Goal: Task Accomplishment & Management: Manage account settings

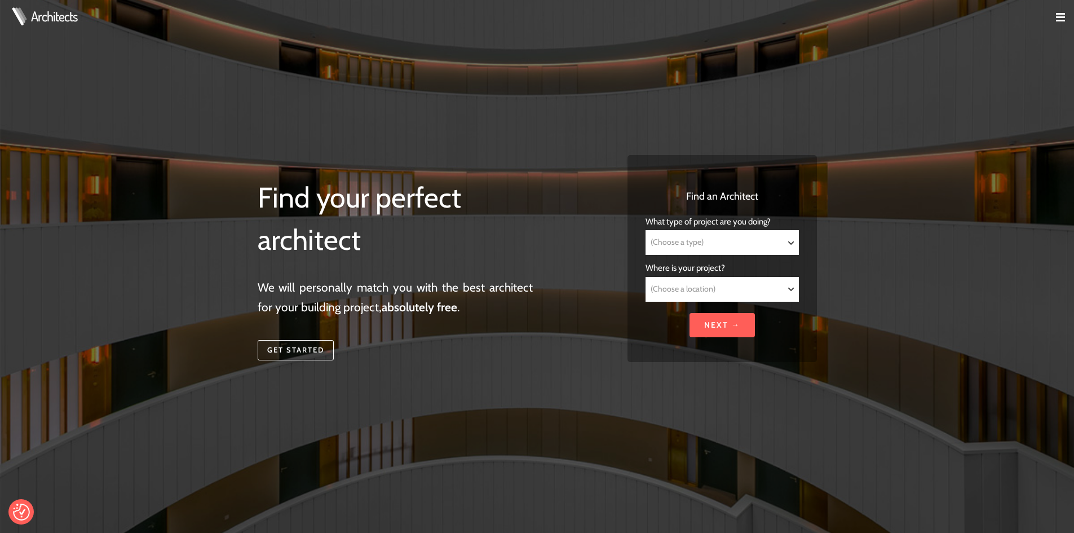
click at [1054, 18] on td at bounding box center [1056, 18] width 36 height 36
click at [1057, 17] on img at bounding box center [1060, 17] width 9 height 9
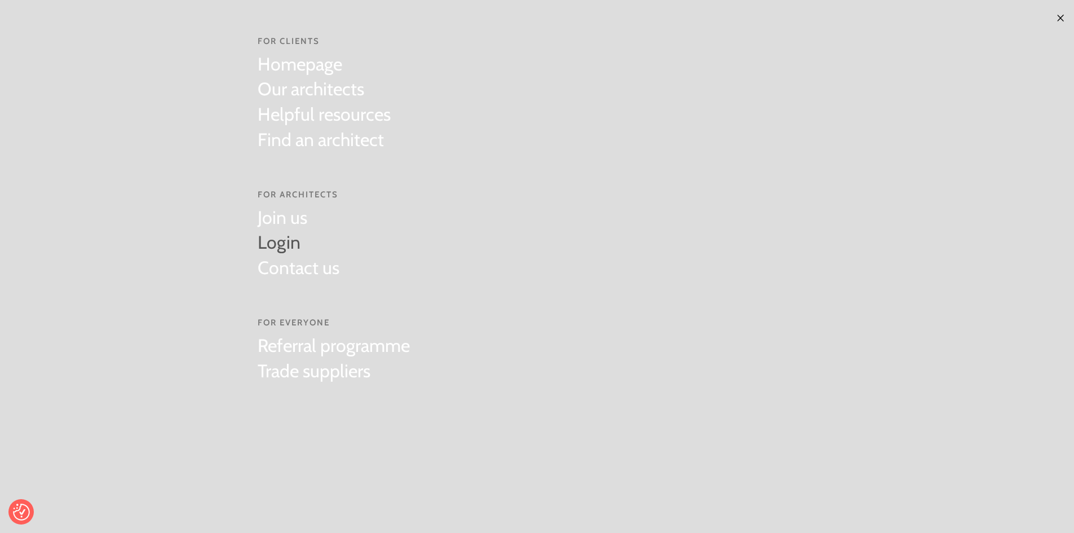
click at [279, 238] on link "Login" at bounding box center [299, 242] width 82 height 25
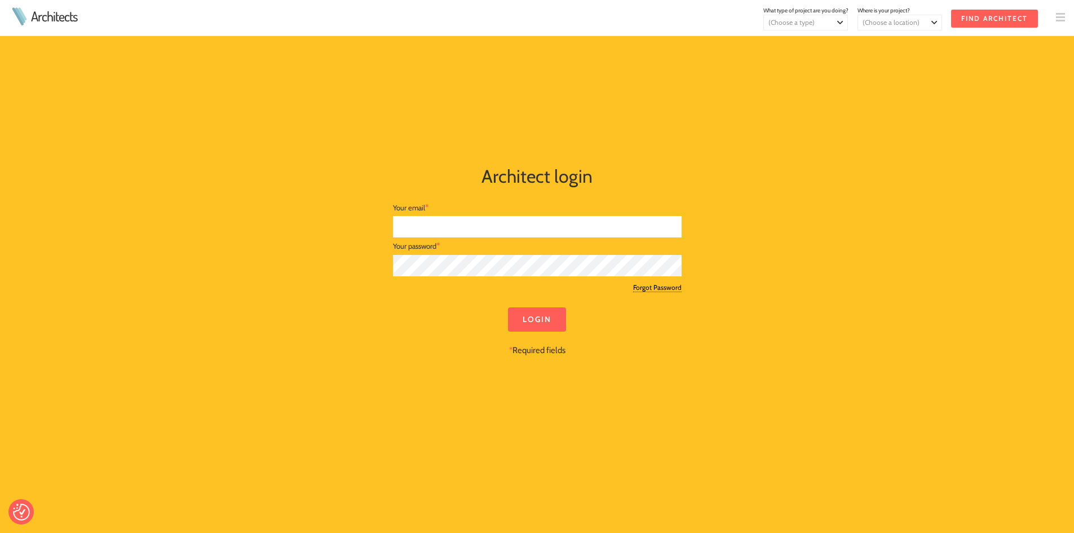
click at [430, 227] on input "text" at bounding box center [537, 227] width 289 height 22
type input "scott@lewisandmallon.com"
drag, startPoint x: 442, startPoint y: 396, endPoint x: 463, endPoint y: 375, distance: 29.5
click at [444, 395] on div at bounding box center [537, 377] width 559 height 41
click at [524, 316] on input "Login" at bounding box center [537, 319] width 58 height 24
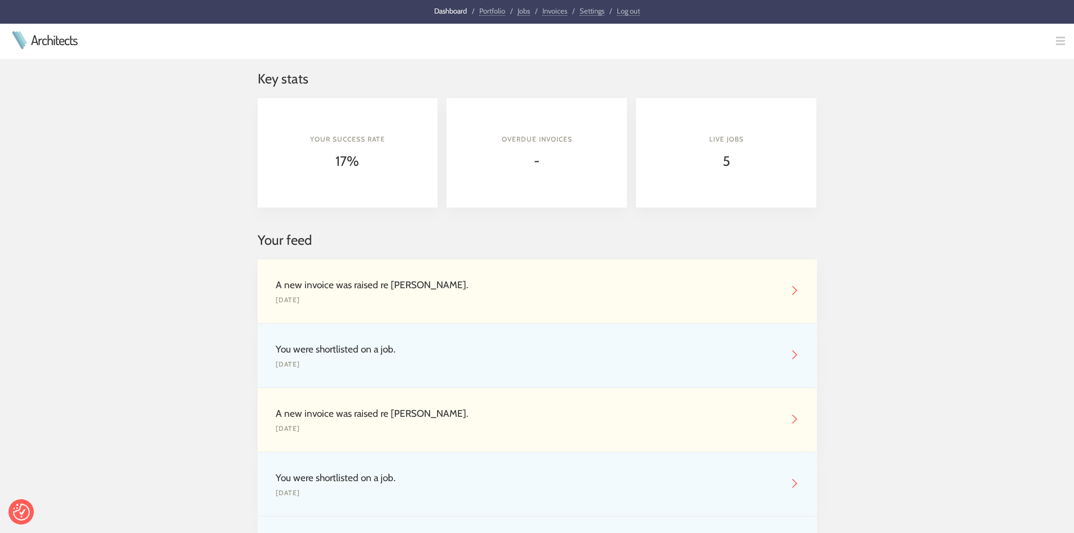
click at [491, 12] on link "Portfolio" at bounding box center [492, 11] width 26 height 10
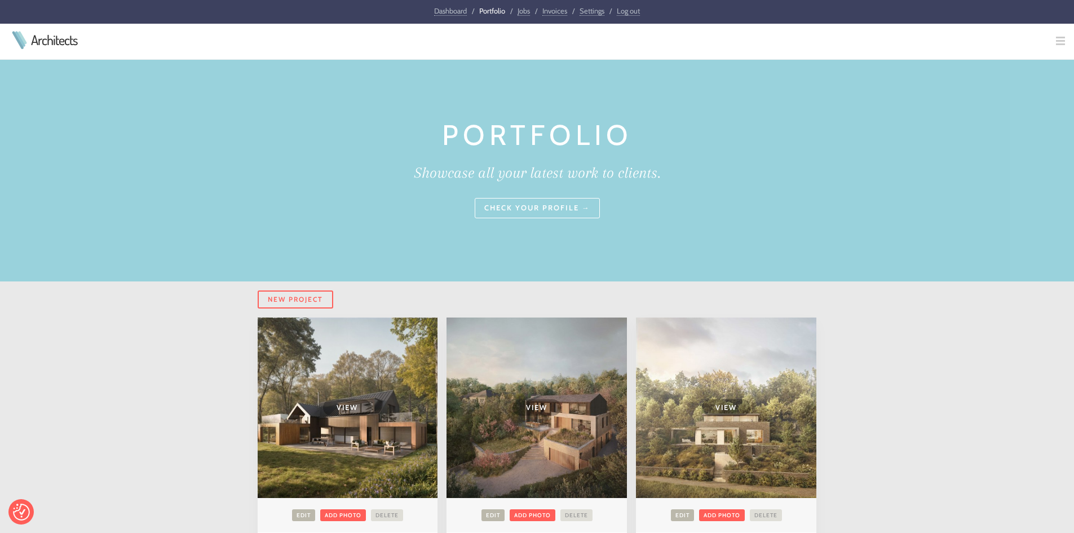
click at [596, 15] on link "Settings" at bounding box center [592, 11] width 25 height 10
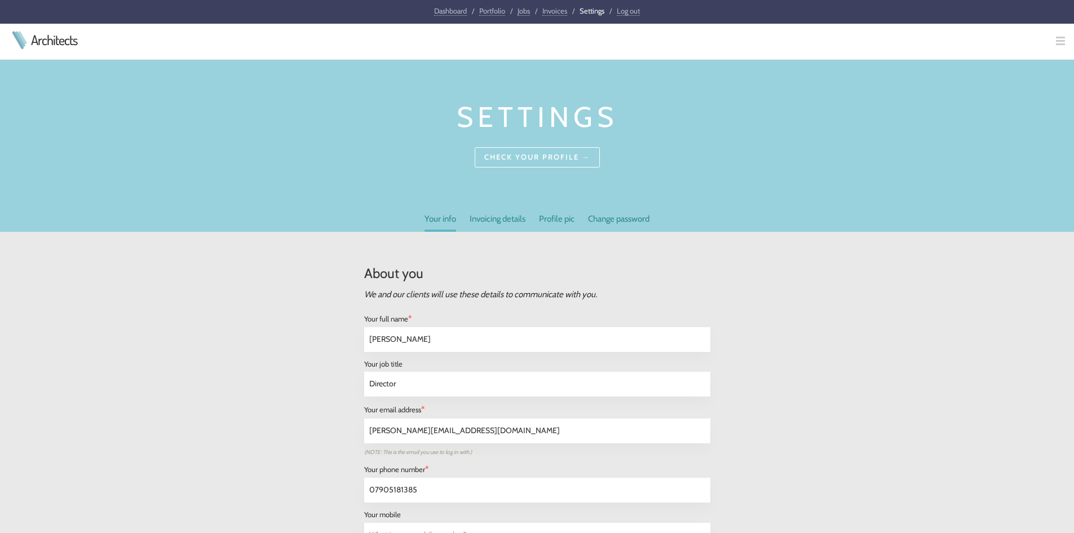
select select "[GEOGRAPHIC_DATA]"
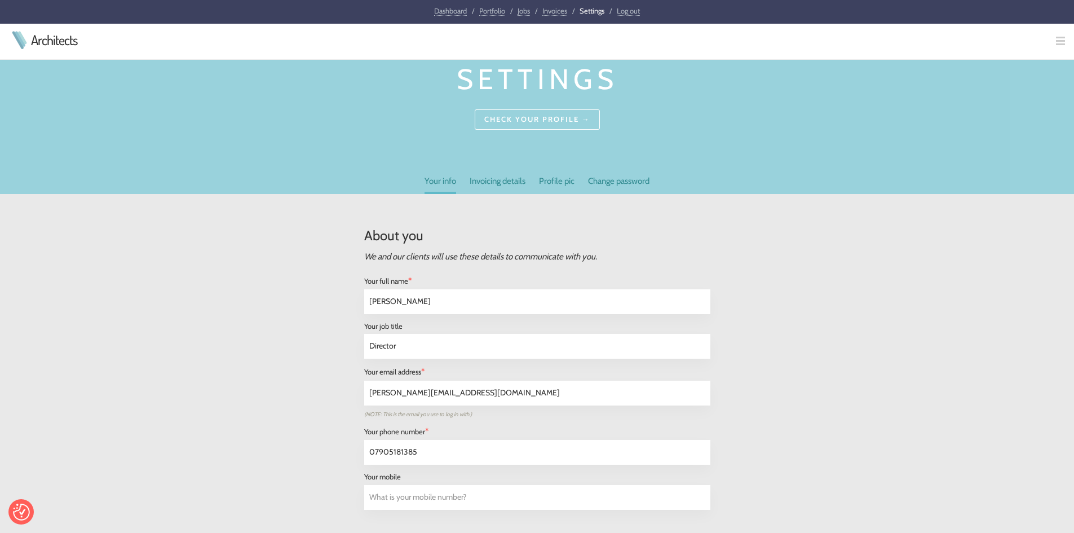
scroll to position [169, 0]
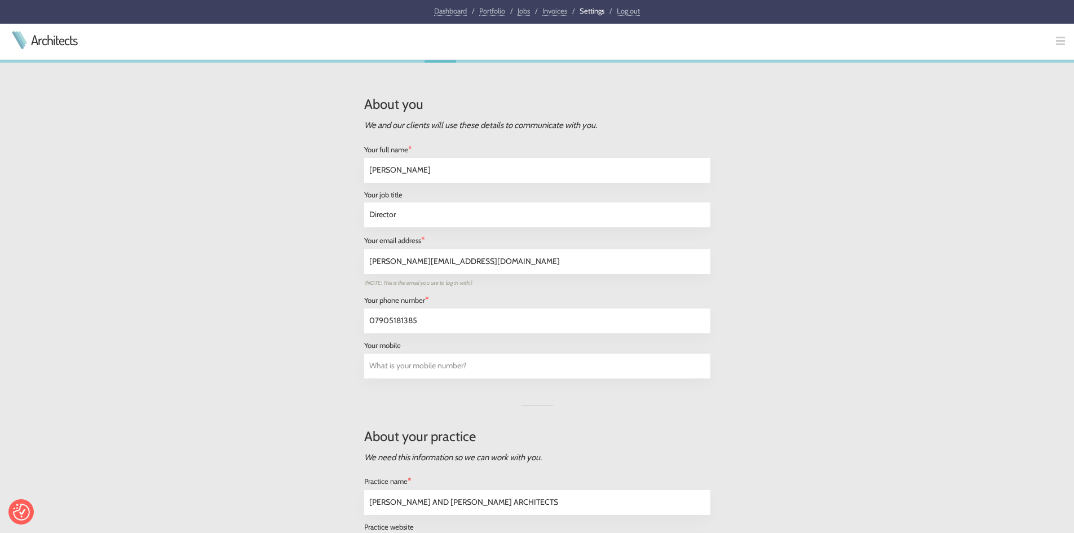
drag, startPoint x: 463, startPoint y: 265, endPoint x: 390, endPoint y: 265, distance: 73.3
click at [390, 265] on input "scott@lewisandmallon.com" at bounding box center [537, 262] width 345 height 24
type input "[PERSON_NAME][EMAIL_ADDRESS][DOMAIN_NAME]"
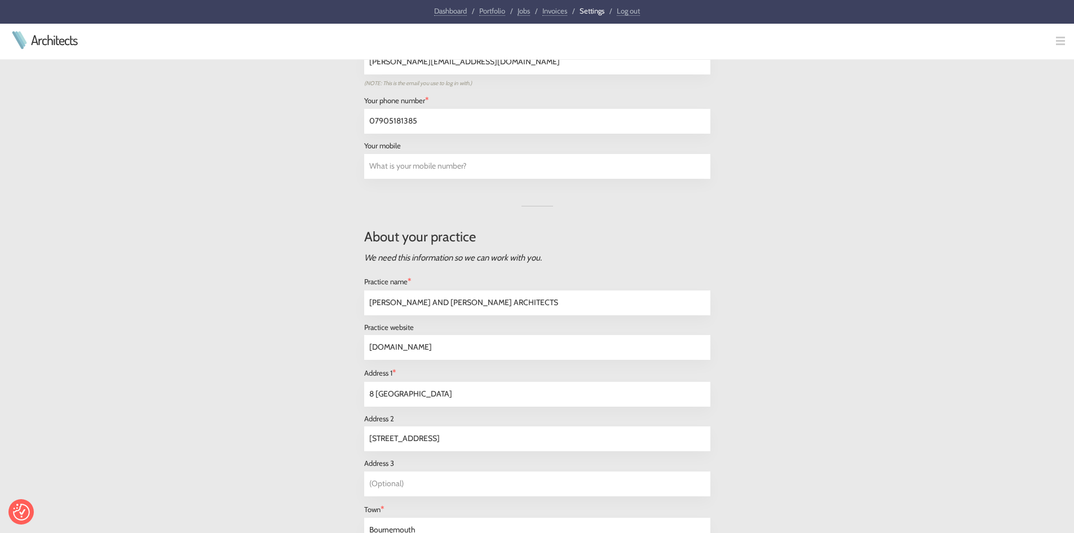
scroll to position [395, 0]
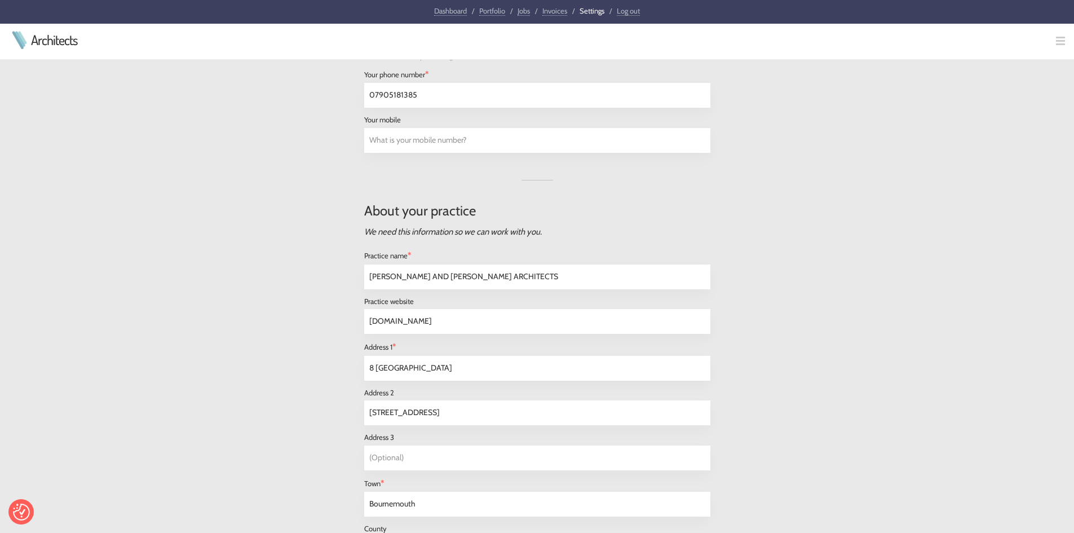
drag, startPoint x: 494, startPoint y: 277, endPoint x: 363, endPoint y: 277, distance: 130.8
type input "ReFrame Studio"
drag, startPoint x: 387, startPoint y: 321, endPoint x: 489, endPoint y: 320, distance: 102.6
click at [489, 320] on input "www.lewisandmallon.com" at bounding box center [537, 322] width 345 height 24
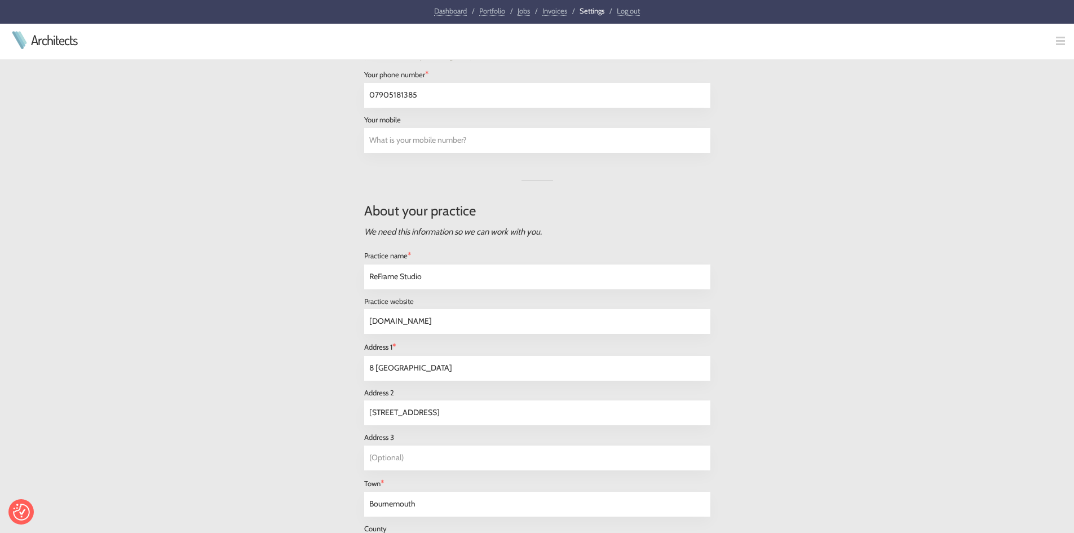
type input "www.reframestudio.co.uk"
drag, startPoint x: 447, startPoint y: 366, endPoint x: 348, endPoint y: 367, distance: 98.7
type input "G"
type input "Gather Round"
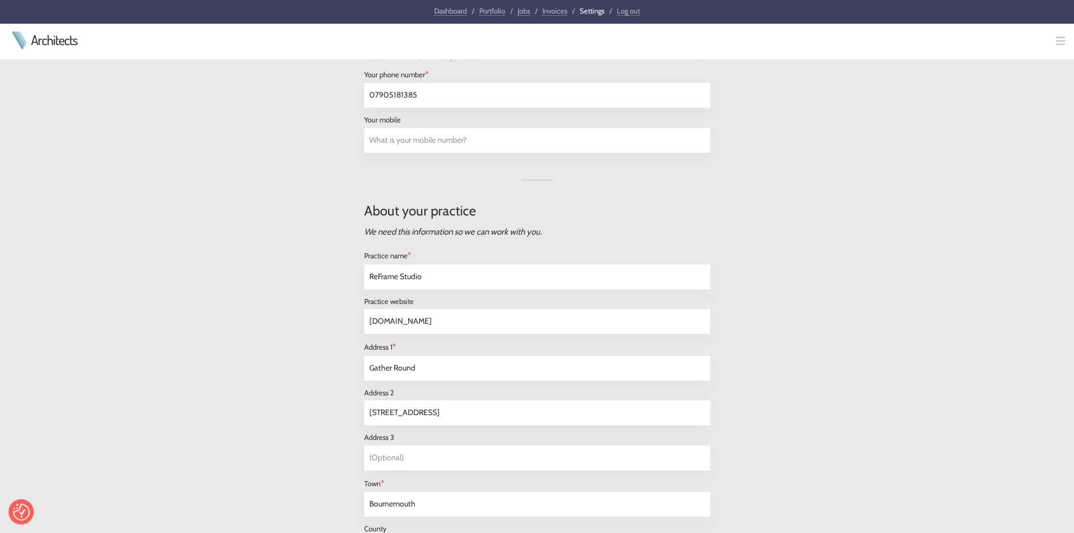
drag, startPoint x: 415, startPoint y: 505, endPoint x: 355, endPoint y: 499, distance: 60.6
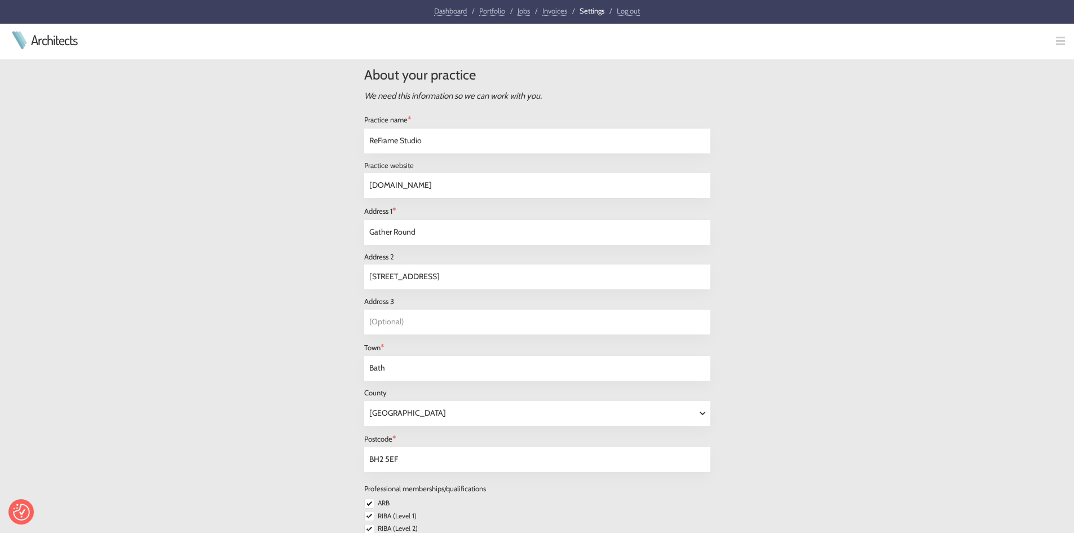
scroll to position [564, 0]
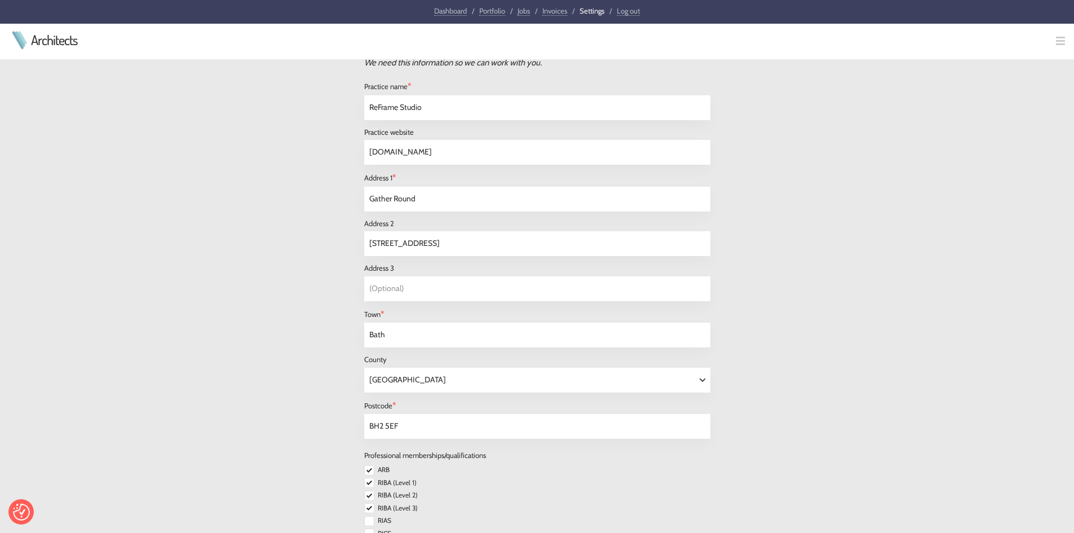
type input "Bath"
drag, startPoint x: 375, startPoint y: 421, endPoint x: 346, endPoint y: 417, distance: 29.0
click at [346, 417] on div "About you We and our clients will use these details to communicate with you. Yo…" at bounding box center [537, 533] width 577 height 1731
click at [383, 426] on input "BA1 1HN" at bounding box center [537, 426] width 345 height 24
type input "BA1 2HN"
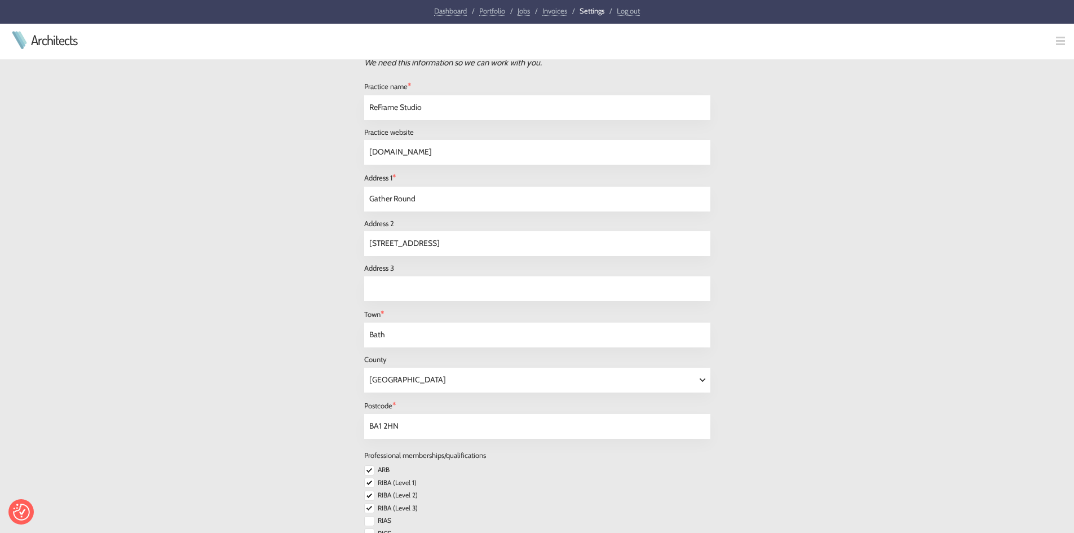
click at [393, 287] on input "text" at bounding box center [537, 289] width 345 height 24
type input "T"
type input "(Optional)"
drag, startPoint x: 415, startPoint y: 243, endPoint x: 368, endPoint y: 244, distance: 46.8
click at [368, 244] on input "2-6 Purbeck Road" at bounding box center [537, 244] width 345 height 24
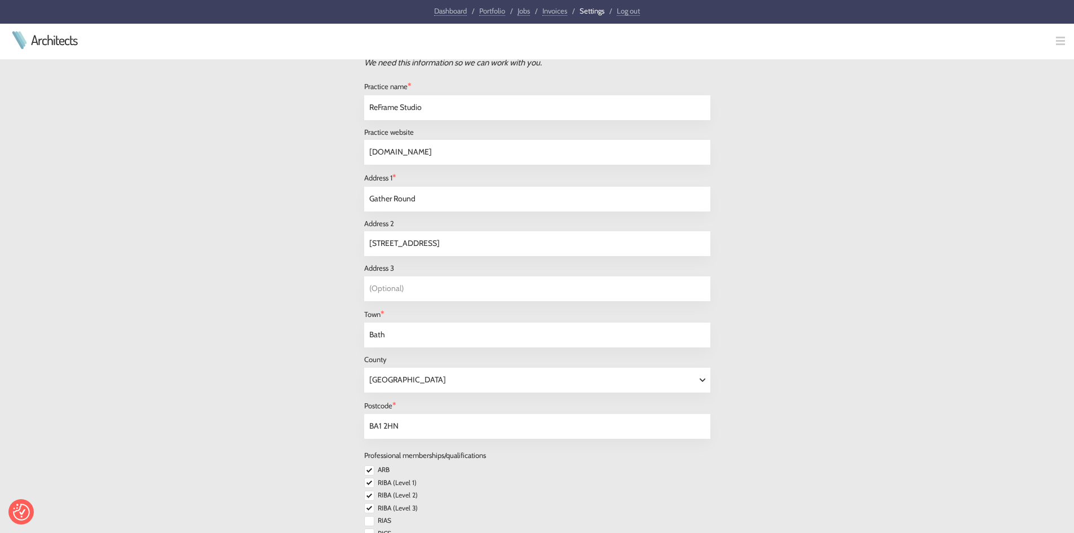
type input "[STREET_ADDRESS]"
click at [267, 287] on div "About you We and our clients will use these details to communicate with you. Yo…" at bounding box center [537, 533] width 577 height 1731
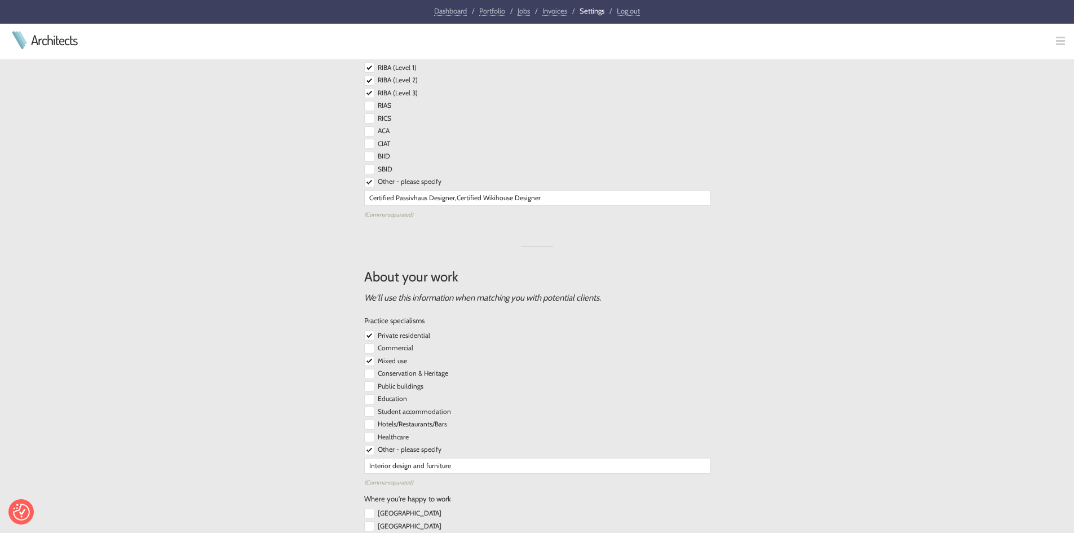
scroll to position [1015, 0]
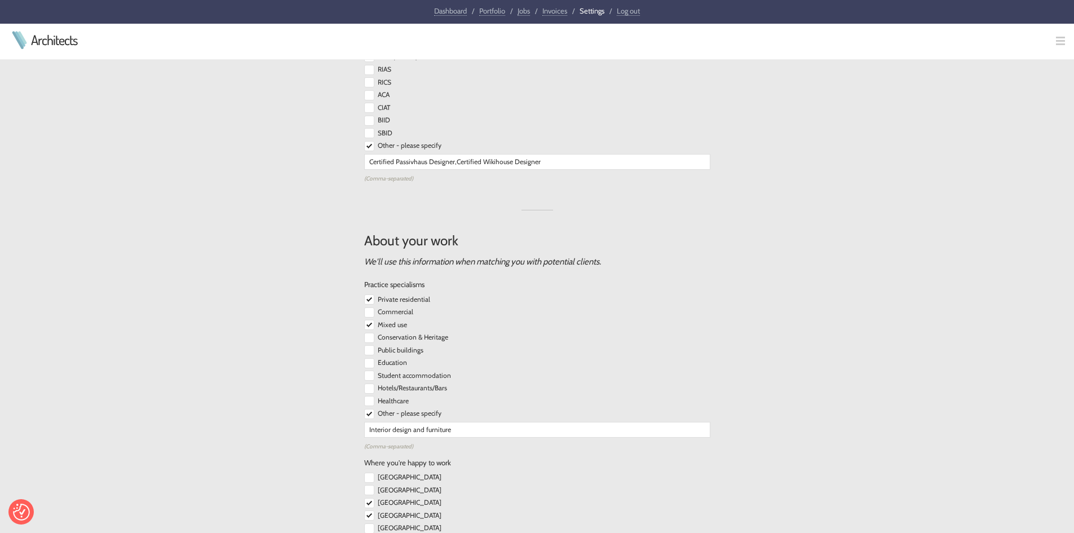
click at [369, 312] on input "checkbox" at bounding box center [369, 312] width 10 height 10
checkbox input "true"
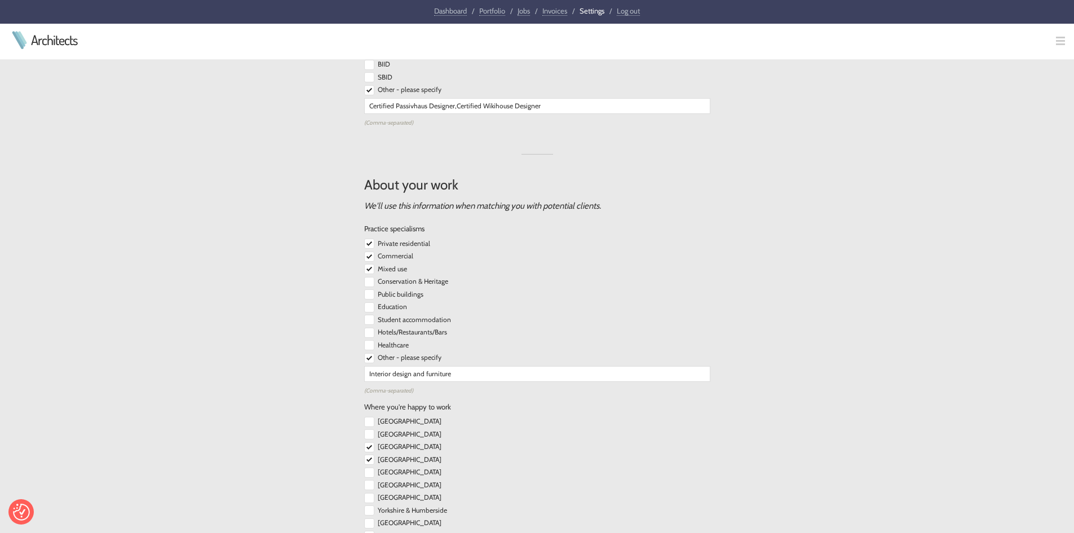
scroll to position [1071, 0]
click at [372, 295] on input "checkbox" at bounding box center [369, 294] width 10 height 10
checkbox input "true"
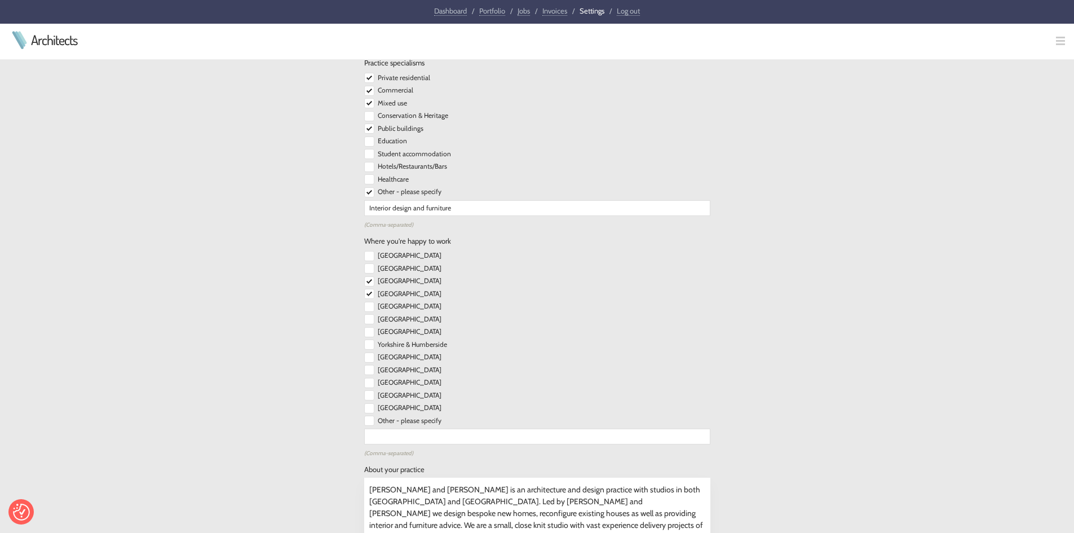
scroll to position [1240, 0]
click at [367, 253] on input "checkbox" at bounding box center [369, 252] width 10 height 10
checkbox input "true"
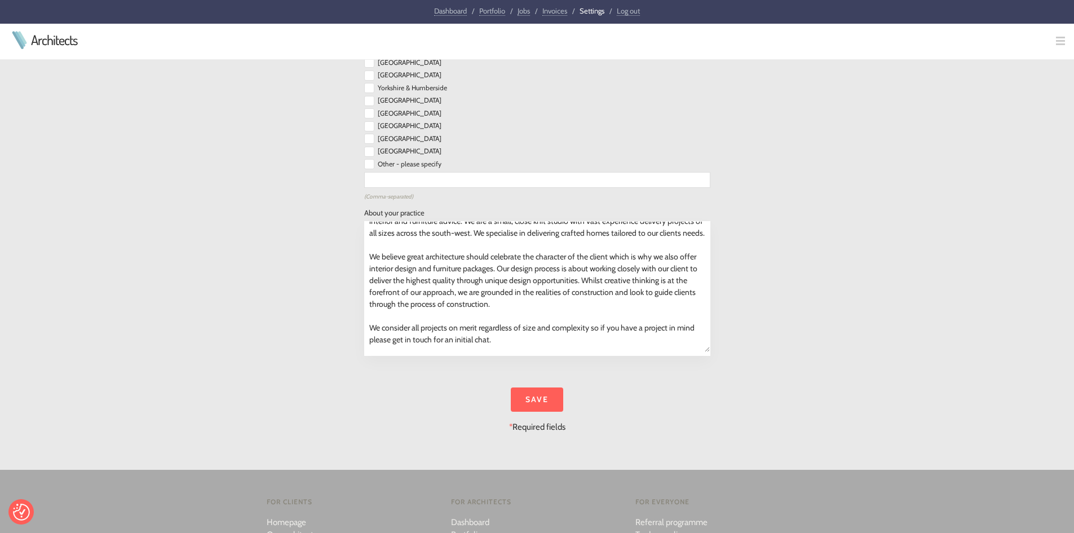
scroll to position [1522, 0]
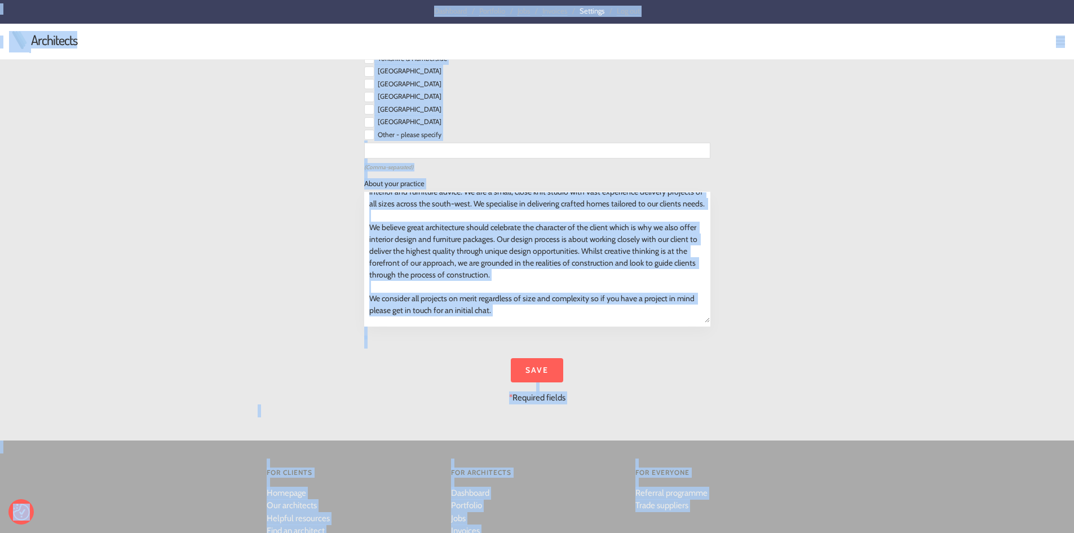
click at [491, 279] on textarea "Lewis and Mallon is an architecture and design practice with studios in both Ba…" at bounding box center [537, 257] width 345 height 130
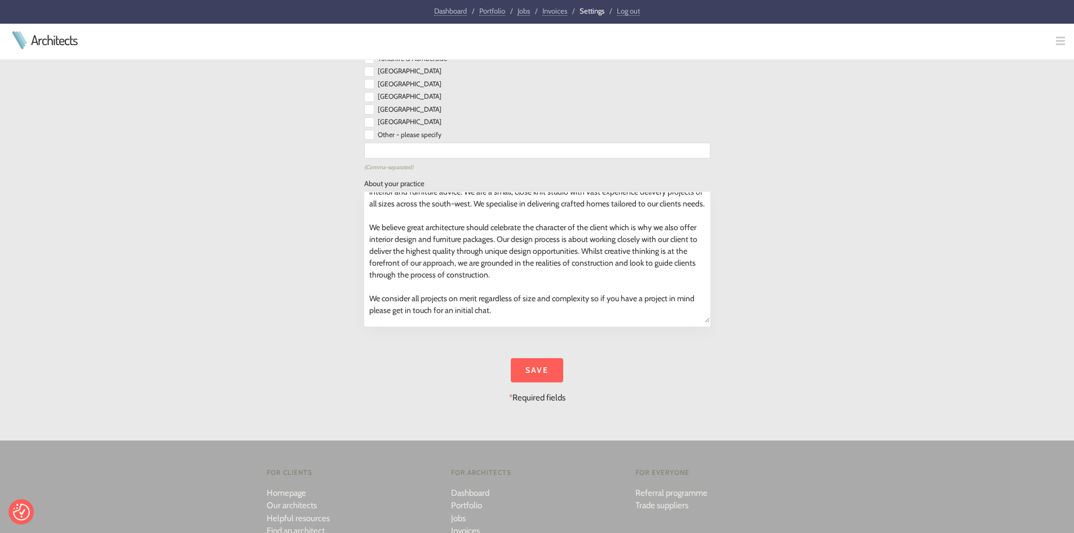
scroll to position [0, 0]
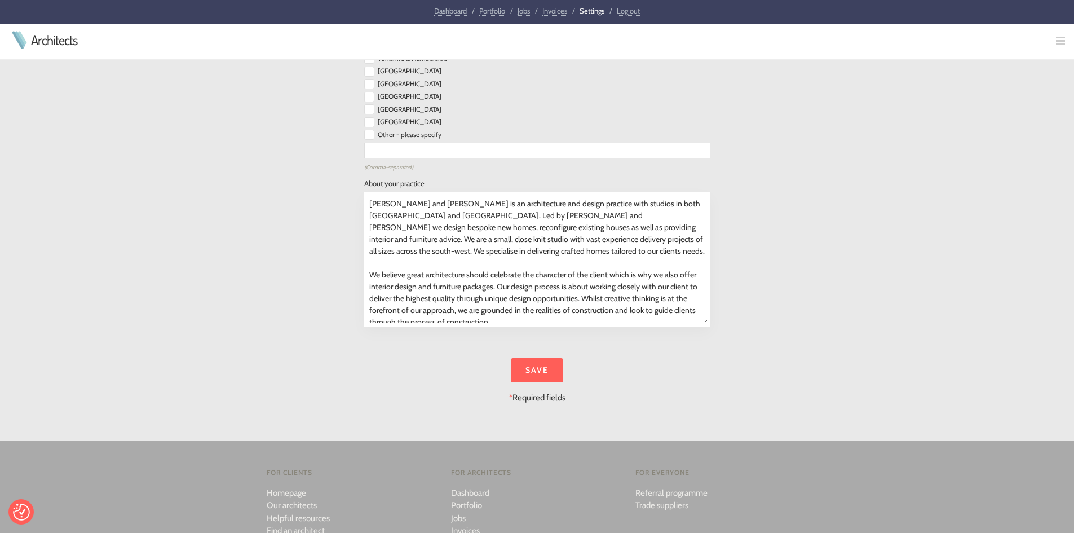
drag, startPoint x: 495, startPoint y: 317, endPoint x: 349, endPoint y: 179, distance: 201.0
paste textarea "At ReFrame Studio we design well-crafted, sustainable buildings for homeowners,…"
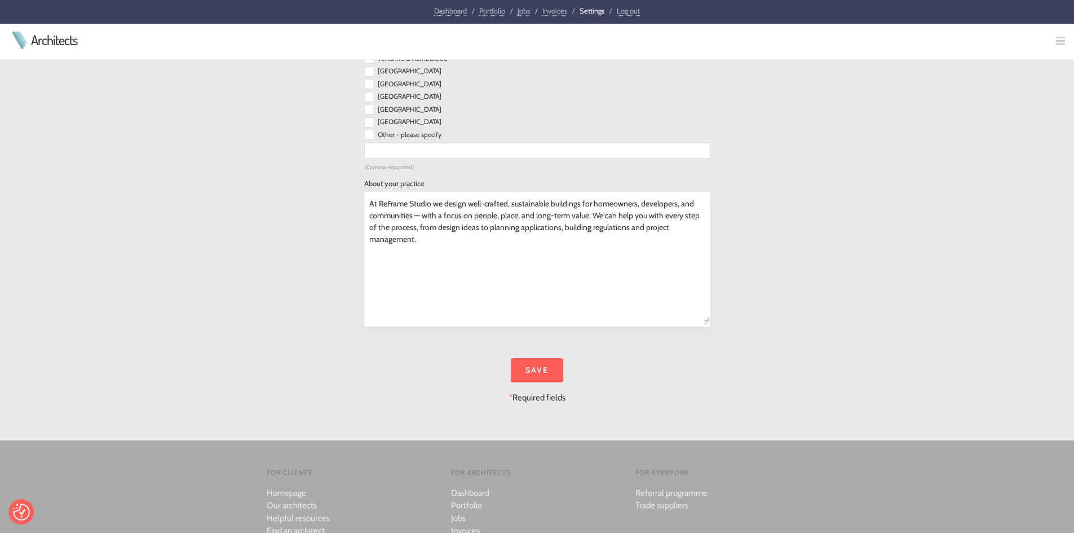
paste textarea "Whether you’re planning a self-build, developing a property, or creating a comm…"
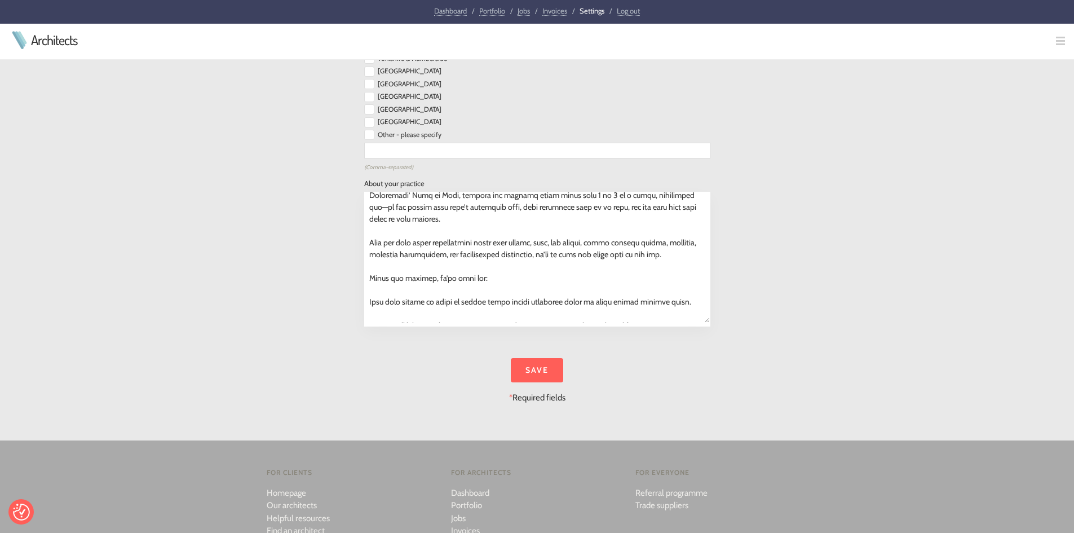
scroll to position [81, 0]
click at [375, 299] on textarea "Lewis and Mallon is an architecture and design practice with studios in both Ba…" at bounding box center [537, 257] width 345 height 130
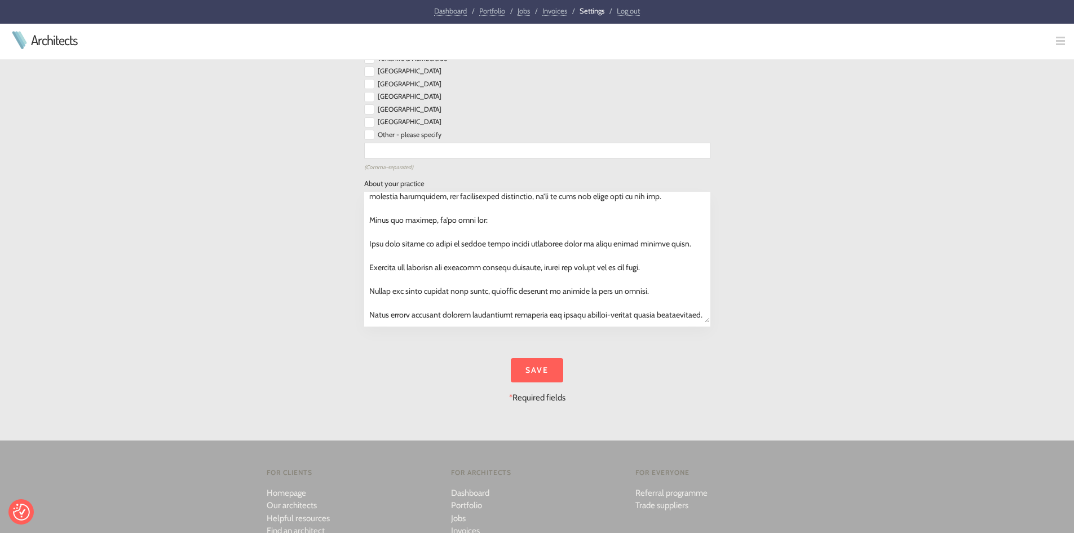
click at [370, 276] on textarea "Lewis and Mallon is an architecture and design practice with studios in both Ba…" at bounding box center [537, 257] width 345 height 130
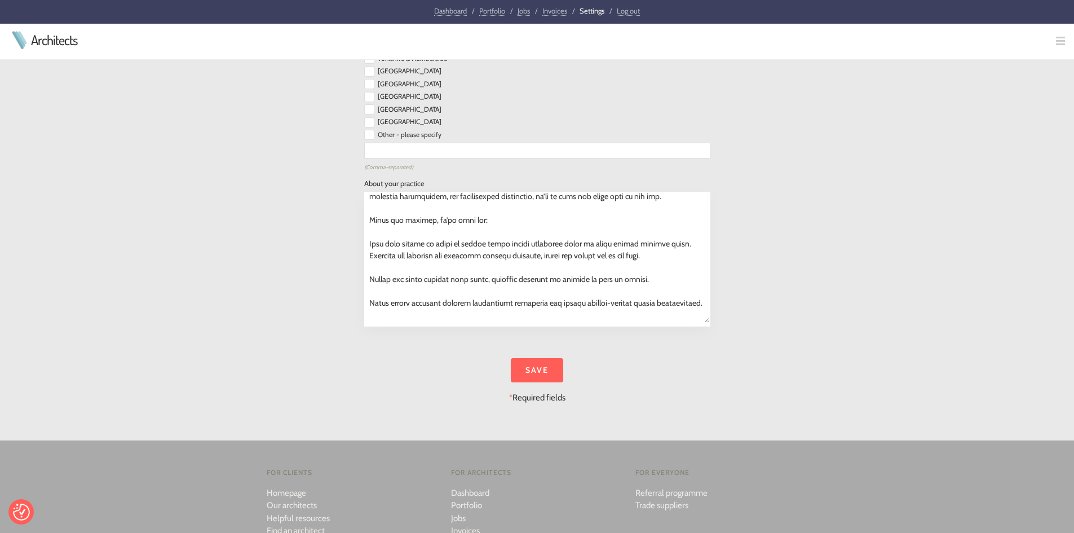
click at [367, 290] on textarea "Lewis and Mallon is an architecture and design practice with studios in both Ba…" at bounding box center [537, 257] width 345 height 130
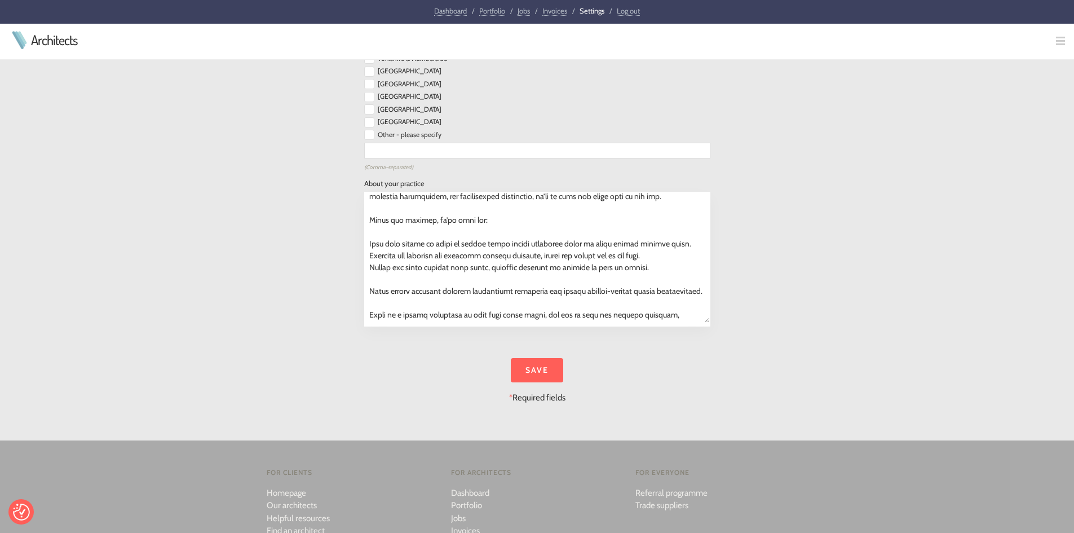
click at [372, 302] on textarea "Lewis and Mallon is an architecture and design practice with studios in both Ba…" at bounding box center [537, 257] width 345 height 130
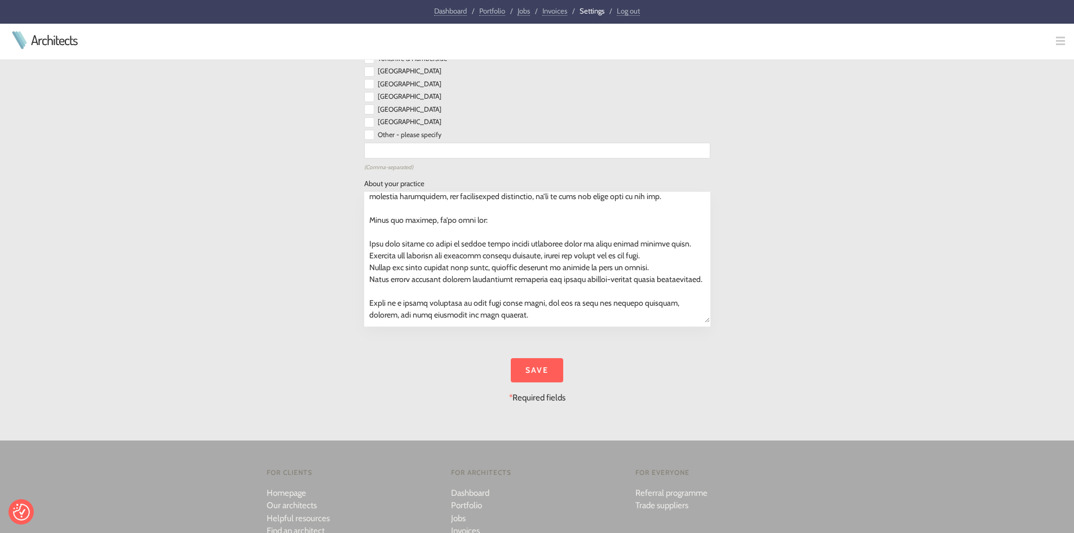
click at [368, 258] on textarea "Lewis and Mallon is an architecture and design practice with studios in both Ba…" at bounding box center [537, 257] width 345 height 130
click at [368, 266] on textarea "Lewis and Mallon is an architecture and design practice with studios in both Ba…" at bounding box center [537, 257] width 345 height 130
click at [367, 277] on textarea "Lewis and Mallon is an architecture and design practice with studios in both Ba…" at bounding box center [537, 257] width 345 height 130
click at [368, 290] on textarea "Lewis and Mallon is an architecture and design practice with studios in both Ba…" at bounding box center [537, 257] width 345 height 130
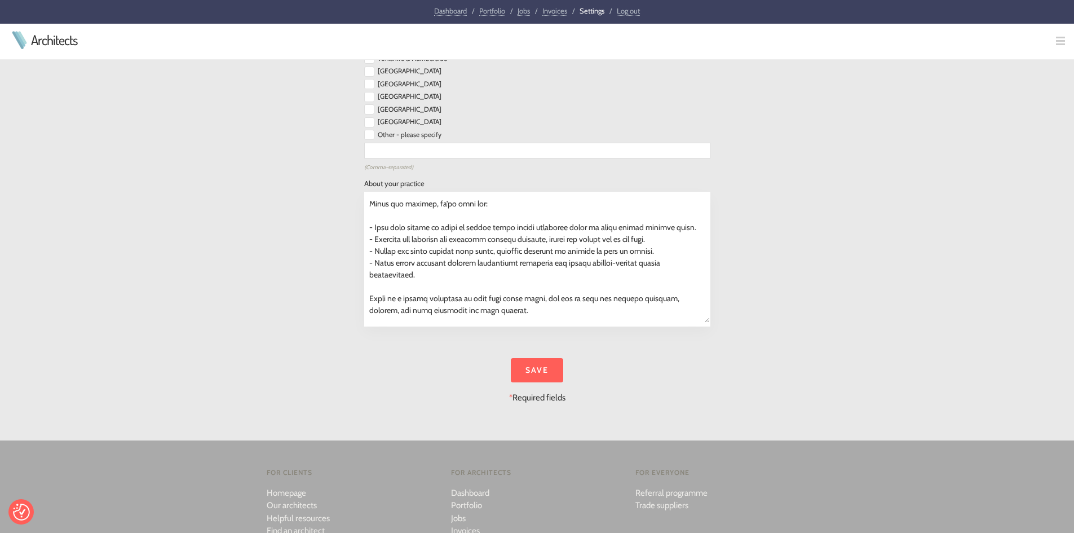
scroll to position [166, 0]
drag, startPoint x: 520, startPoint y: 308, endPoint x: 366, endPoint y: 298, distance: 154.3
click at [366, 298] on textarea "Lewis and Mallon is an architecture and design practice with studios in both Ba…" at bounding box center [537, 257] width 345 height 130
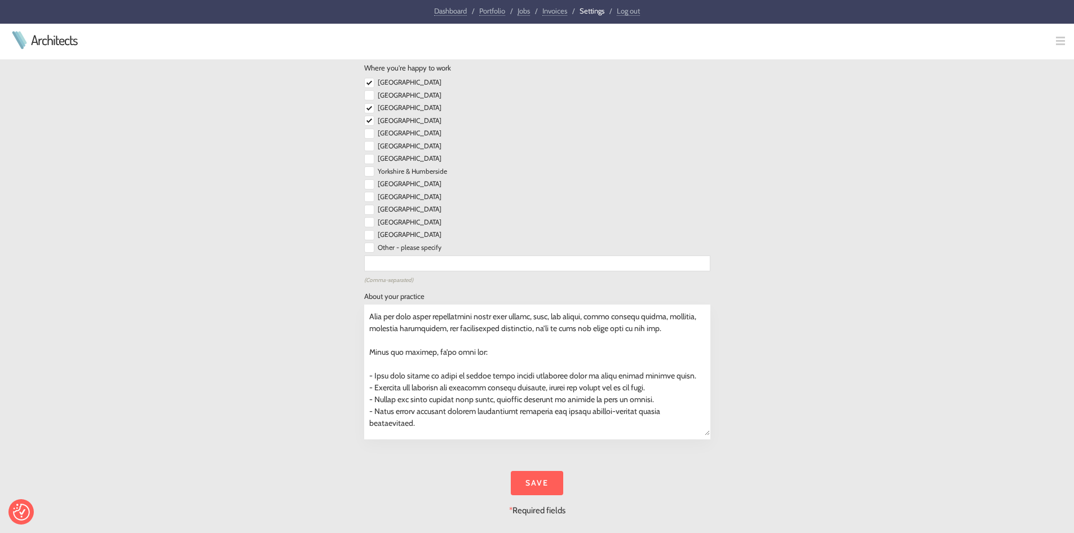
scroll to position [142, 0]
click at [457, 413] on textarea "Lewis and Mallon is an architecture and design practice with studios in both Ba…" at bounding box center [537, 370] width 345 height 130
paste textarea "If you are interested in talking to us about your new house design, self-build …"
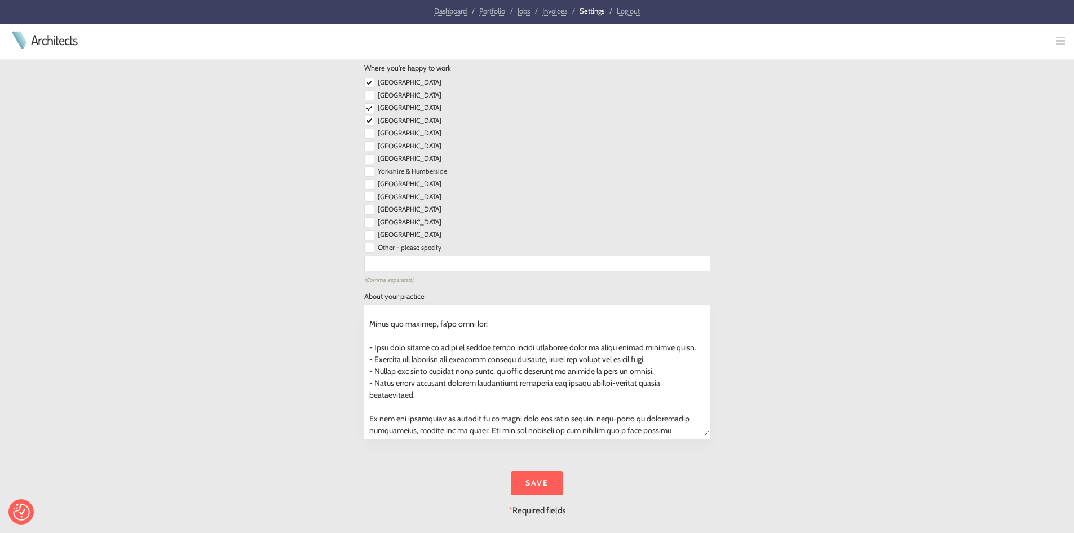
scroll to position [170, 0]
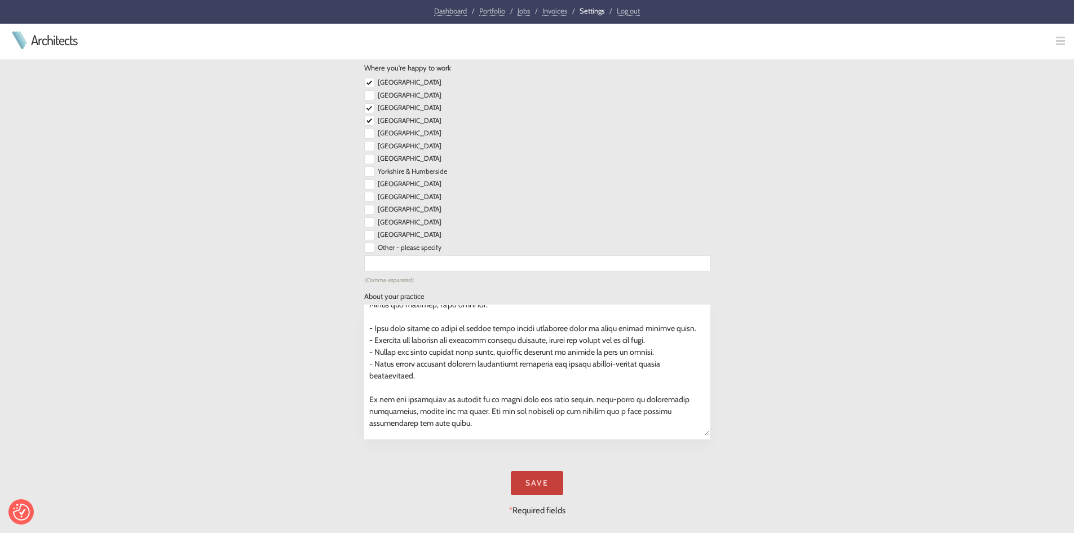
type textarea "At ReFrame Studio we design well-crafted, sustainable buildings for homeowners,…"
click at [527, 475] on input "Save" at bounding box center [537, 483] width 52 height 24
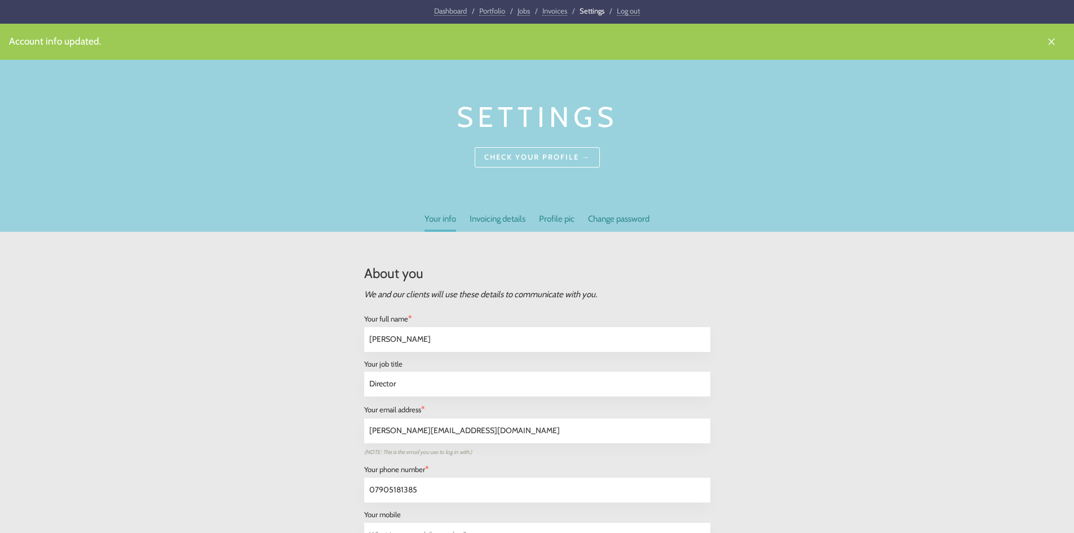
select select "[GEOGRAPHIC_DATA]"
click at [494, 223] on link "Invoicing details" at bounding box center [498, 221] width 56 height 17
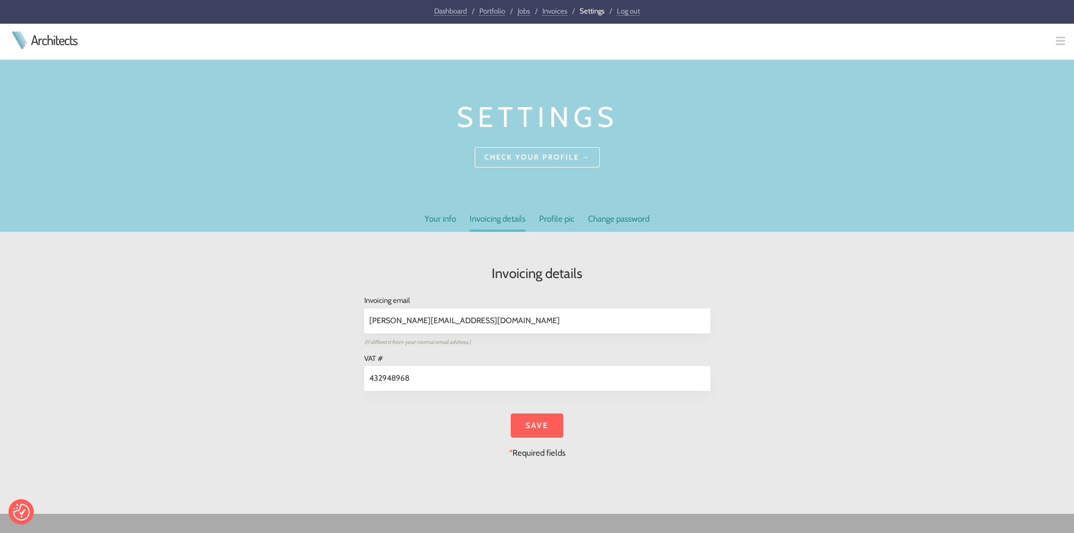
drag, startPoint x: 391, startPoint y: 322, endPoint x: 513, endPoint y: 321, distance: 121.8
click at [513, 321] on input "scott@lamastudio.co.uk" at bounding box center [537, 321] width 345 height 24
type input "[PERSON_NAME][EMAIL_ADDRESS][DOMAIN_NAME]"
click at [528, 424] on input "Save" at bounding box center [537, 425] width 52 height 24
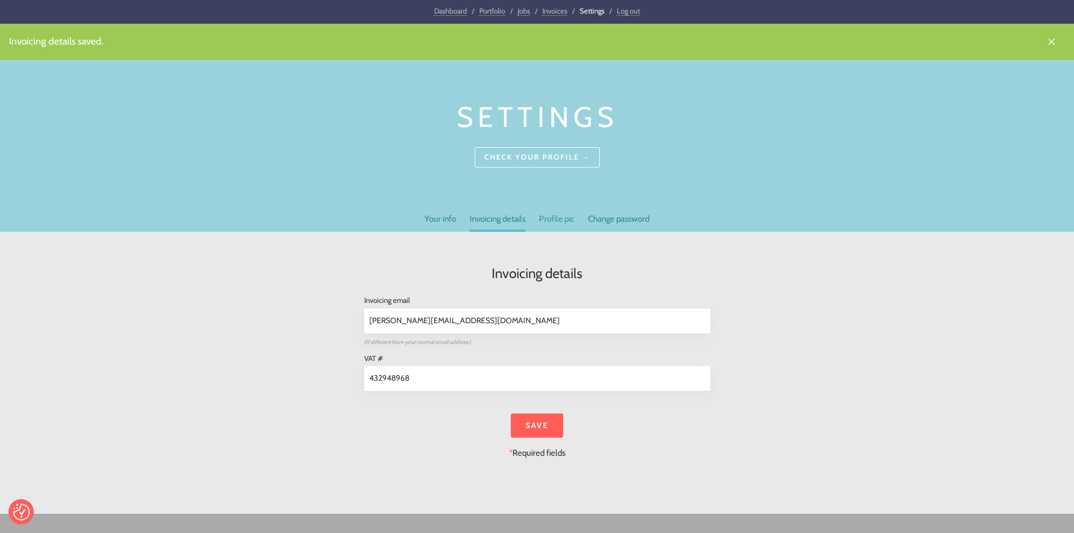
click at [557, 222] on link "Profile pic" at bounding box center [557, 221] width 36 height 17
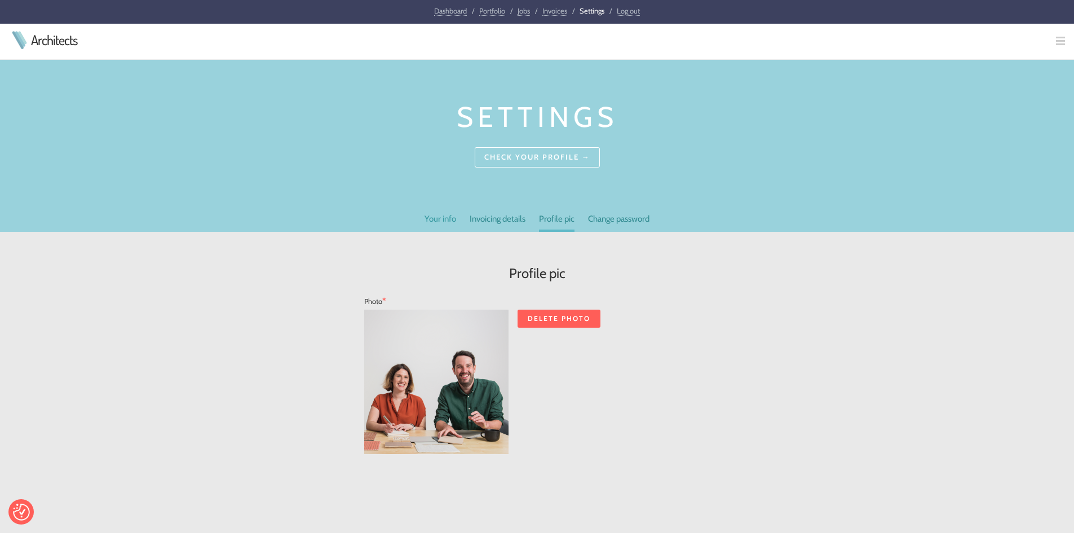
click at [434, 220] on link "Your info" at bounding box center [441, 221] width 32 height 17
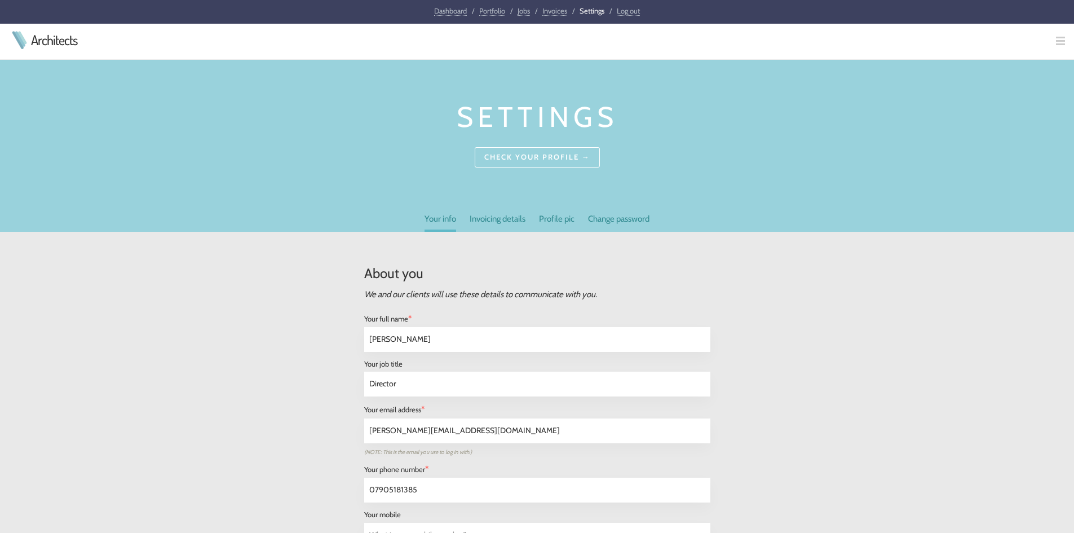
select select "[GEOGRAPHIC_DATA]"
click at [626, 215] on link "Change password" at bounding box center [618, 221] width 61 height 17
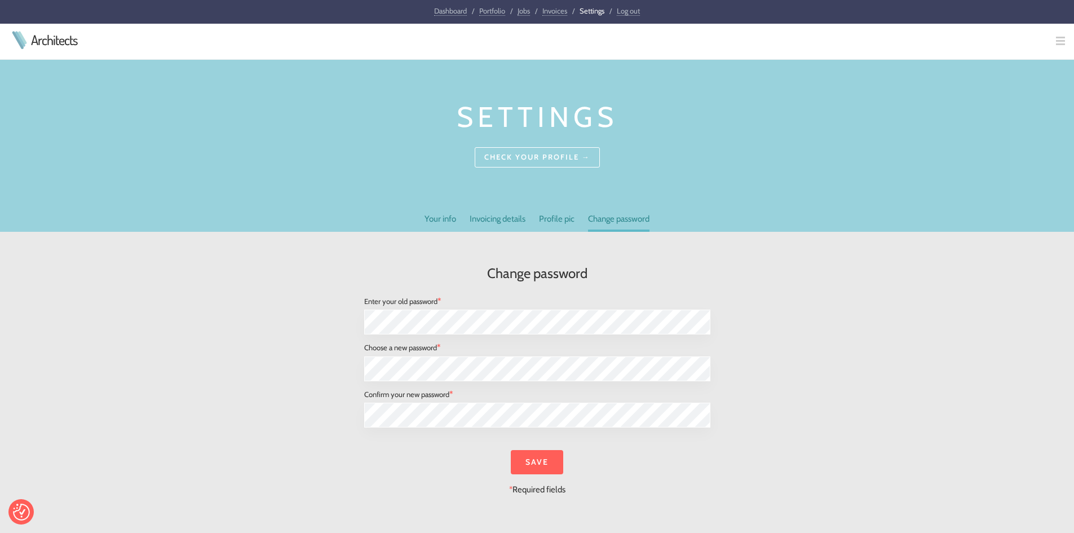
click at [138, 290] on div "Change password Enter your old password * Choose a new password * Confirm your …" at bounding box center [537, 391] width 1074 height 319
click at [490, 10] on link "Portfolio" at bounding box center [492, 11] width 26 height 10
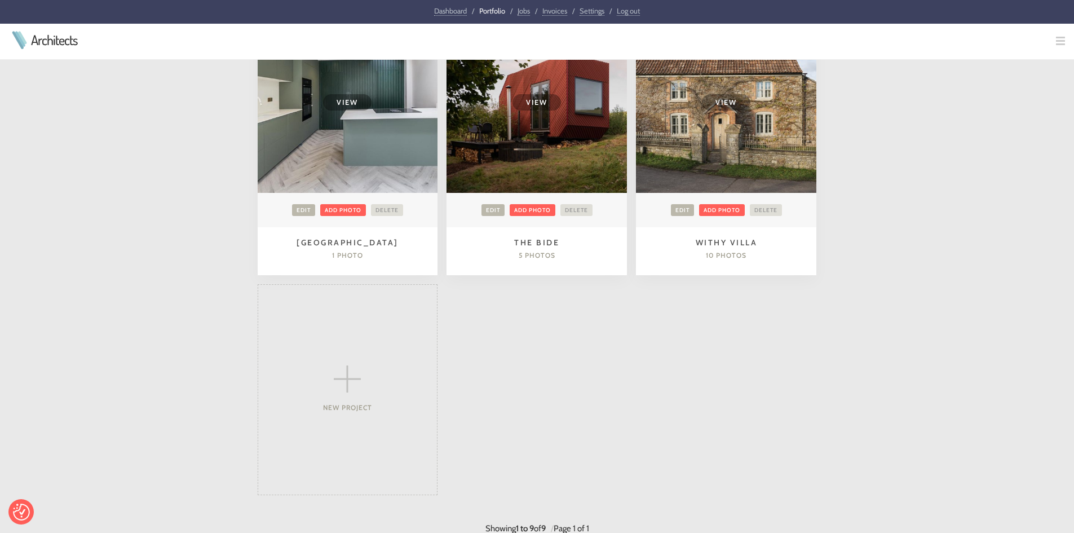
scroll to position [906, 0]
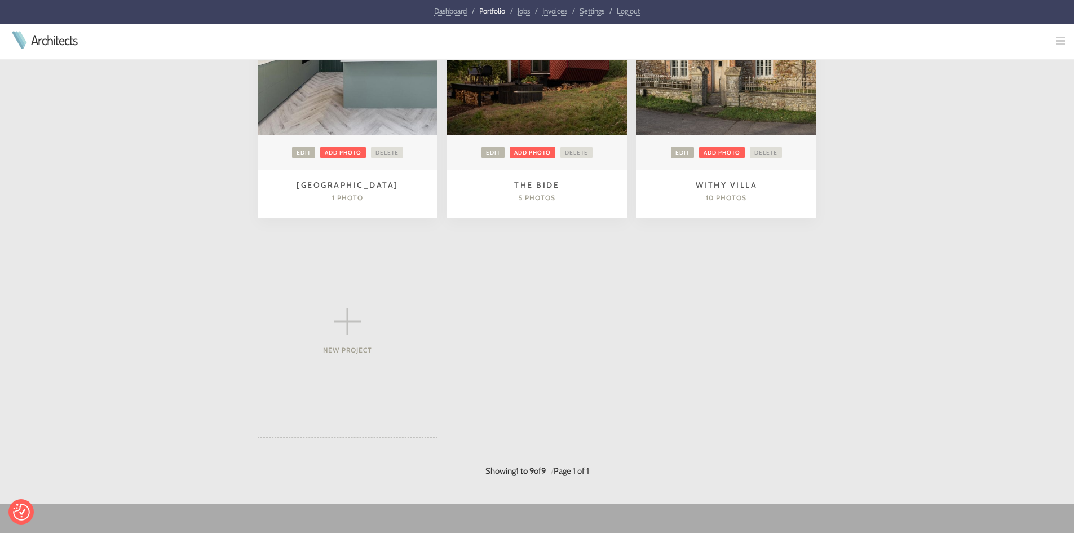
click at [351, 339] on div at bounding box center [347, 341] width 179 height 5
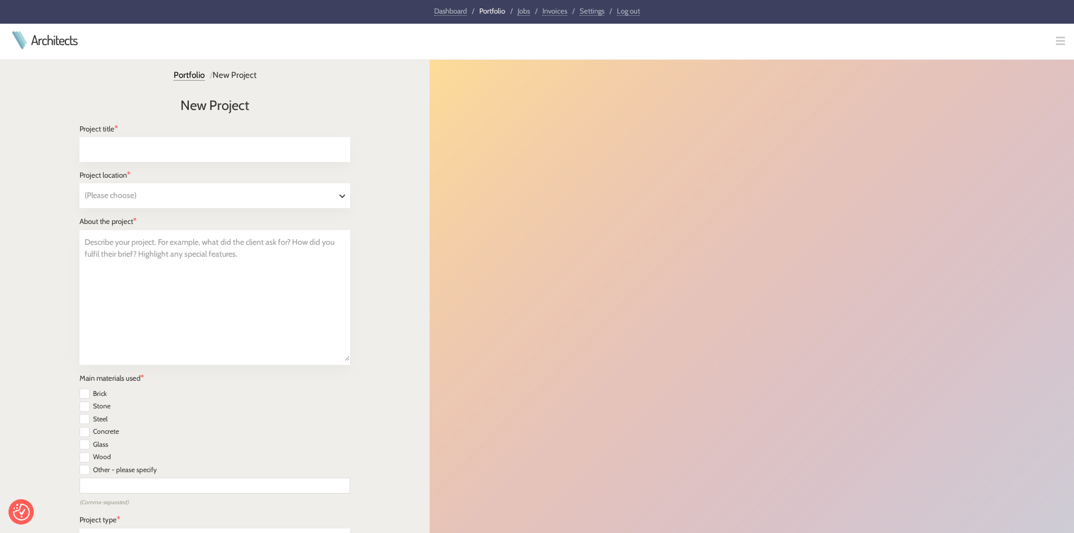
click at [170, 148] on input "text" at bounding box center [215, 150] width 270 height 24
type input "[GEOGRAPHIC_DATA]"
click at [205, 196] on select "(Please choose) London Birmingham Leeds Glasgow Sheffield Bradford Edinburgh Li…" at bounding box center [215, 196] width 270 height 24
select select "London"
click at [80, 184] on select "(Please choose) London Birmingham Leeds Glasgow Sheffield Bradford Edinburgh Li…" at bounding box center [215, 196] width 270 height 24
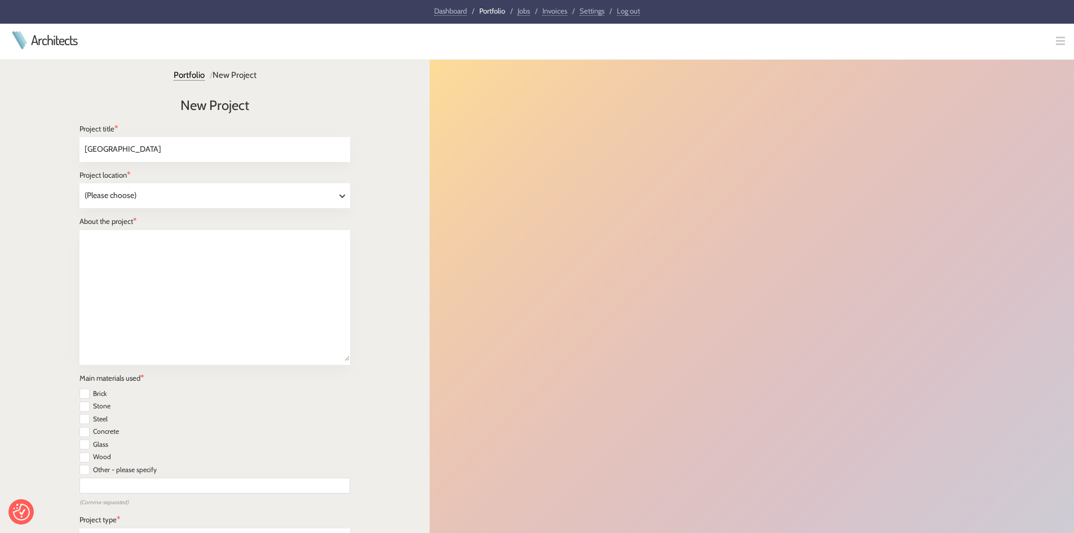
click at [166, 251] on textarea "Describe your project. For example, what did the client ask for? How did you fu…" at bounding box center [215, 296] width 270 height 130
type textarea "Describe your project. For example, what did the client ask for? How did you fu…"
paste textarea "Vine Lane is an extensive refurbishment project that completely reconfigures th…"
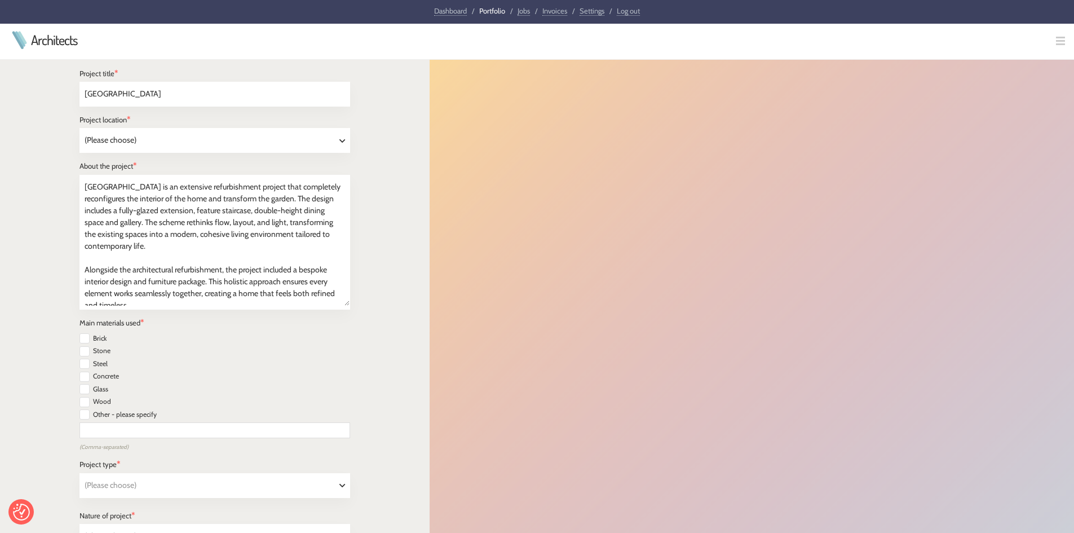
scroll to position [56, 0]
type textarea "Vine Lane is an extensive refurbishment project that completely reconfigures th…"
click at [89, 335] on input "checkbox" at bounding box center [85, 337] width 10 height 10
checkbox input "true"
click at [86, 374] on input "checkbox" at bounding box center [85, 375] width 10 height 10
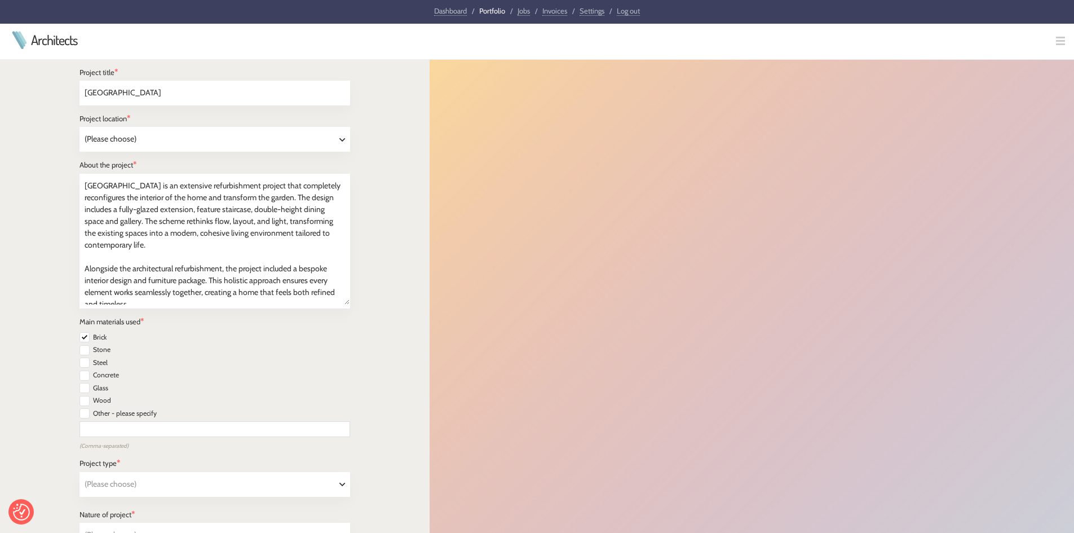
checkbox input "true"
click at [85, 387] on input "checkbox" at bounding box center [85, 388] width 10 height 10
checkbox input "true"
click at [83, 403] on input "checkbox" at bounding box center [85, 401] width 10 height 10
checkbox input "true"
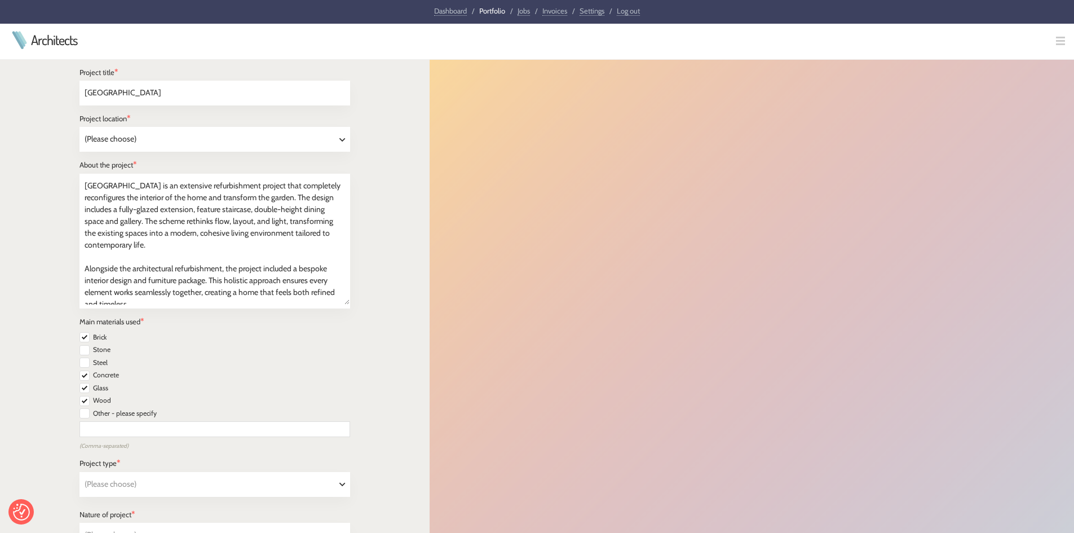
click at [86, 415] on input "checkbox" at bounding box center [85, 413] width 10 height 10
checkbox input "true"
click at [95, 427] on input "text" at bounding box center [215, 429] width 271 height 16
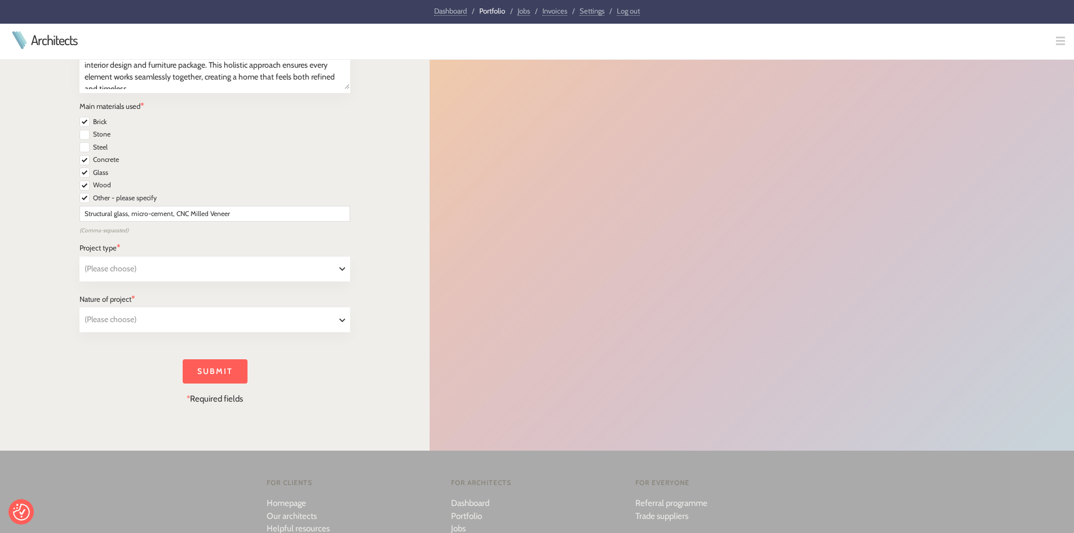
scroll to position [282, 0]
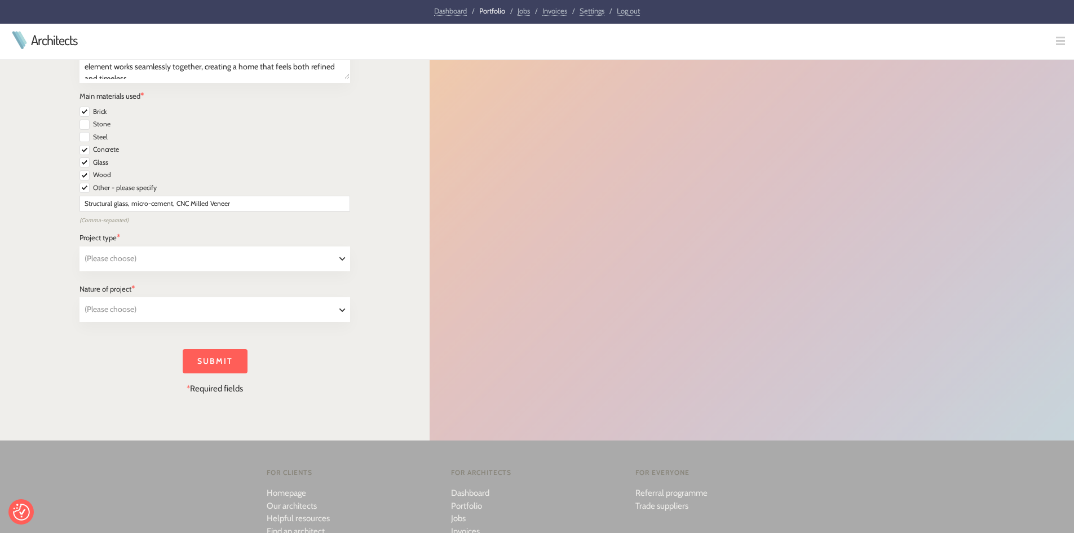
type input "Structural glass, micro-cement, CNC Milled Veneer"
click at [114, 267] on select "(Please choose) Private residential Commercial Mixed use Conservation & Heritag…" at bounding box center [215, 259] width 270 height 24
select select "Residential"
click at [80, 247] on select "(Please choose) Private residential Commercial Mixed use Conservation & Heritag…" at bounding box center [215, 259] width 270 height 24
click at [132, 315] on select "(Please choose) New build Extension Renovation Internal alterations Other" at bounding box center [215, 310] width 270 height 24
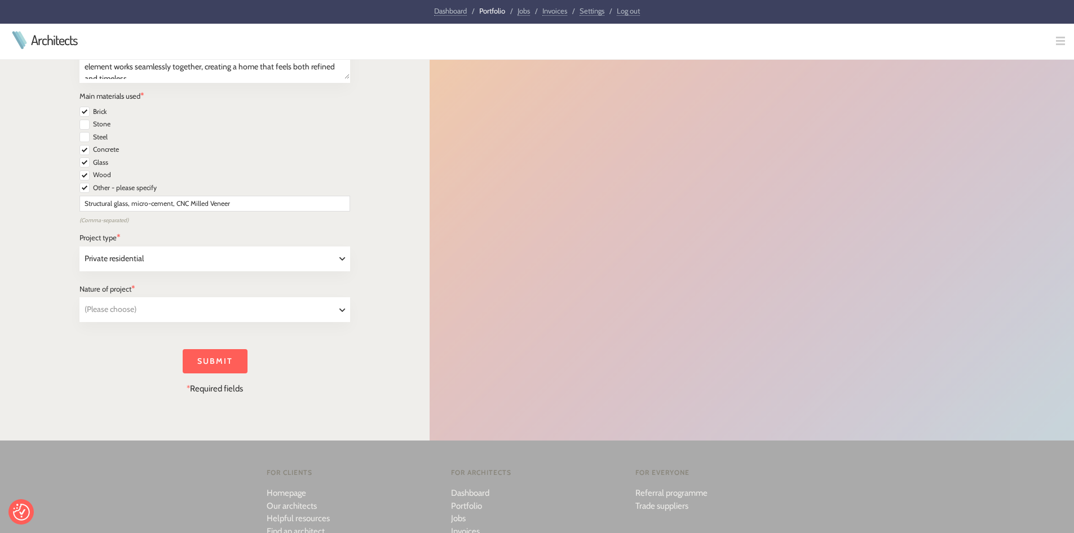
select select "Renovation"
click at [80, 298] on select "(Please choose) New build Extension Renovation Internal alterations Other" at bounding box center [215, 310] width 270 height 24
click at [224, 361] on input "Submit" at bounding box center [215, 361] width 65 height 24
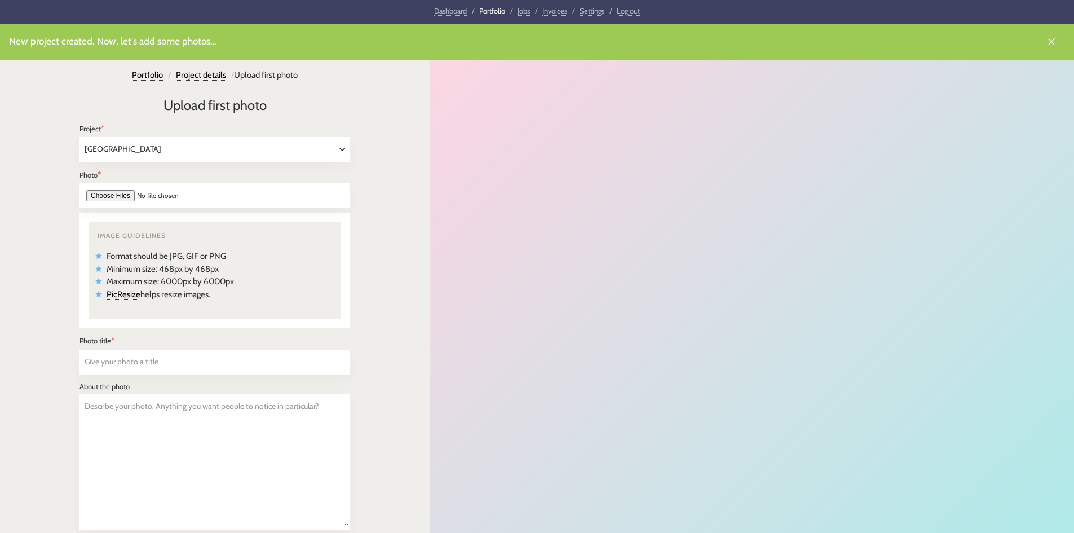
select select "510"
click at [106, 193] on input "file" at bounding box center [215, 195] width 271 height 25
type input "C:\fakepath\[PERSON_NAME] Photography [STREET_ADDRESS][PERSON_NAME]-40.jpg"
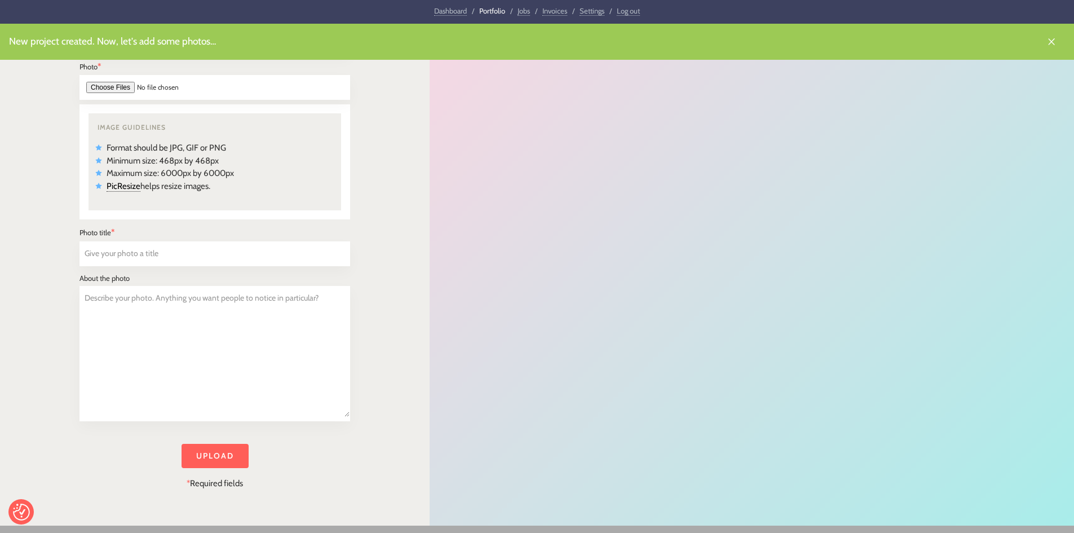
scroll to position [113, 0]
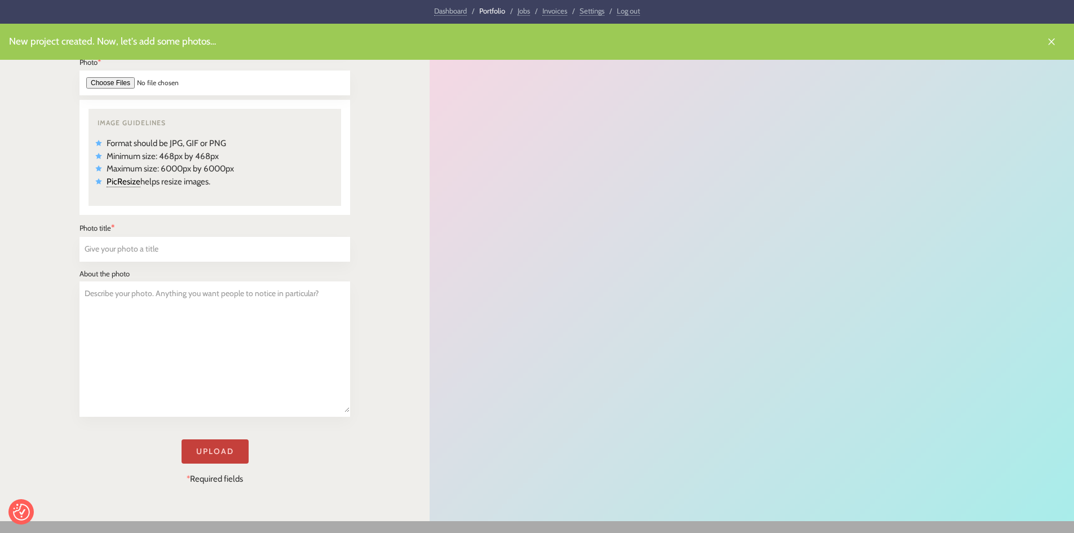
click at [215, 454] on input "Upload" at bounding box center [215, 451] width 67 height 24
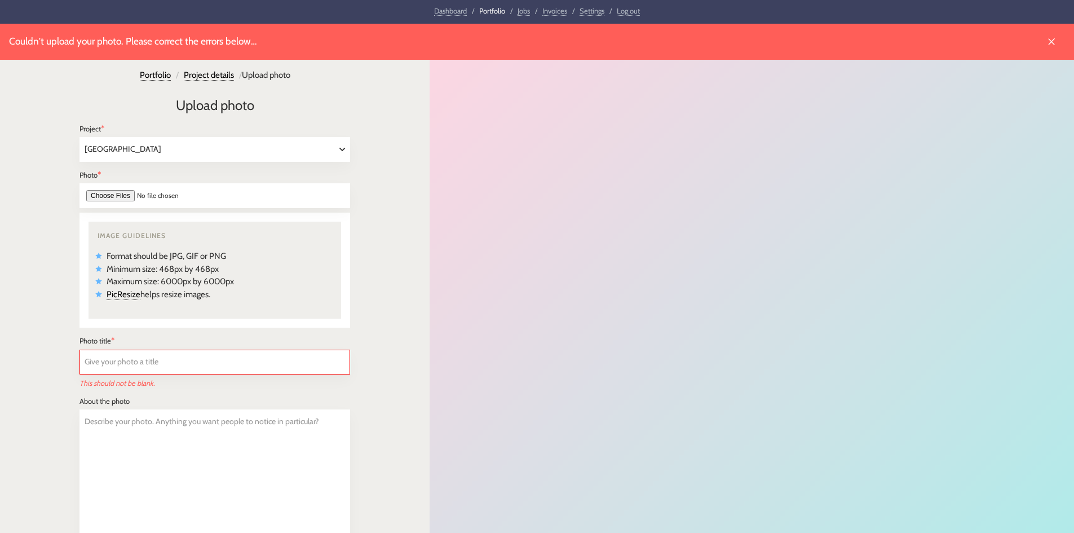
select select "510"
click at [114, 198] on input "file" at bounding box center [215, 195] width 271 height 25
type input "C:\fakepath\Dining.jpg"
click at [133, 355] on input "text" at bounding box center [215, 362] width 270 height 24
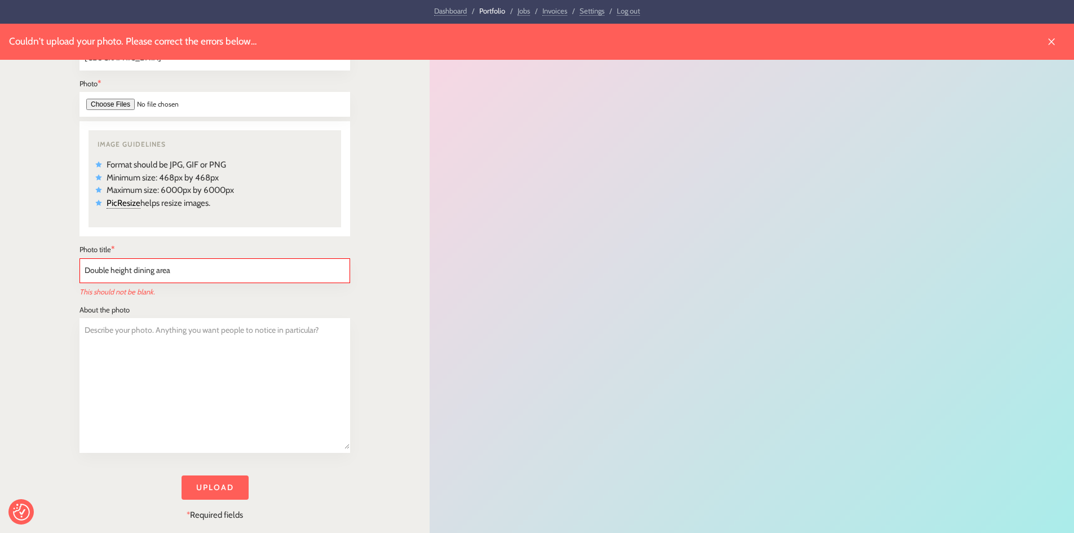
scroll to position [113, 0]
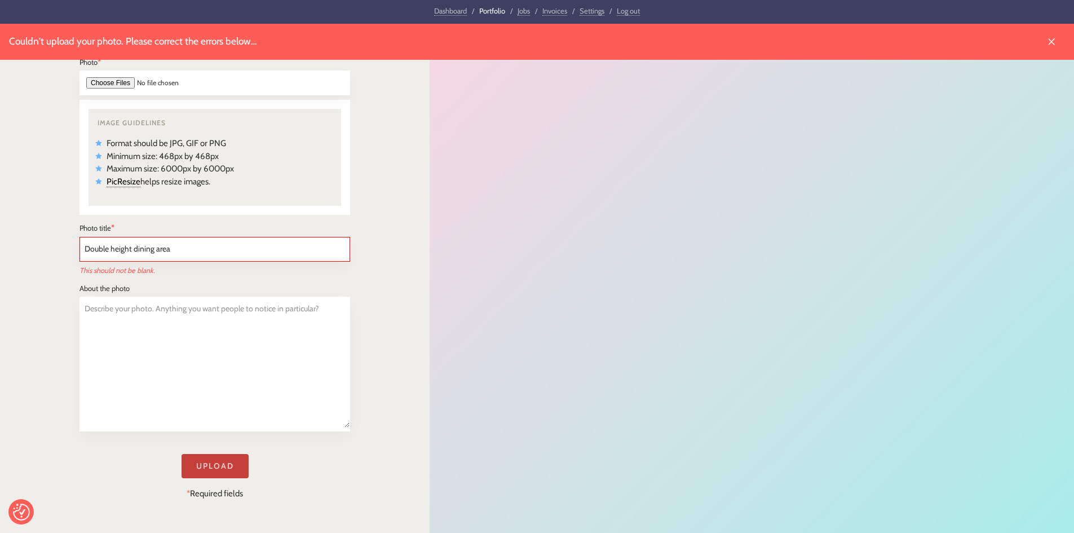
type input "Double height dining area"
click at [217, 463] on input "Upload" at bounding box center [215, 466] width 67 height 24
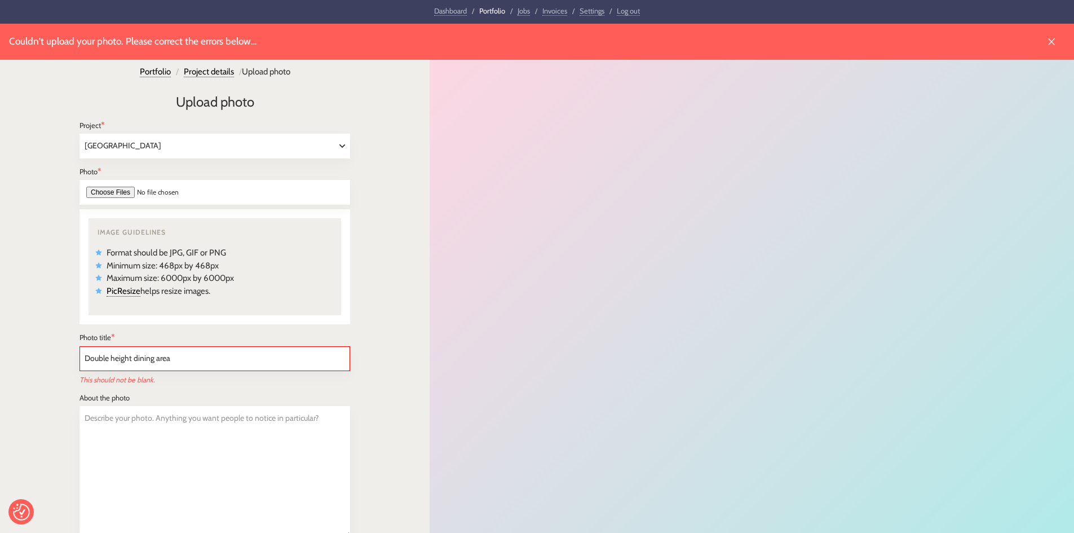
scroll to position [0, 0]
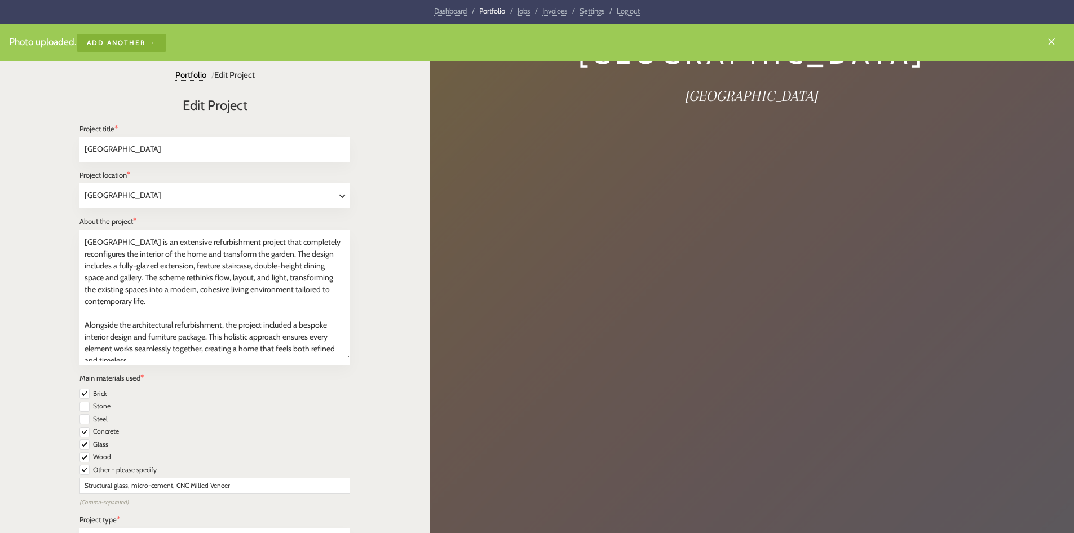
select select "[GEOGRAPHIC_DATA]"
select select "Residential"
select select "Renovation"
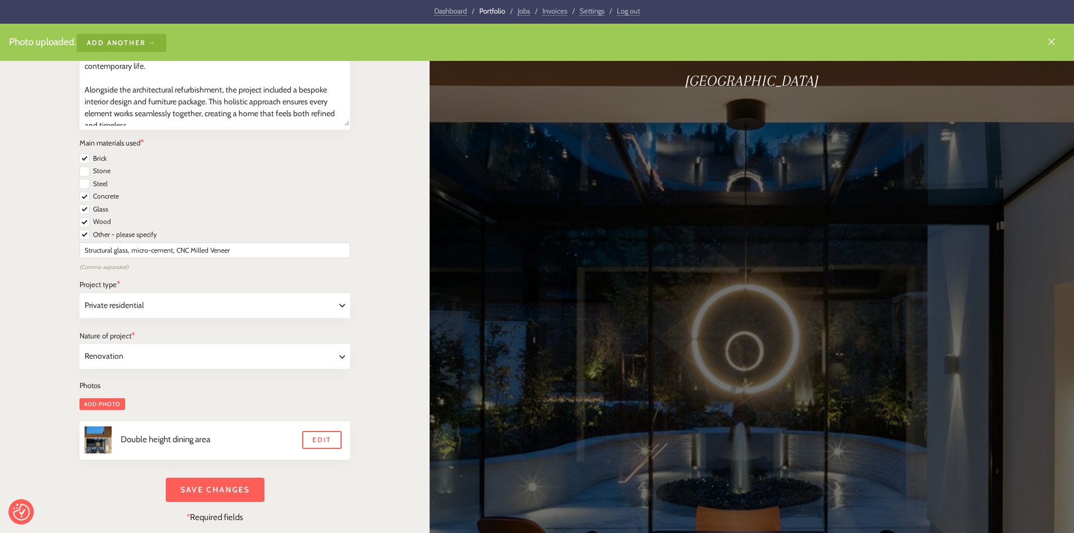
scroll to position [282, 0]
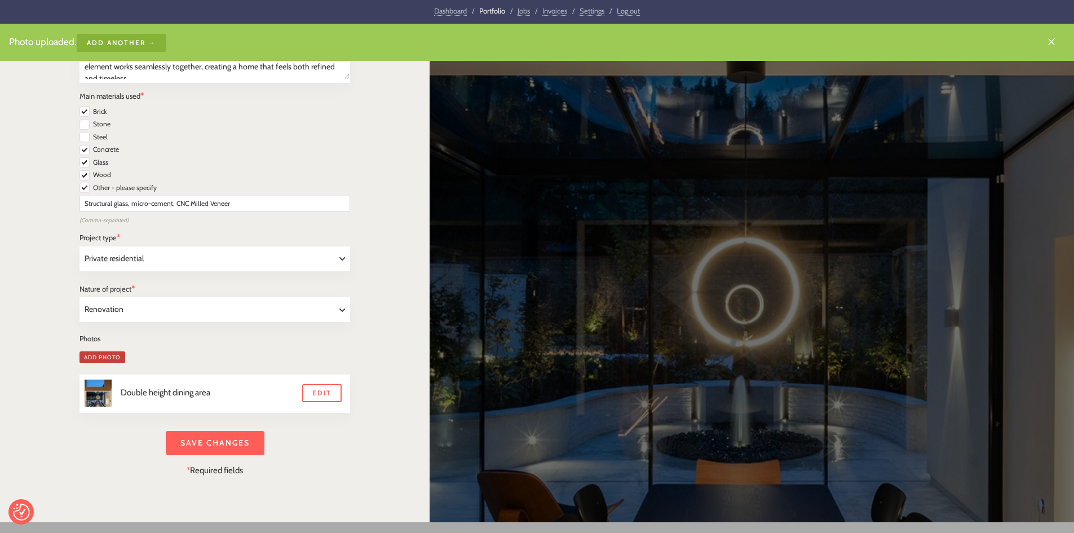
click at [105, 354] on link "Add photo" at bounding box center [103, 357] width 46 height 12
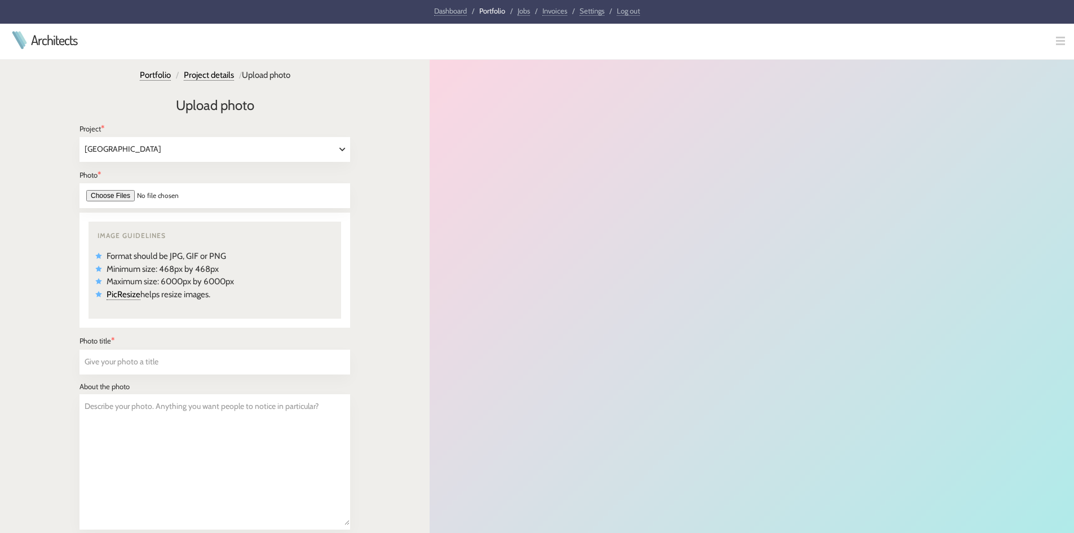
select select "510"
click at [121, 197] on input "file" at bounding box center [215, 195] width 271 height 25
type input "C:\fakepath\David Valinsky Photography 88 Vine Lane-40.jpg"
click at [141, 362] on input "text" at bounding box center [215, 362] width 270 height 24
type input "G"
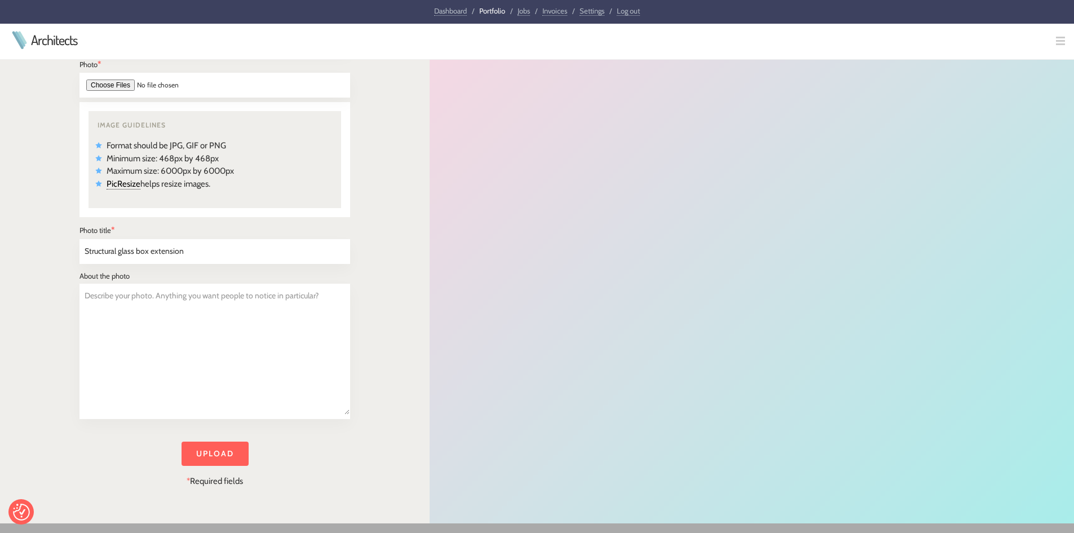
scroll to position [113, 0]
type input "Structural glass box extension"
click at [226, 444] on input "Upload" at bounding box center [215, 451] width 67 height 24
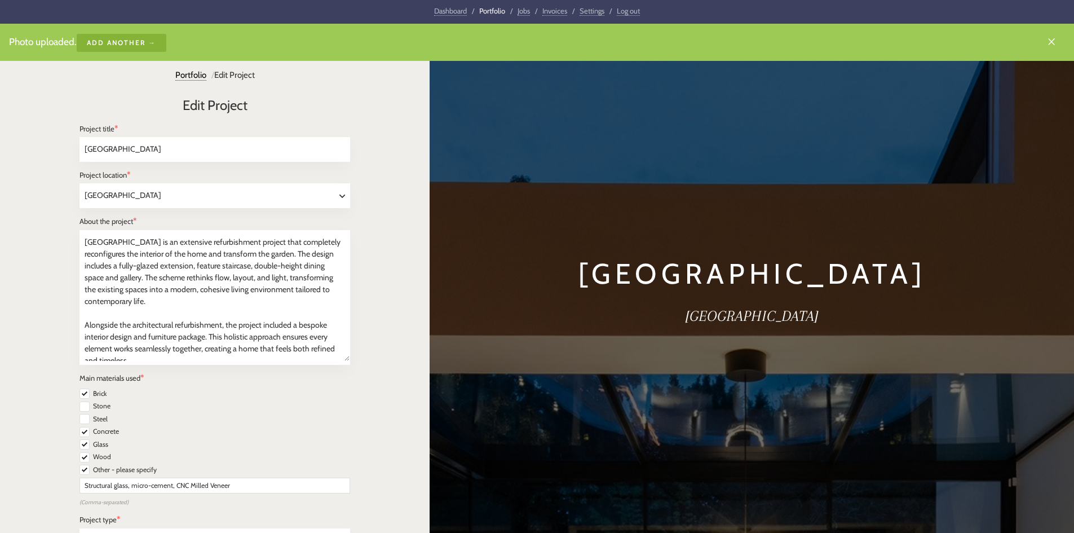
select select "[GEOGRAPHIC_DATA]"
select select "Residential"
select select "Renovation"
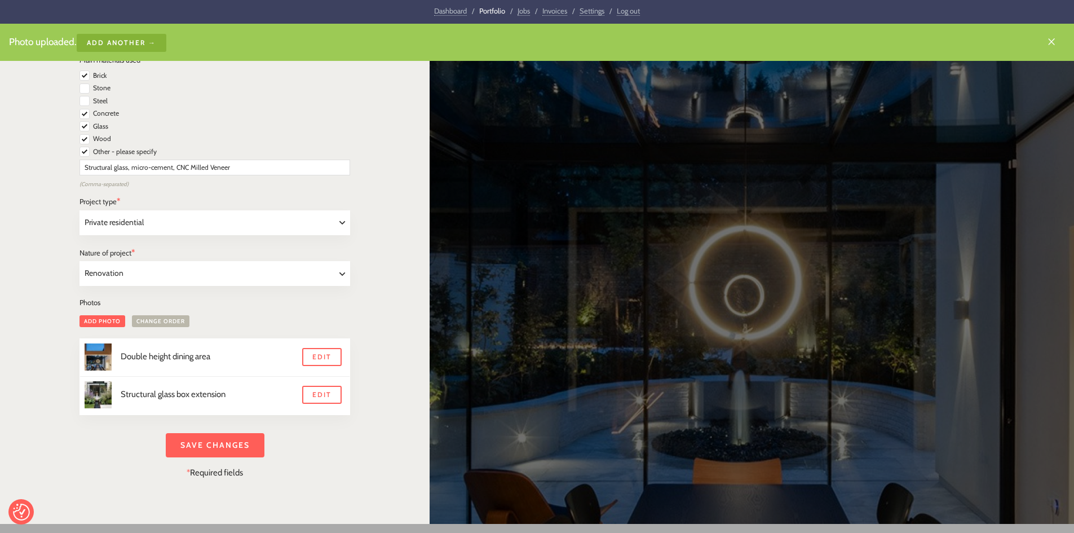
scroll to position [306, 0]
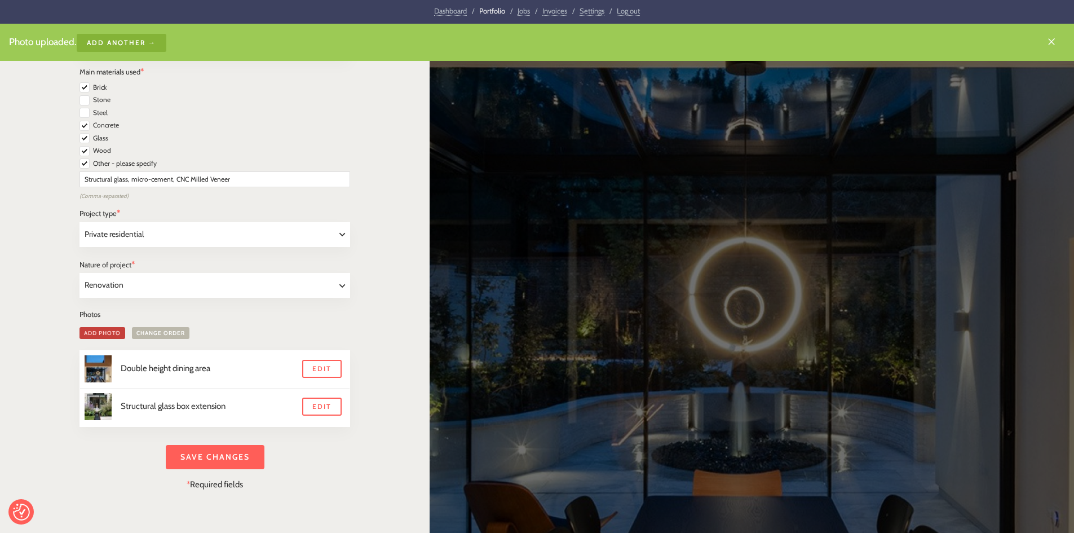
click at [98, 330] on link "Add photo" at bounding box center [103, 333] width 46 height 12
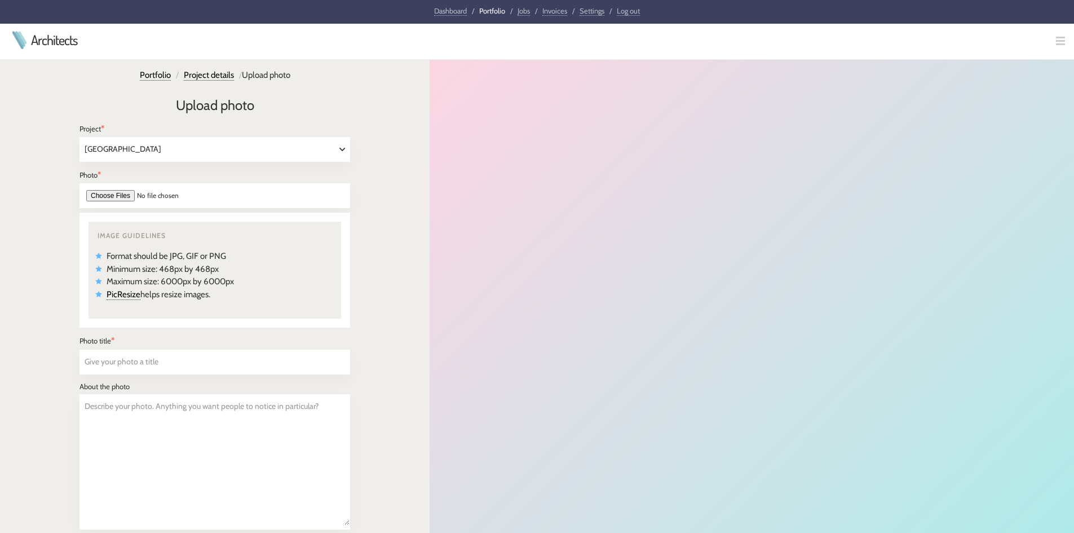
select select "510"
click at [103, 200] on input "file" at bounding box center [215, 195] width 271 height 25
type input "C:\fakepath\Kitchen.jpg"
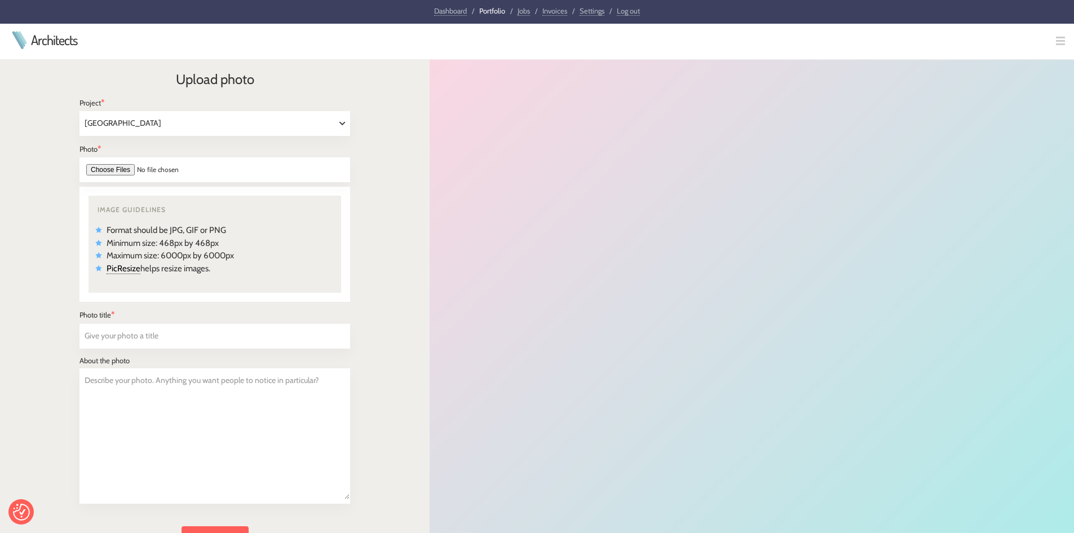
scroll to position [56, 0]
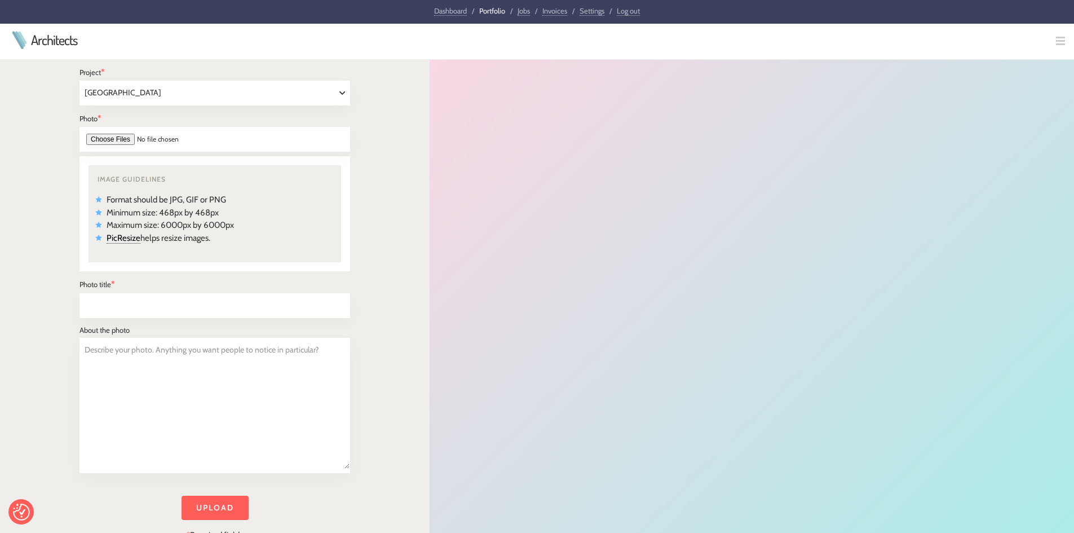
click at [173, 307] on input "text" at bounding box center [215, 306] width 270 height 24
type input "Kitchen Area"
click at [209, 511] on input "Upload" at bounding box center [215, 508] width 67 height 24
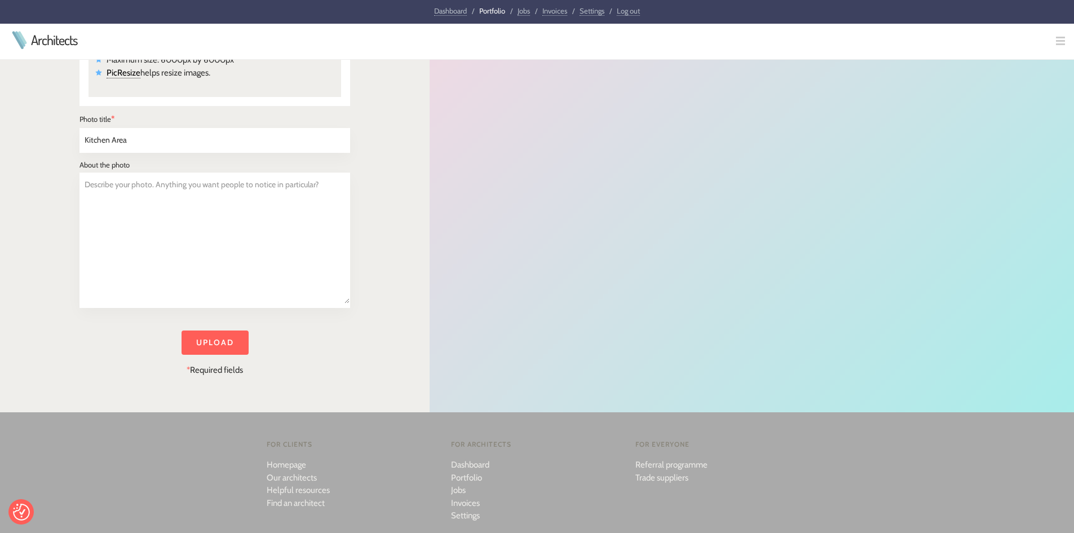
scroll to position [113, 0]
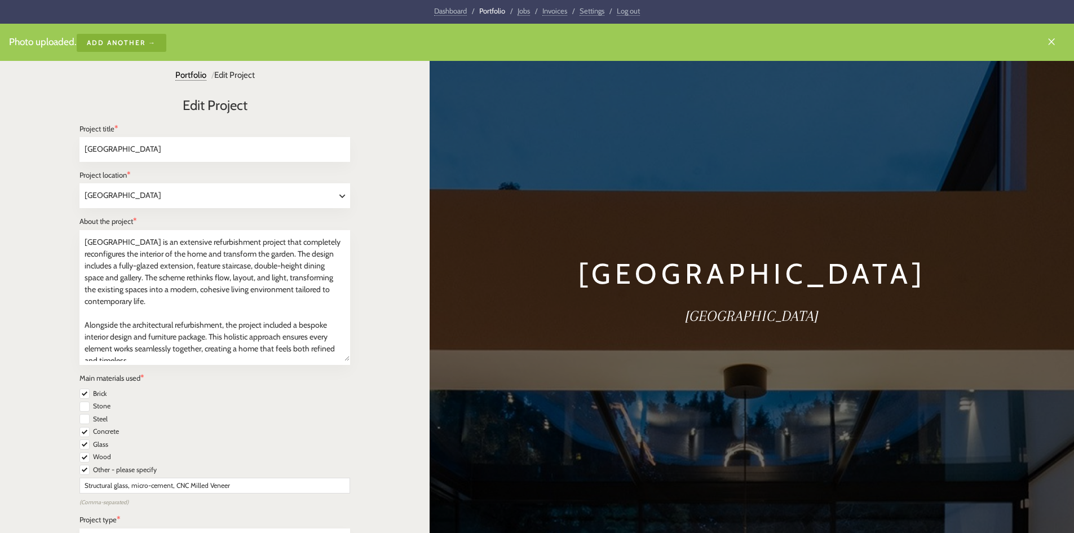
select select "[GEOGRAPHIC_DATA]"
select select "Residential"
select select "Renovation"
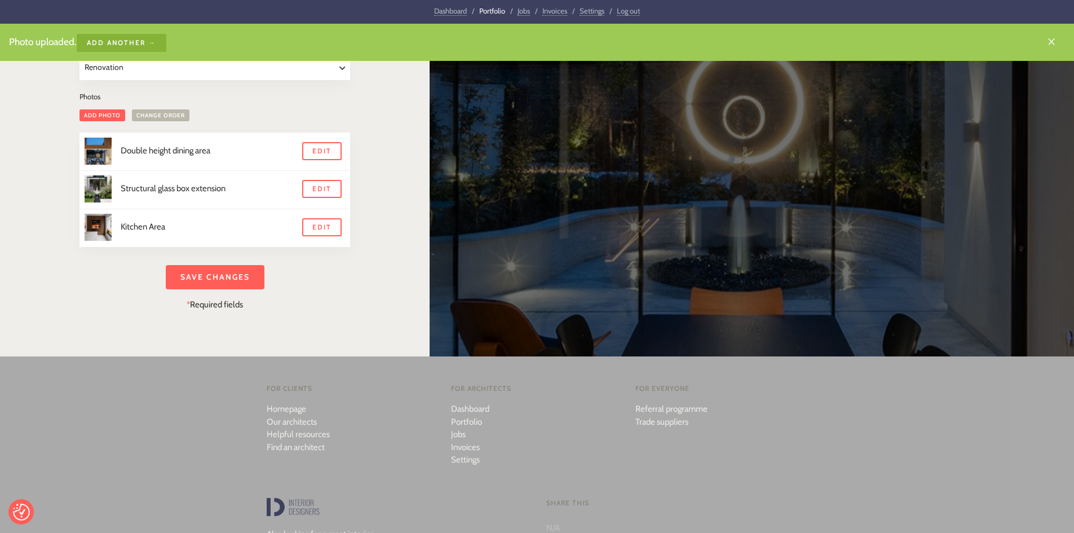
scroll to position [338, 0]
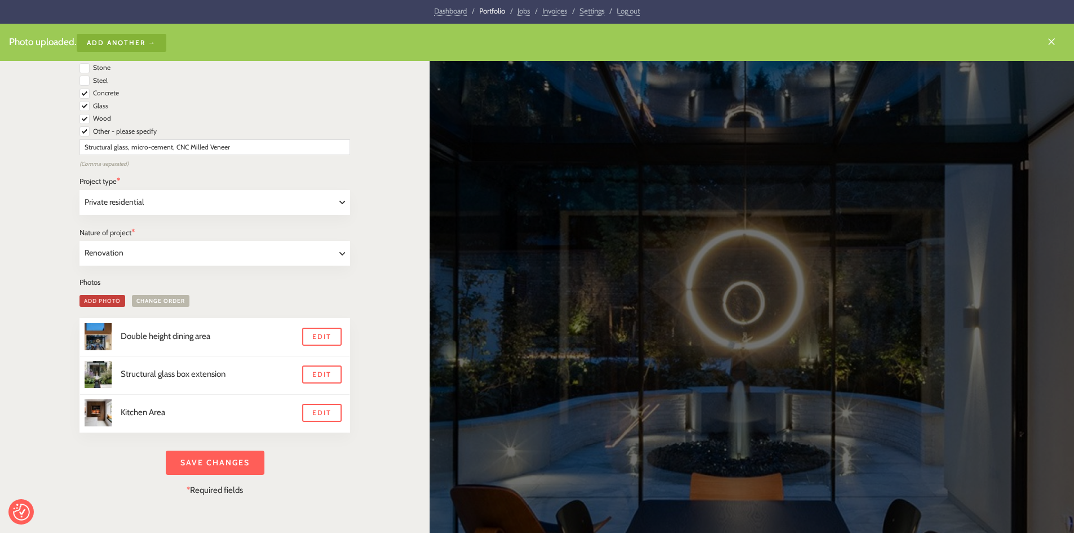
click at [102, 295] on link "Add photo" at bounding box center [103, 301] width 46 height 12
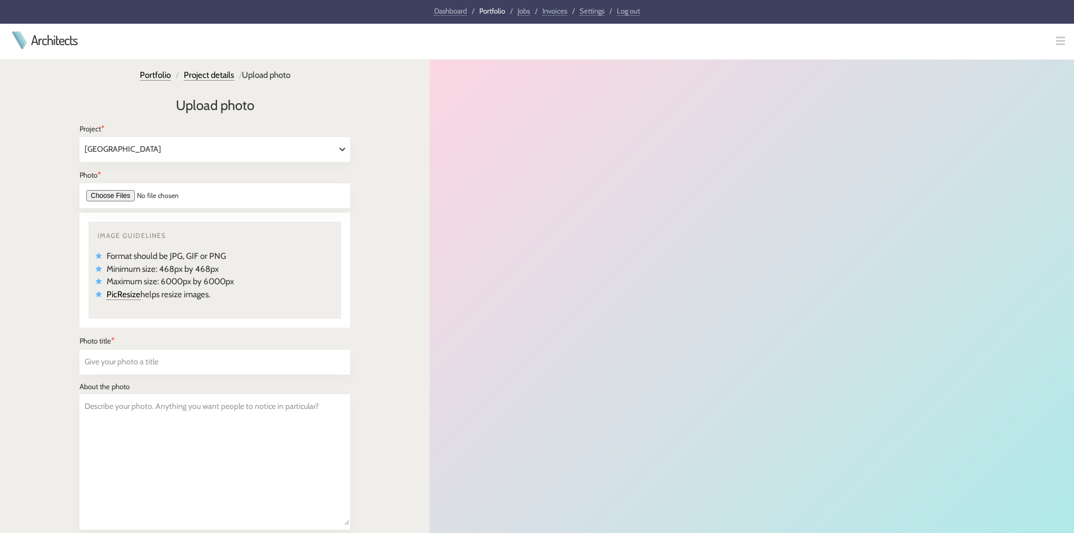
select select "510"
click at [113, 192] on input "file" at bounding box center [215, 195] width 271 height 25
type input "C:\fakepath\Dining 2.jpg"
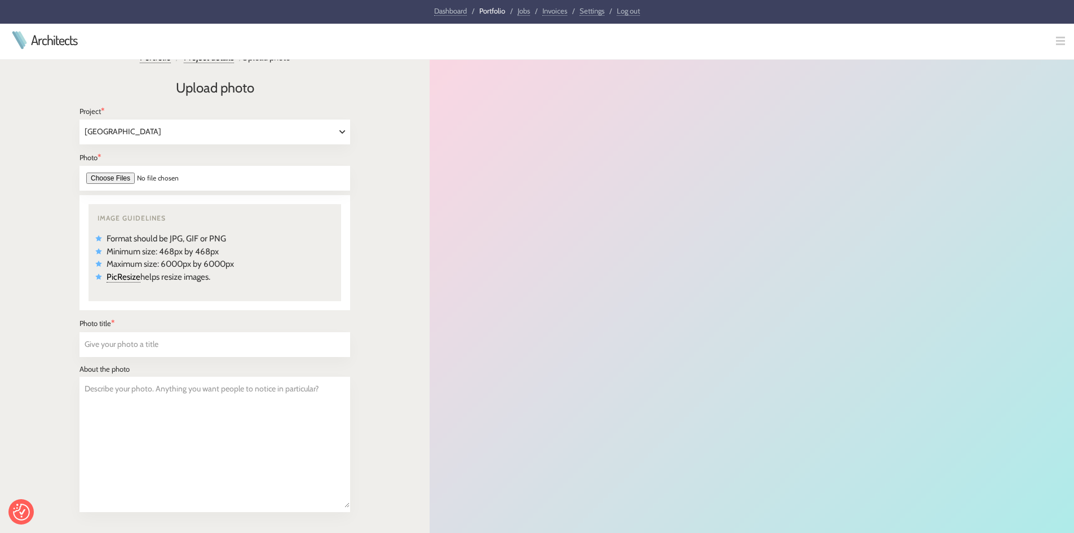
scroll to position [56, 0]
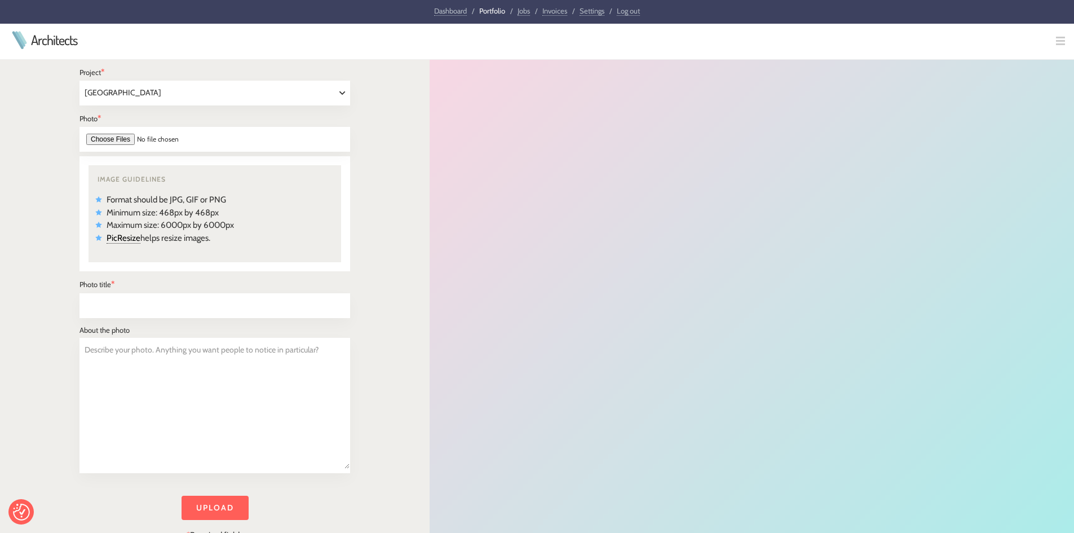
click at [191, 308] on input "text" at bounding box center [215, 306] width 270 height 24
type input "[GEOGRAPHIC_DATA]"
click at [221, 506] on input "Upload" at bounding box center [215, 508] width 67 height 24
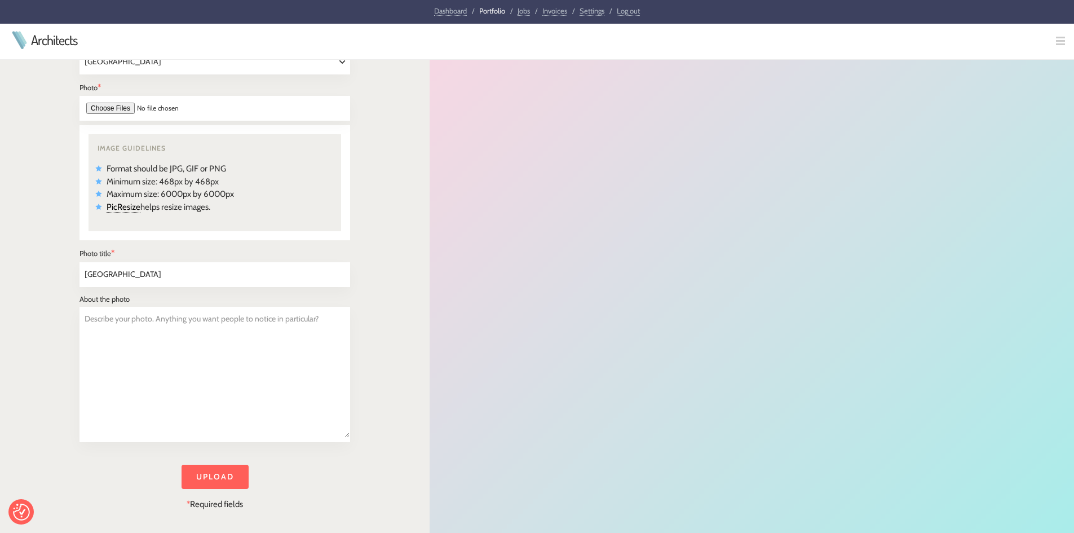
scroll to position [207, 0]
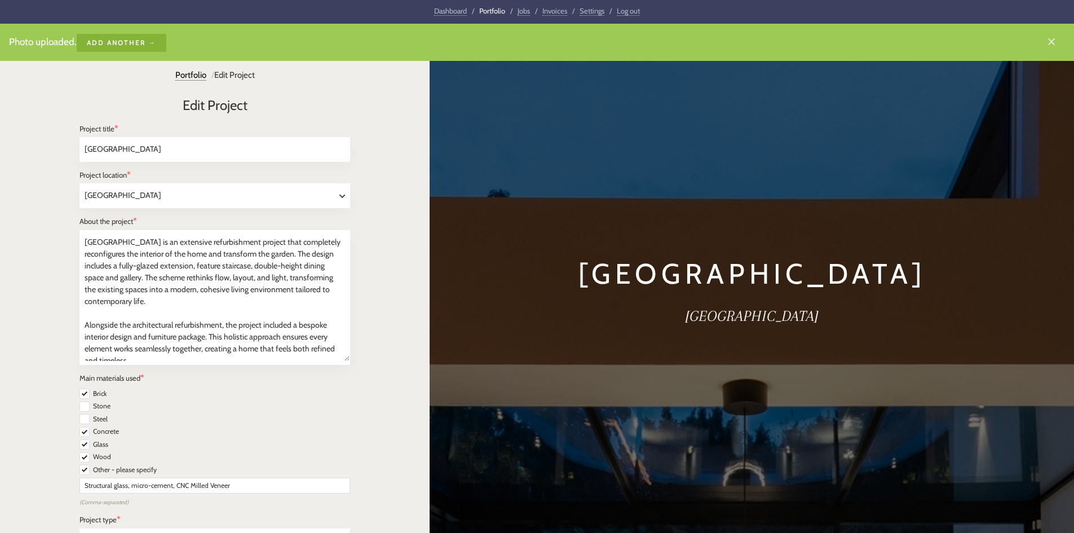
select select "[GEOGRAPHIC_DATA]"
select select "Residential"
select select "Renovation"
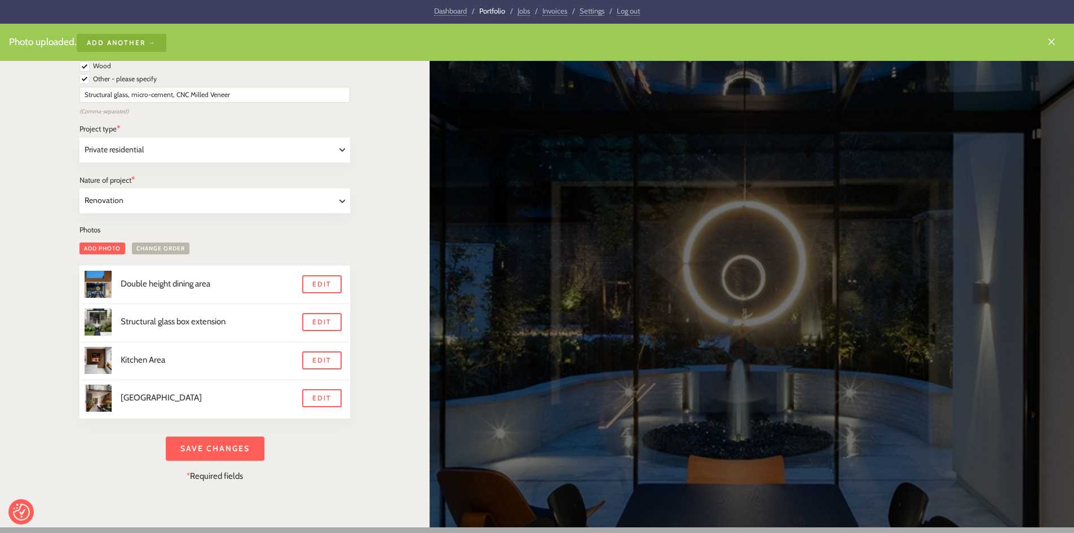
scroll to position [395, 0]
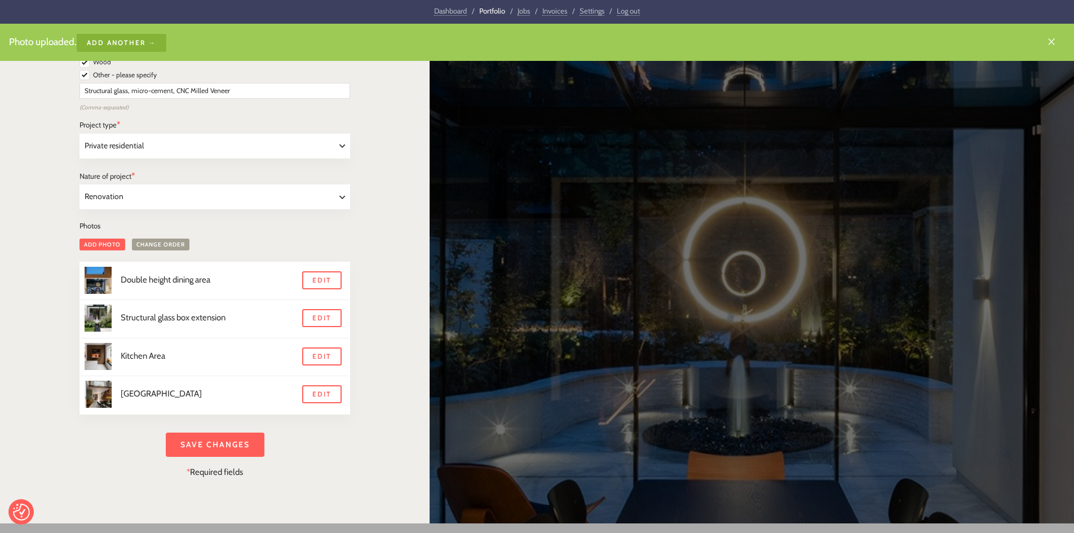
click at [165, 243] on link "Change order" at bounding box center [161, 245] width 58 height 12
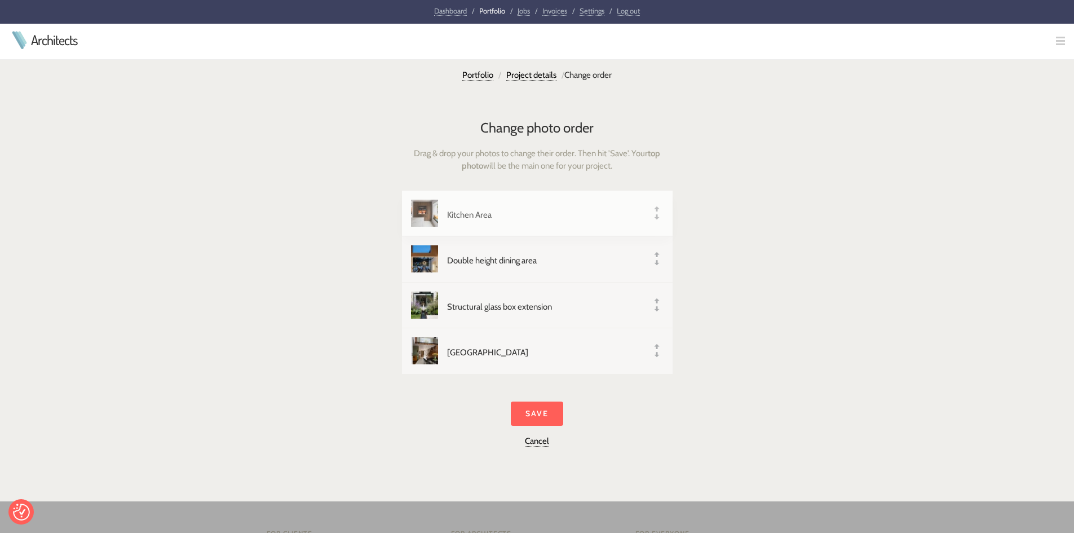
drag, startPoint x: 655, startPoint y: 280, endPoint x: 652, endPoint y: 204, distance: 75.6
click at [535, 412] on input "Save" at bounding box center [537, 413] width 52 height 24
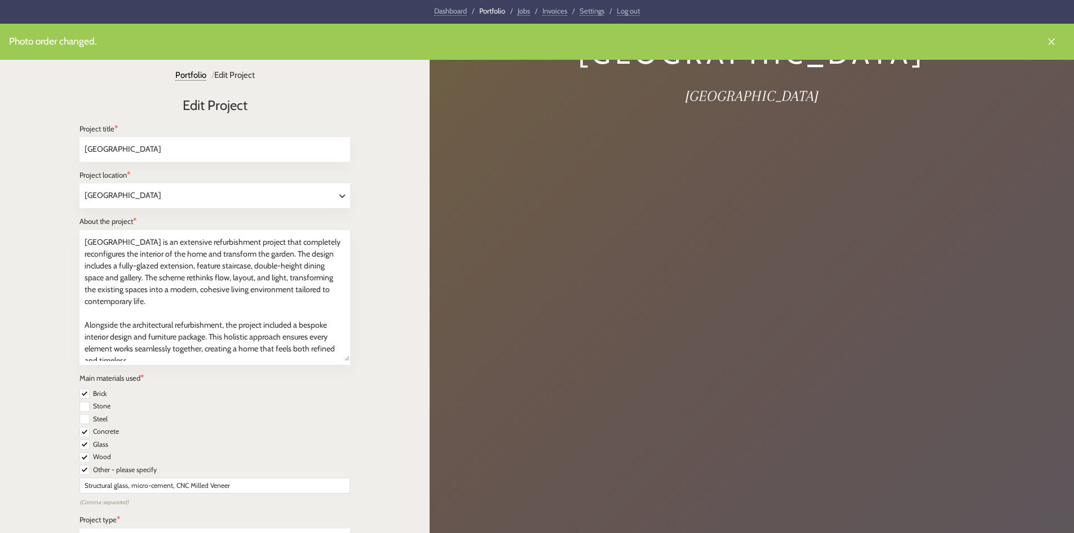
select select "London"
select select "Residential"
select select "Renovation"
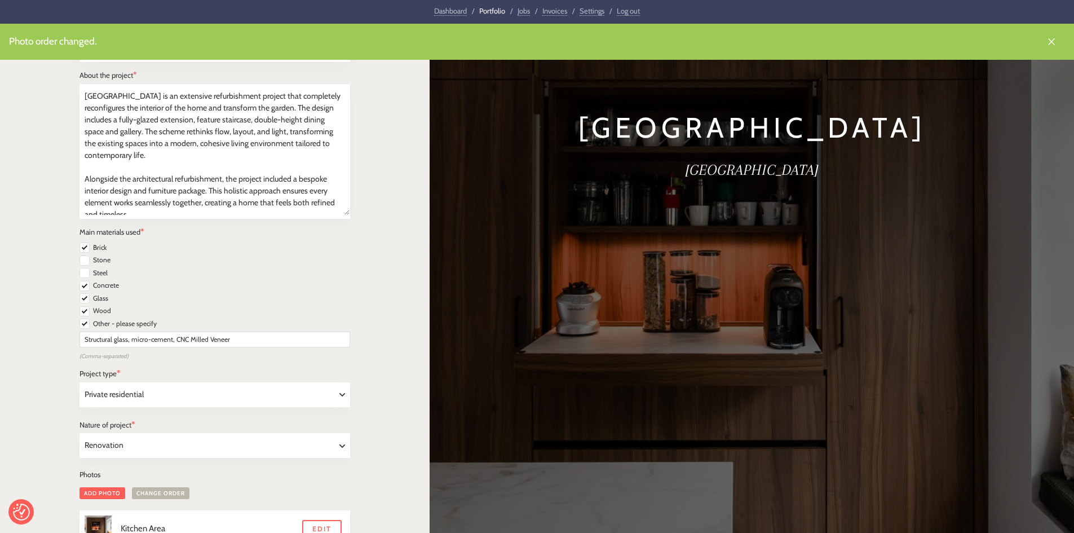
scroll to position [330, 0]
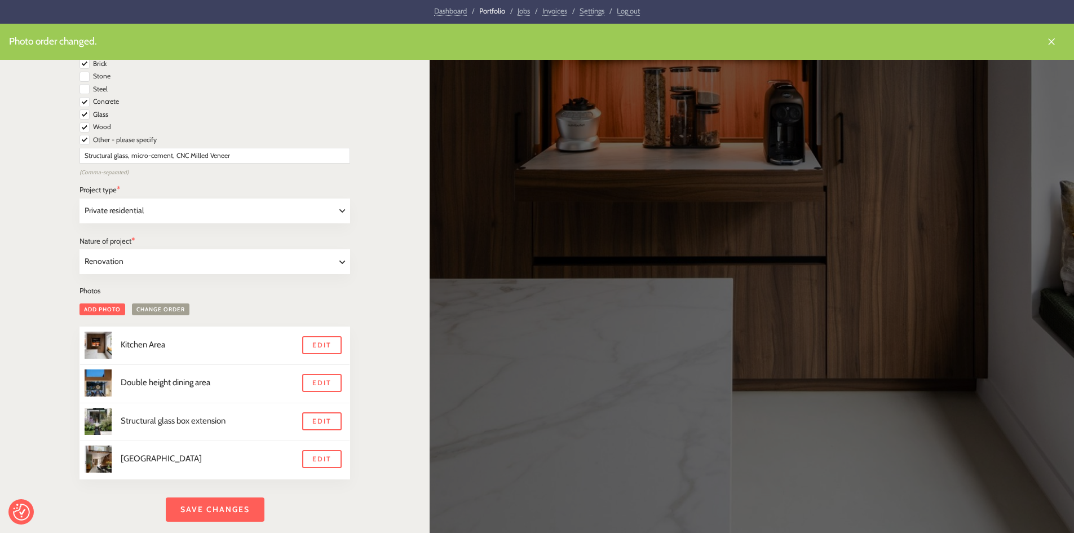
click at [172, 310] on link "Change order" at bounding box center [161, 309] width 58 height 12
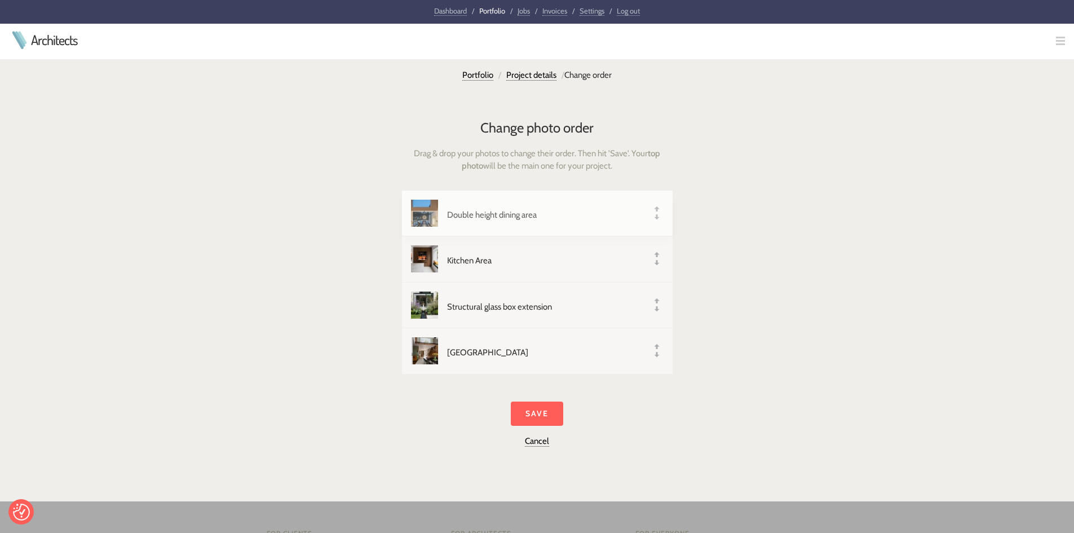
drag, startPoint x: 653, startPoint y: 262, endPoint x: 655, endPoint y: 209, distance: 53.0
click at [546, 412] on input "Save" at bounding box center [537, 413] width 52 height 24
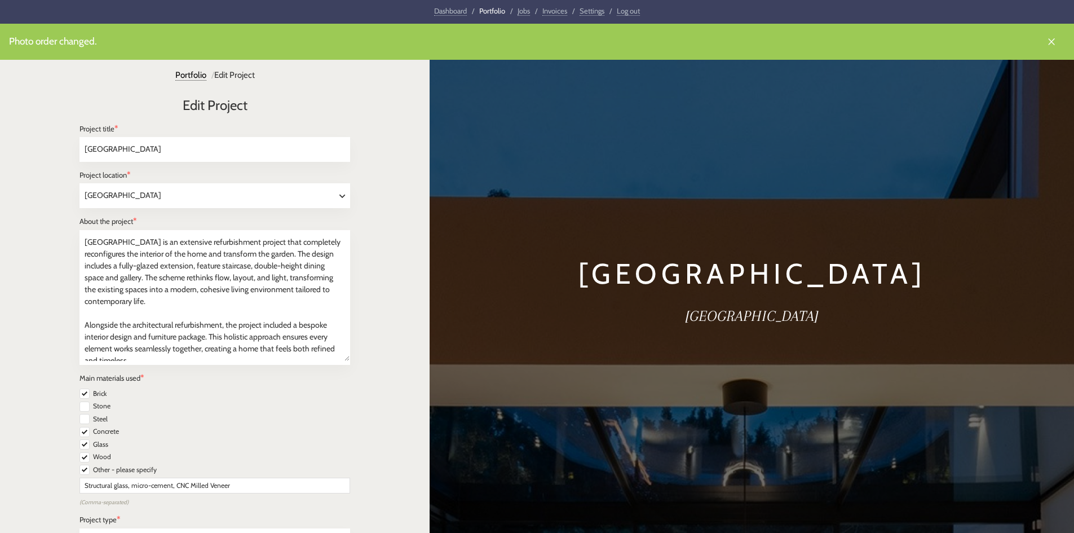
select select "[GEOGRAPHIC_DATA]"
select select "Residential"
select select "Renovation"
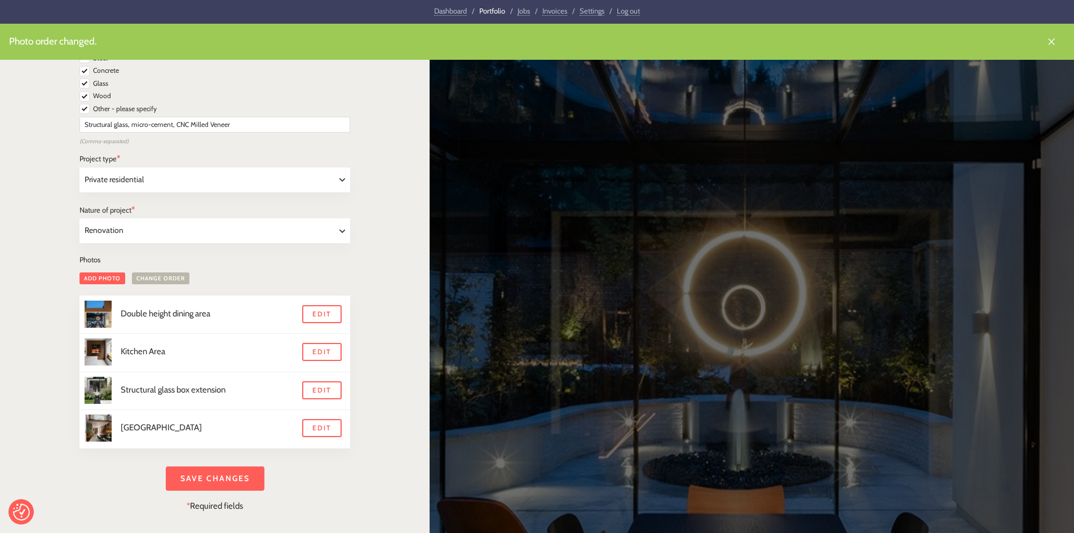
scroll to position [564, 0]
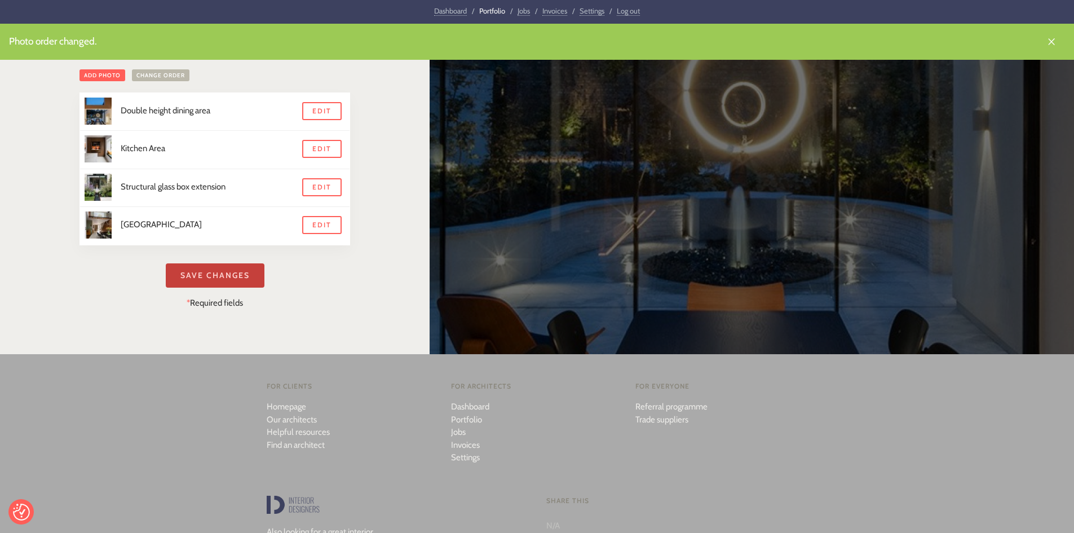
click at [213, 279] on input "Save Changes" at bounding box center [215, 275] width 99 height 24
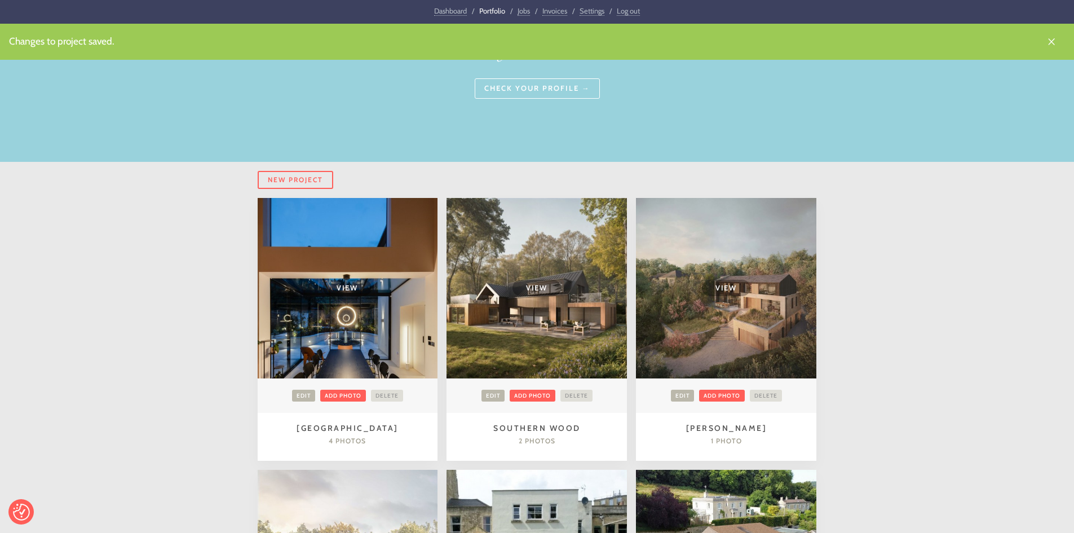
scroll to position [113, 0]
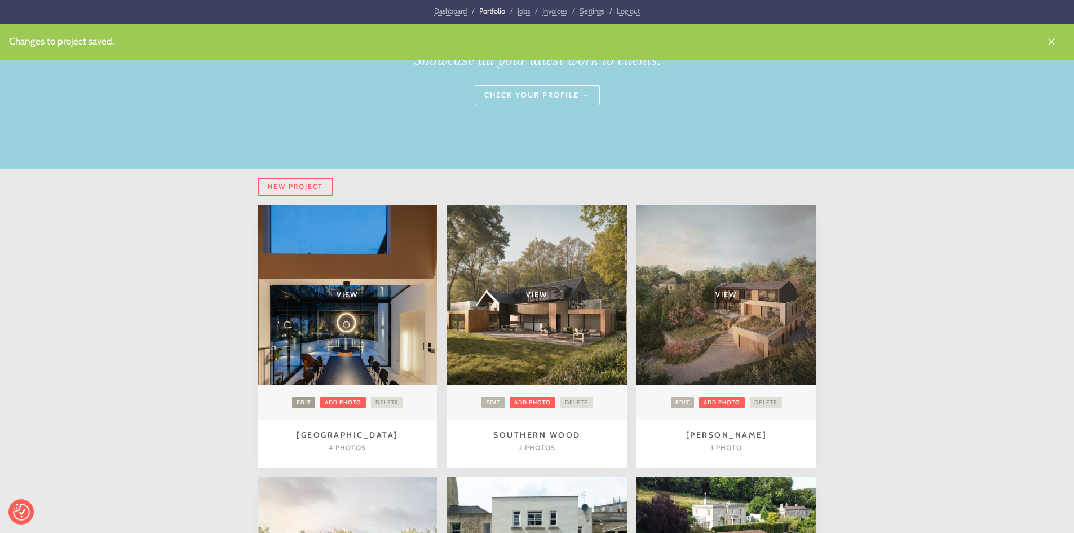
click at [307, 400] on link "Edit" at bounding box center [303, 402] width 23 height 12
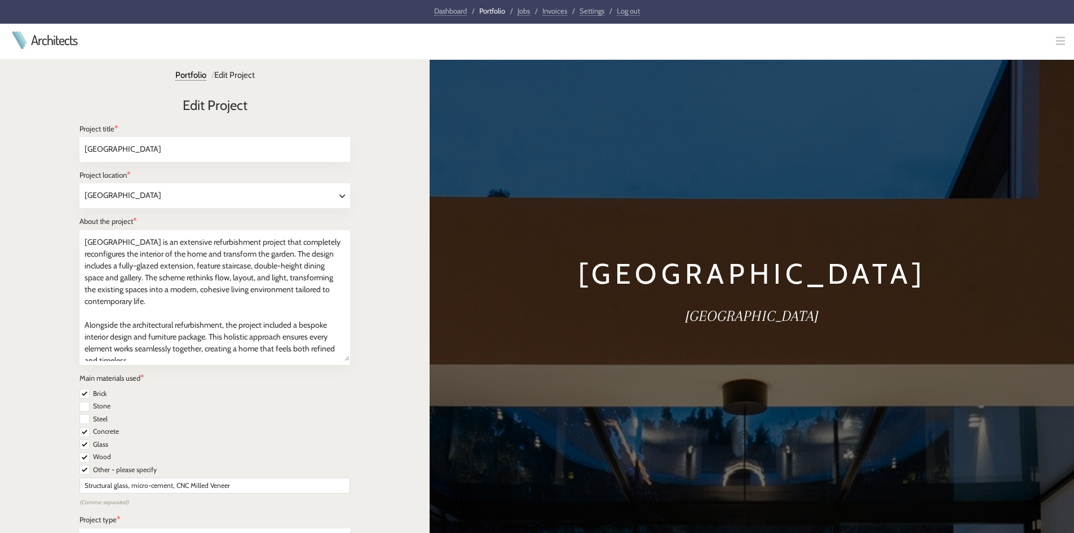
select select "[GEOGRAPHIC_DATA]"
select select "Residential"
select select "Renovation"
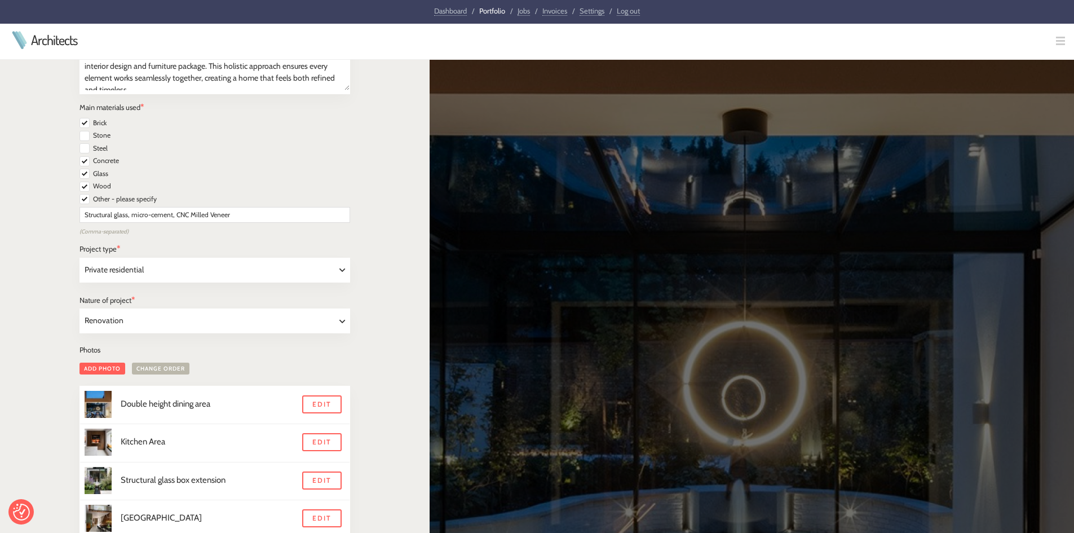
scroll to position [507, 0]
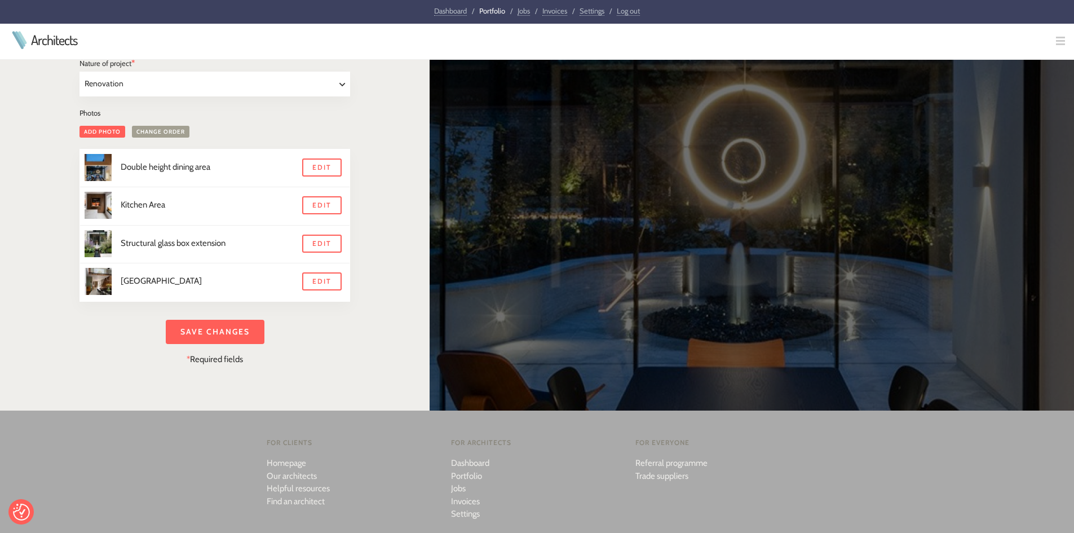
click at [158, 132] on link "Change order" at bounding box center [161, 132] width 58 height 12
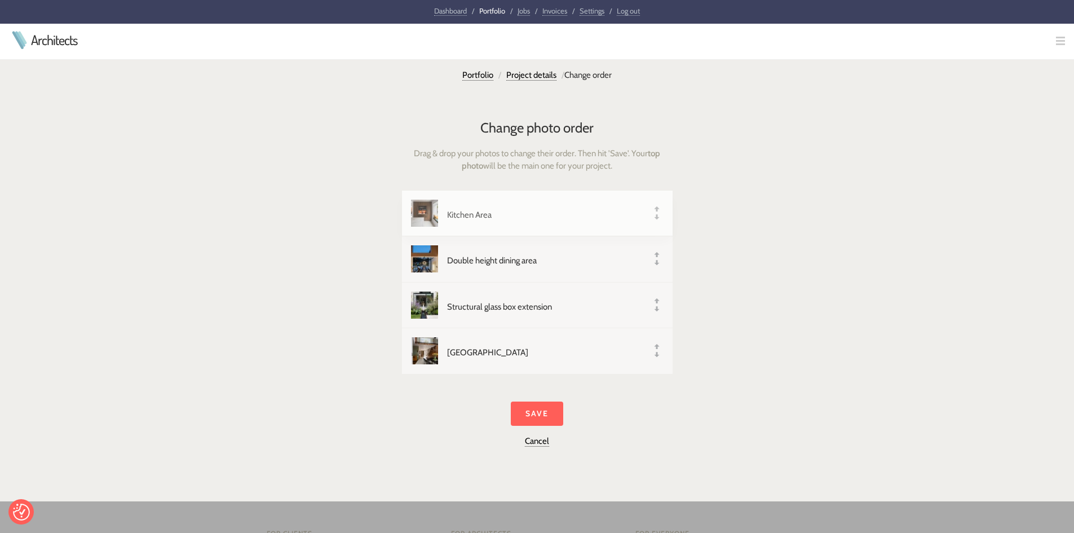
drag, startPoint x: 657, startPoint y: 264, endPoint x: 660, endPoint y: 229, distance: 34.5
click at [528, 412] on input "Save" at bounding box center [537, 413] width 52 height 24
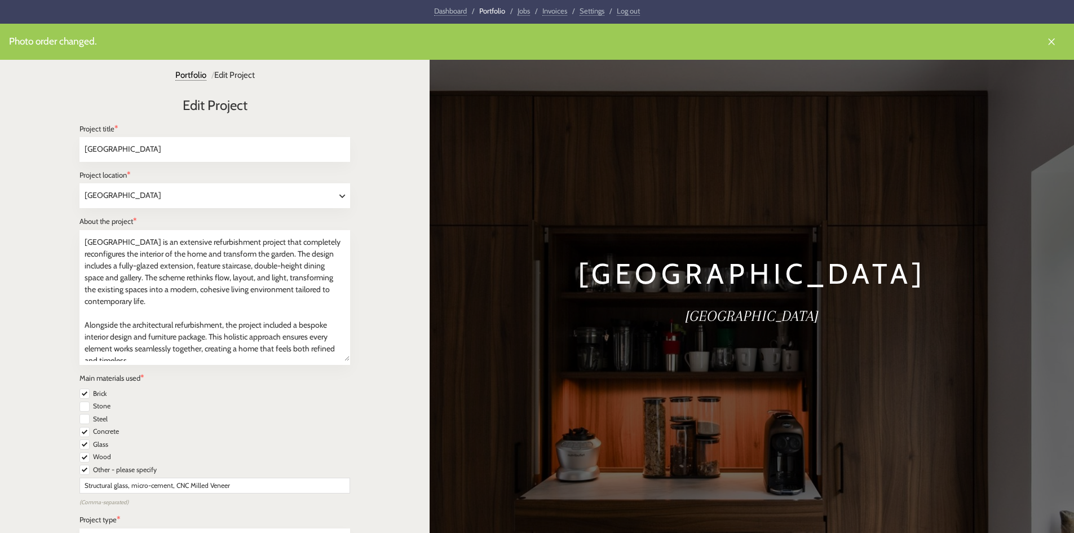
select select "London"
select select "Residential"
select select "Renovation"
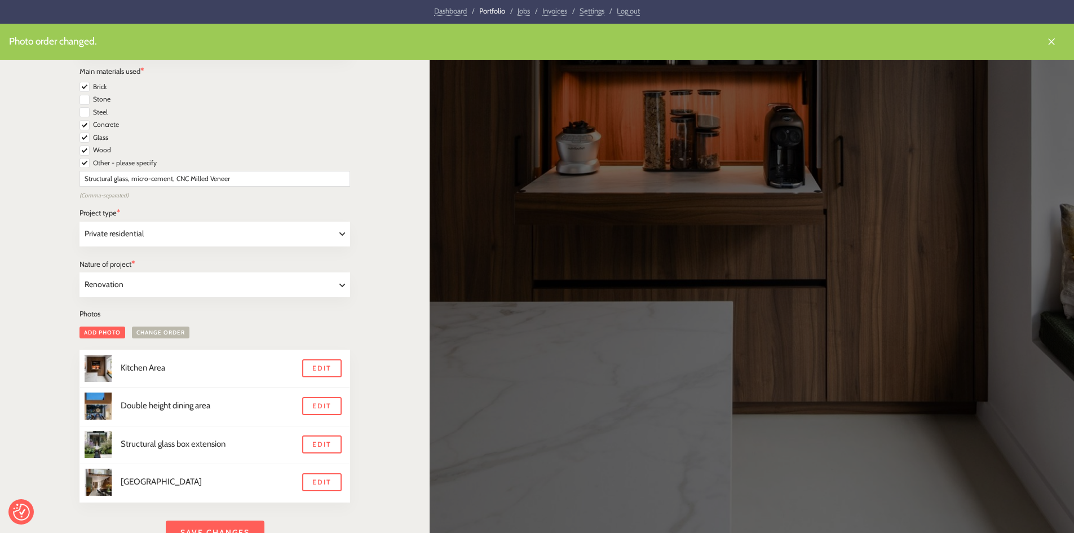
scroll to position [451, 0]
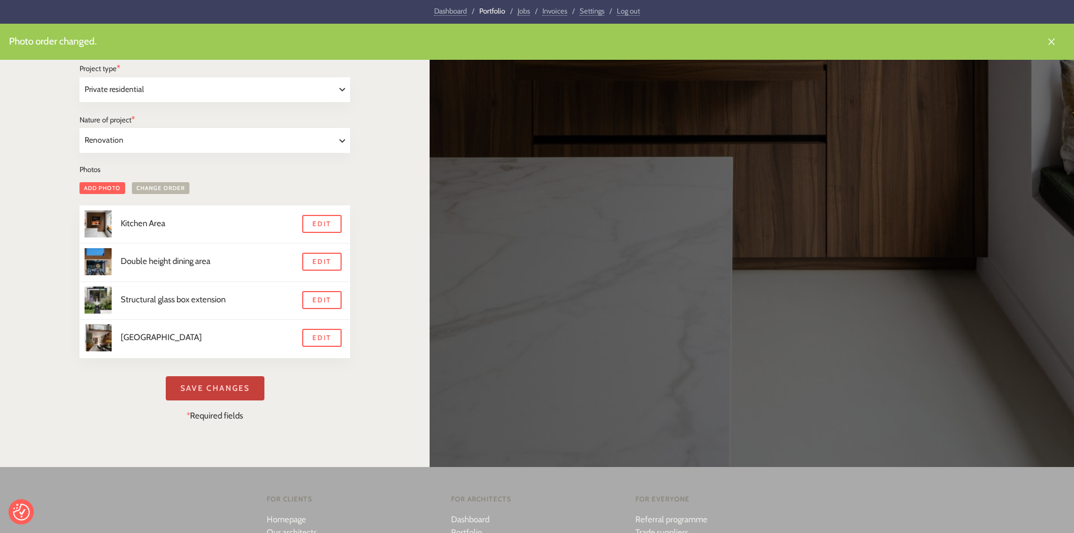
click at [214, 383] on input "Save Changes" at bounding box center [215, 388] width 99 height 24
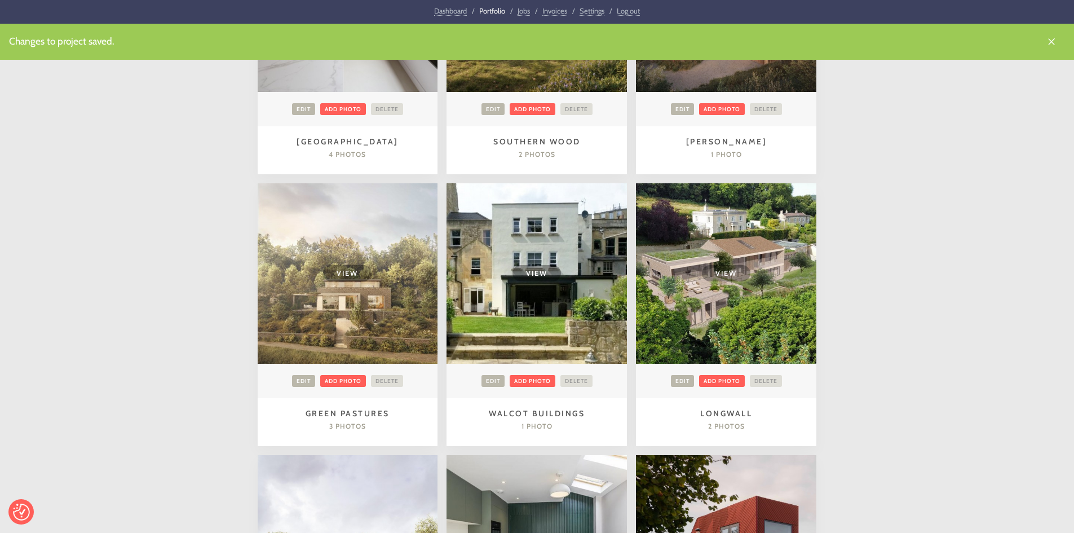
scroll to position [333, 0]
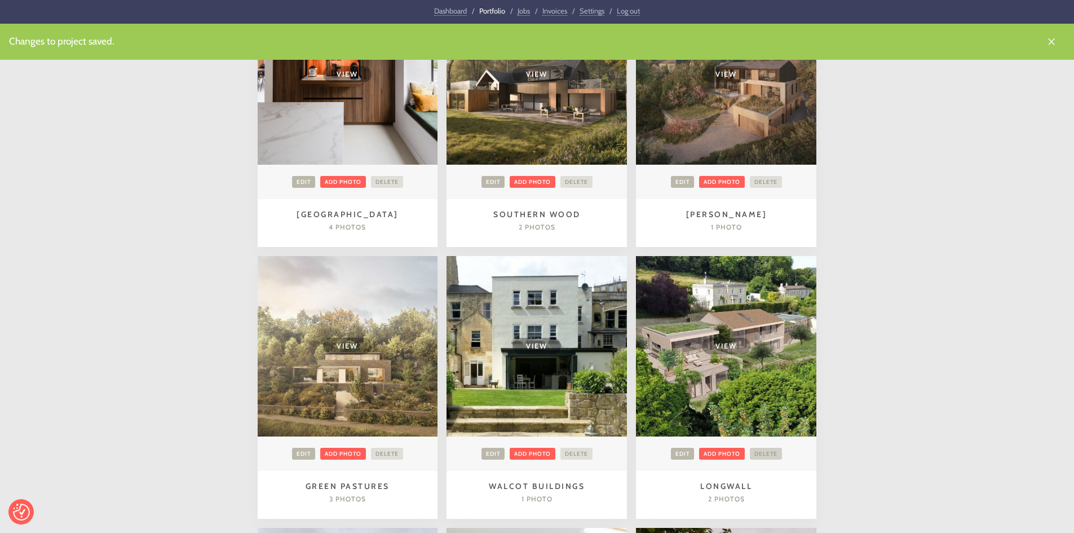
click at [762, 453] on link "Delete" at bounding box center [766, 454] width 32 height 12
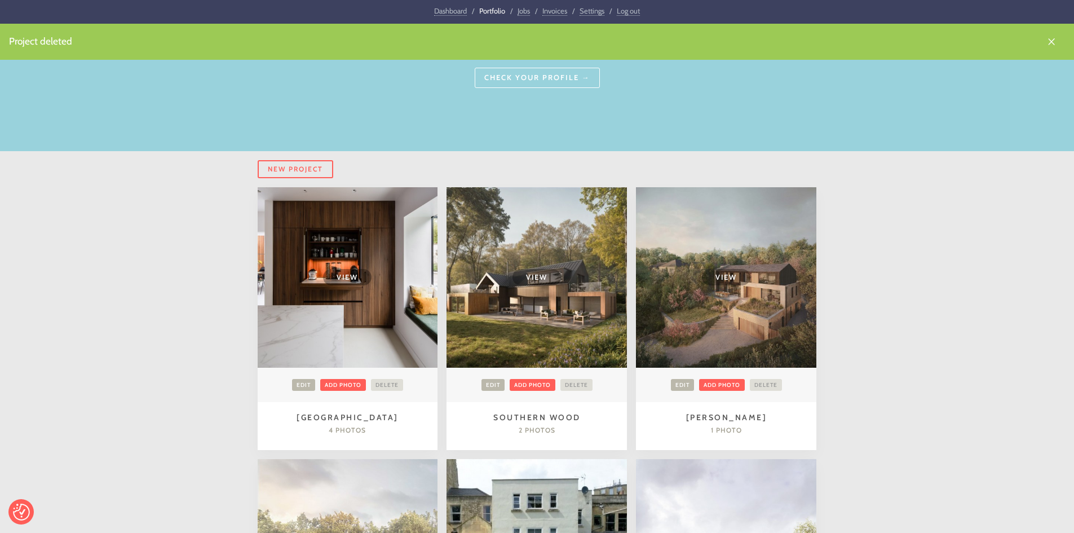
scroll to position [117, 0]
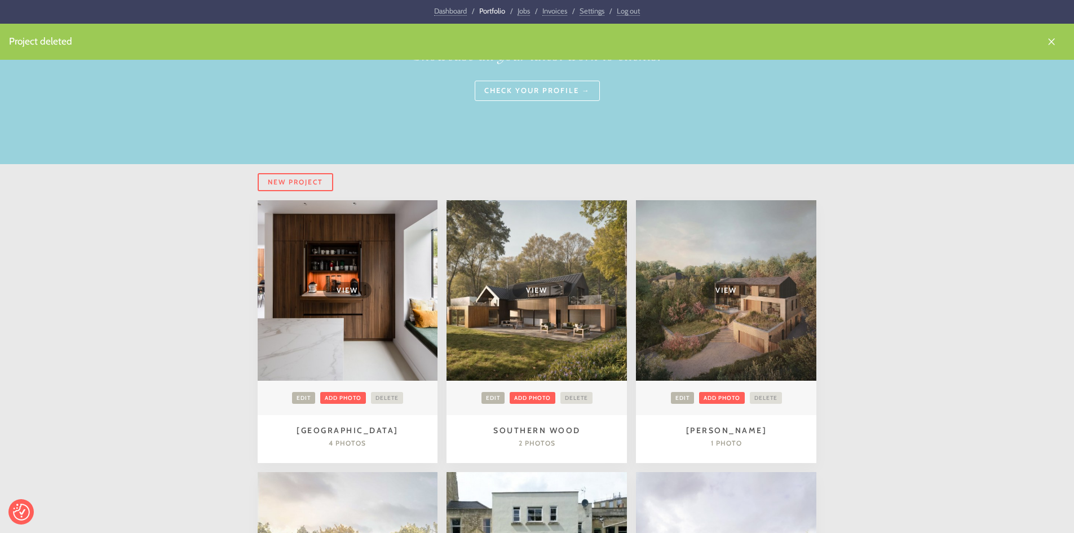
click at [356, 346] on td "View" at bounding box center [348, 290] width 180 height 180
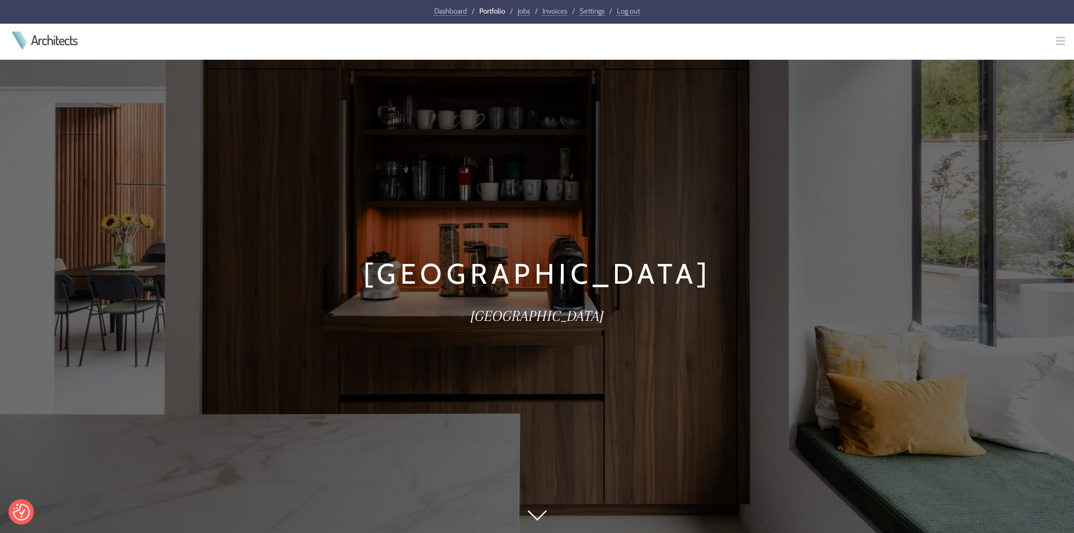
click at [494, 10] on link "Portfolio" at bounding box center [492, 10] width 26 height 9
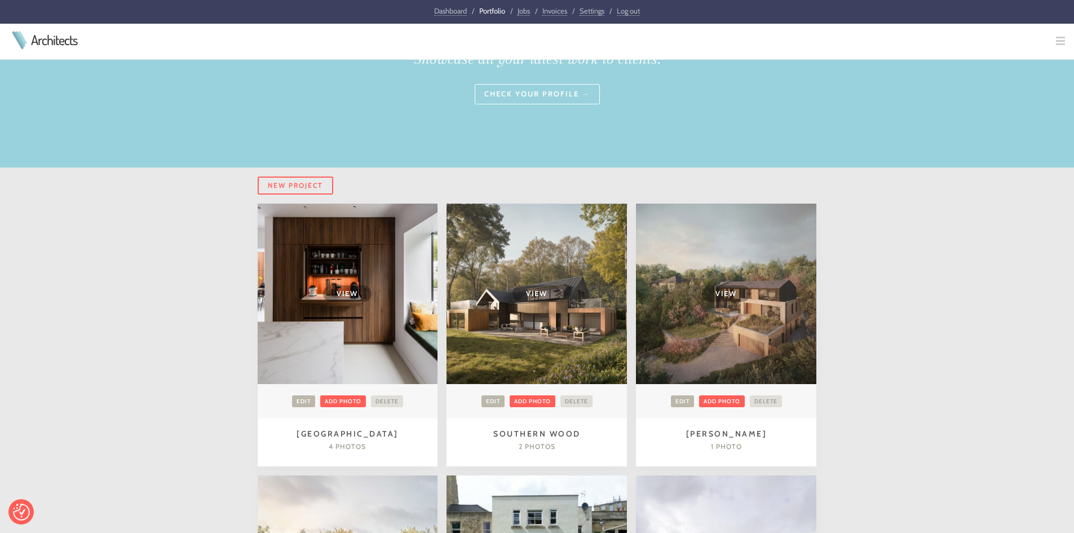
scroll to position [169, 0]
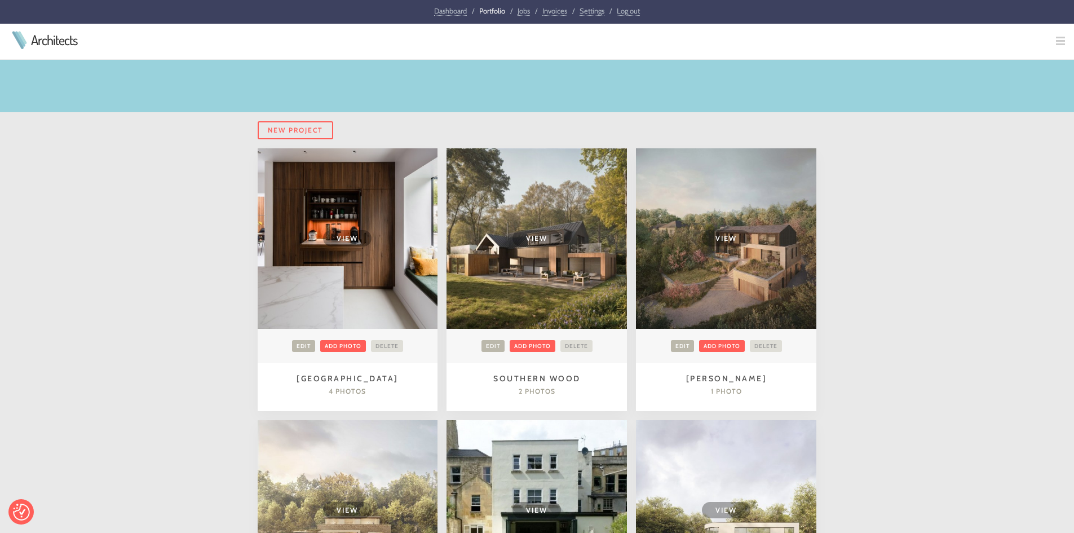
click at [358, 237] on span "View" at bounding box center [347, 238] width 48 height 16
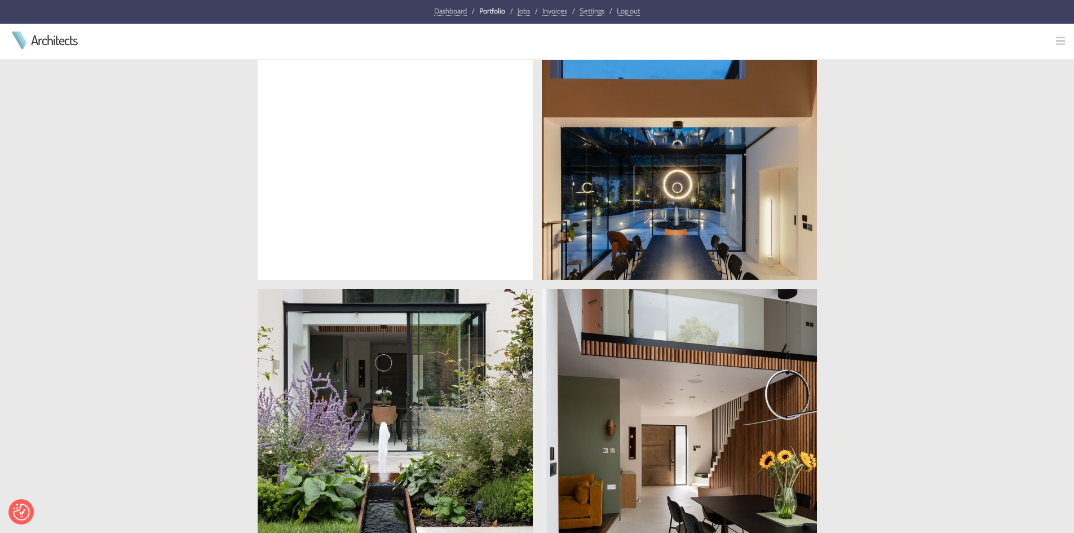
scroll to position [846, 0]
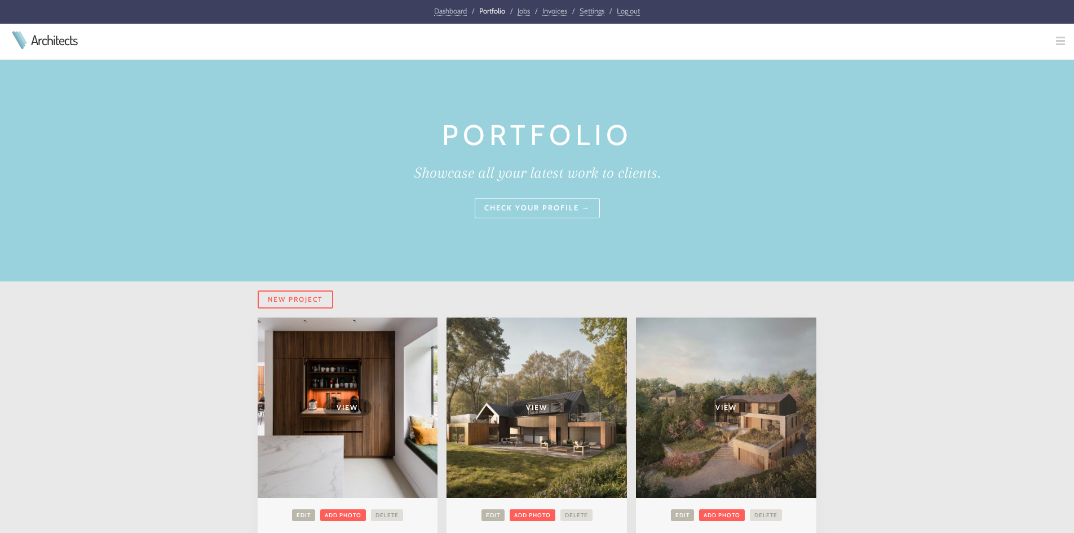
scroll to position [169, 0]
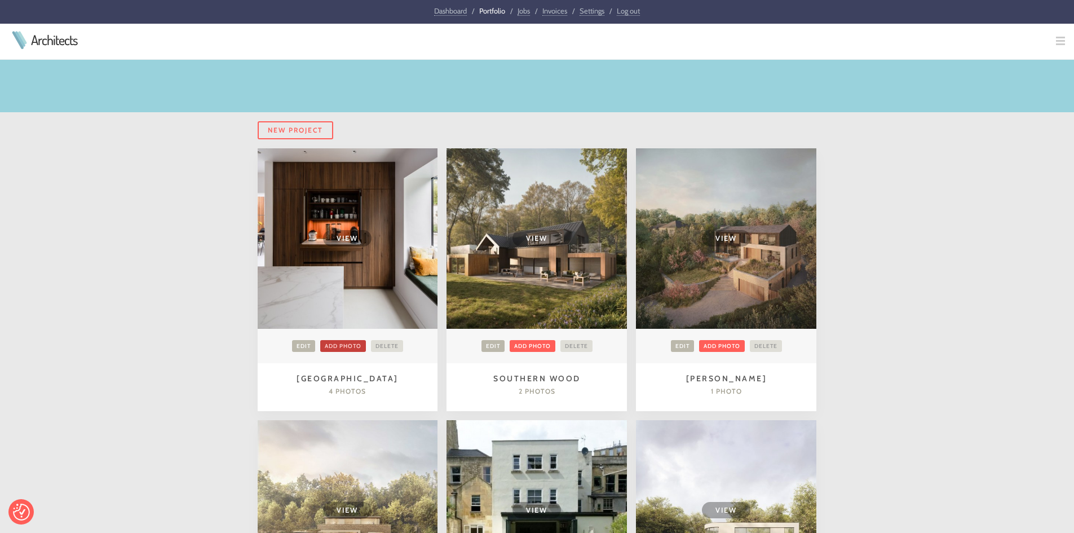
click at [337, 341] on link "Add photo" at bounding box center [343, 346] width 46 height 12
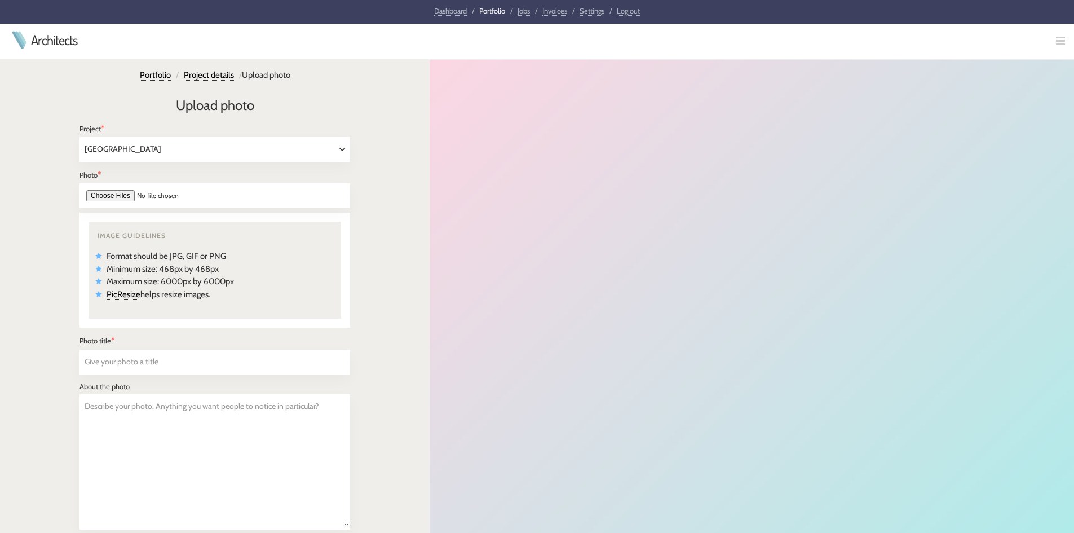
select select "510"
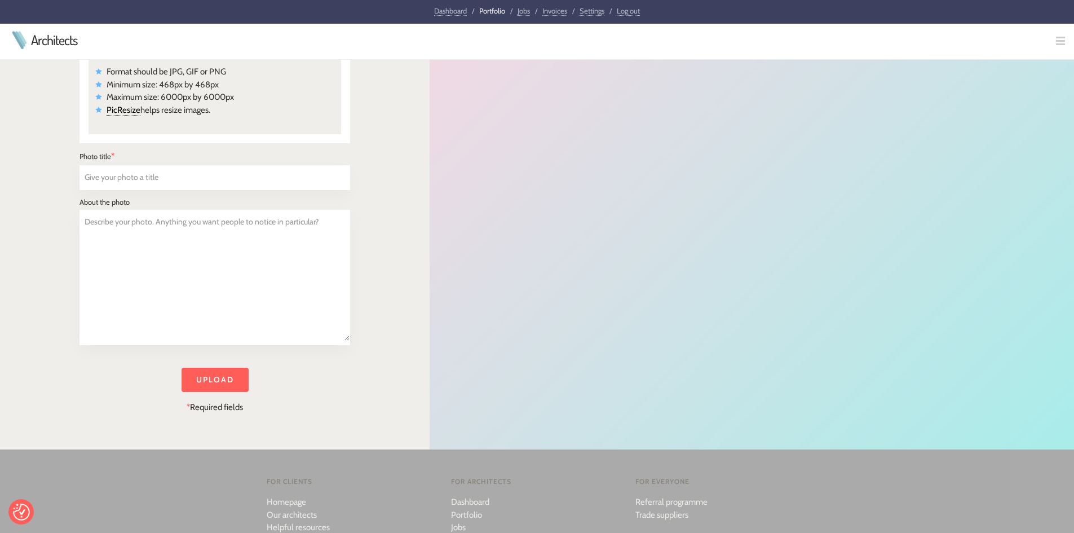
scroll to position [56, 0]
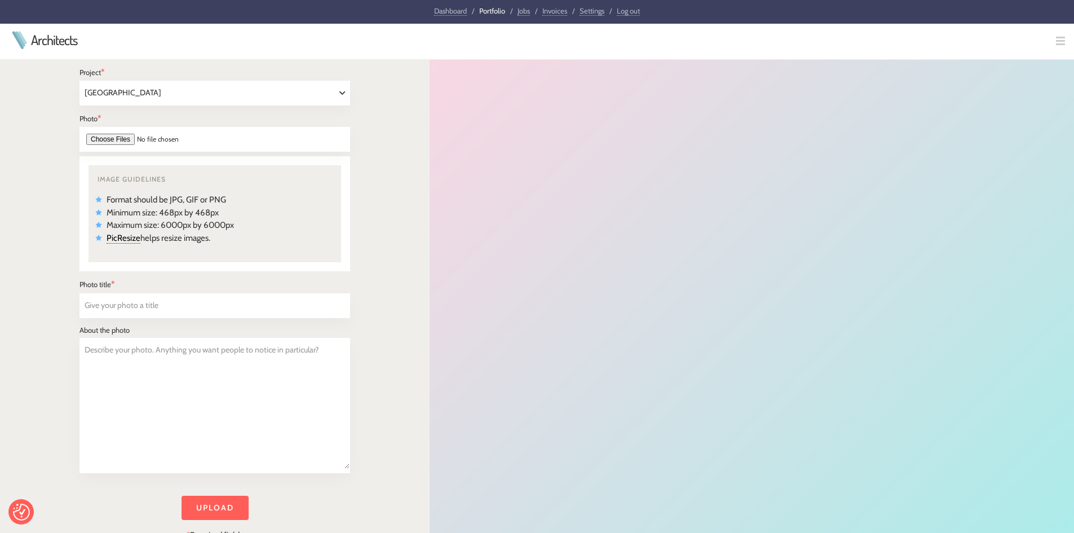
click at [100, 142] on input "file" at bounding box center [215, 139] width 271 height 25
type input "C:\fakepath\[PERSON_NAME] Photography [STREET_ADDRESS][PERSON_NAME]-85.jpg"
click at [168, 300] on input "text" at bounding box center [215, 306] width 270 height 24
type input "Staircase Detail"
click at [156, 374] on textarea "Describe your photo. Anything you want people to notice in particular?" at bounding box center [215, 403] width 270 height 130
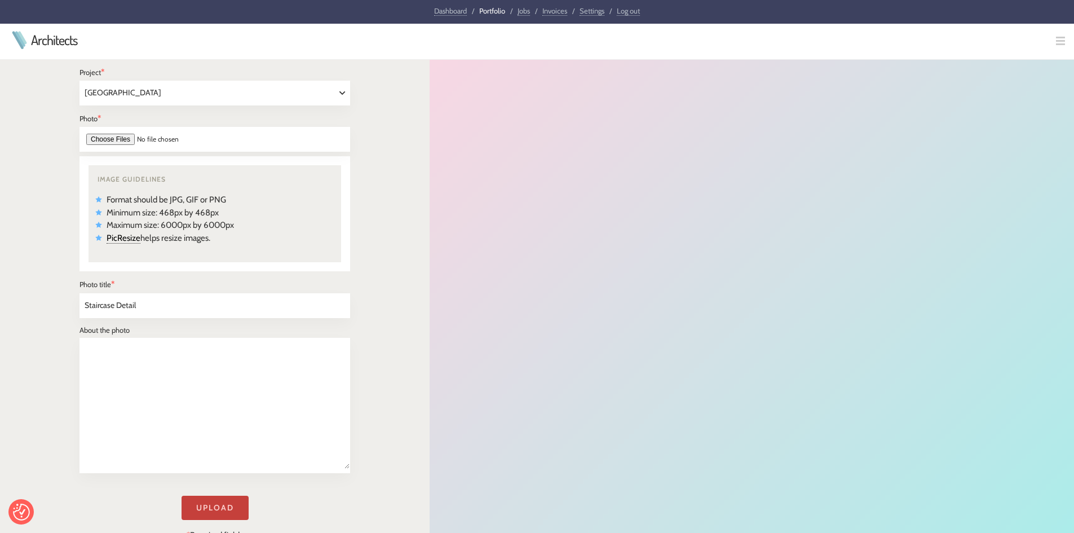
type textarea "Describe your photo. Anything you want people to notice in particular?"
click at [209, 509] on input "Upload" at bounding box center [215, 508] width 67 height 24
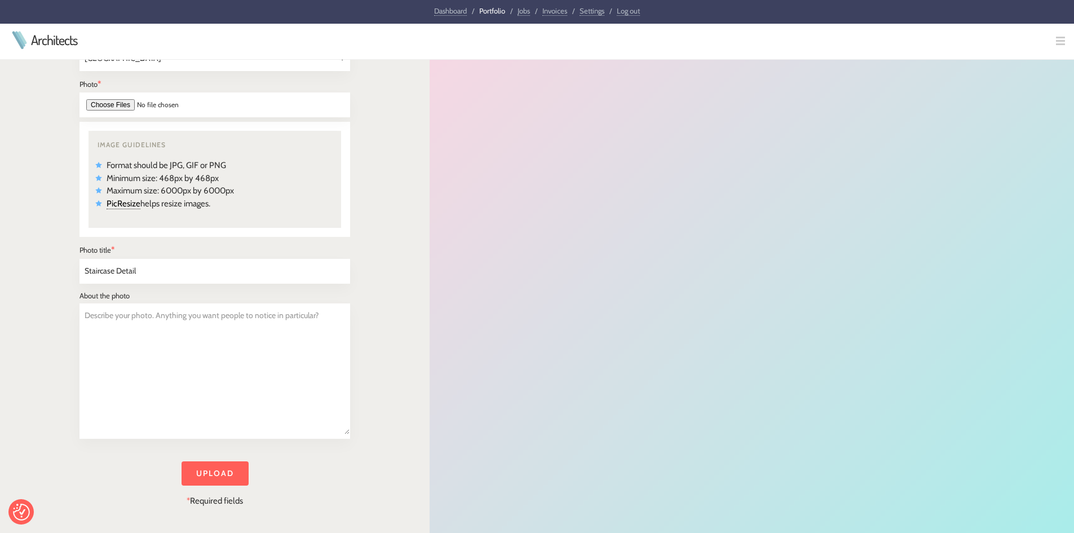
scroll to position [226, 0]
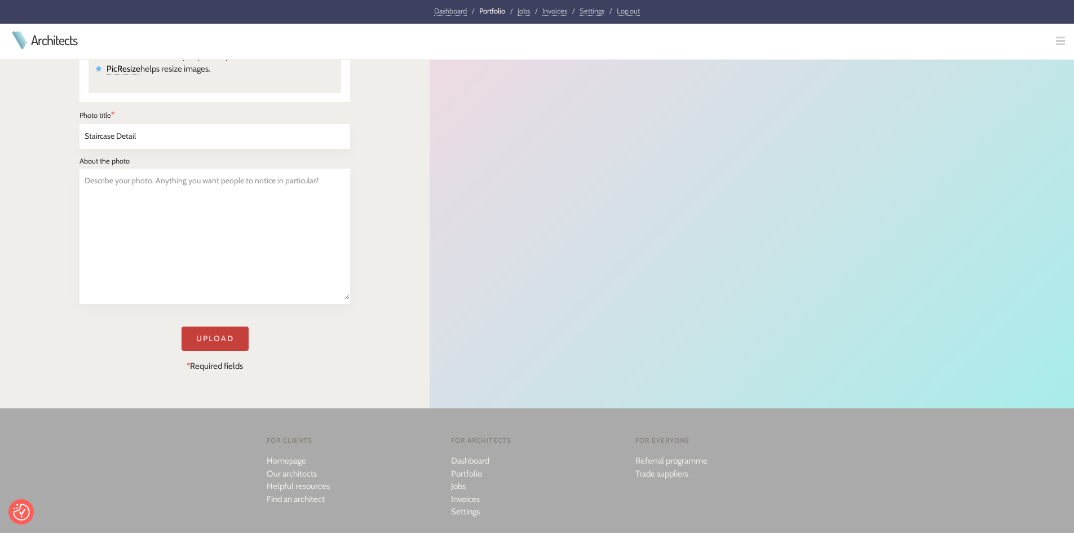
click at [205, 339] on input "Upload" at bounding box center [215, 338] width 67 height 24
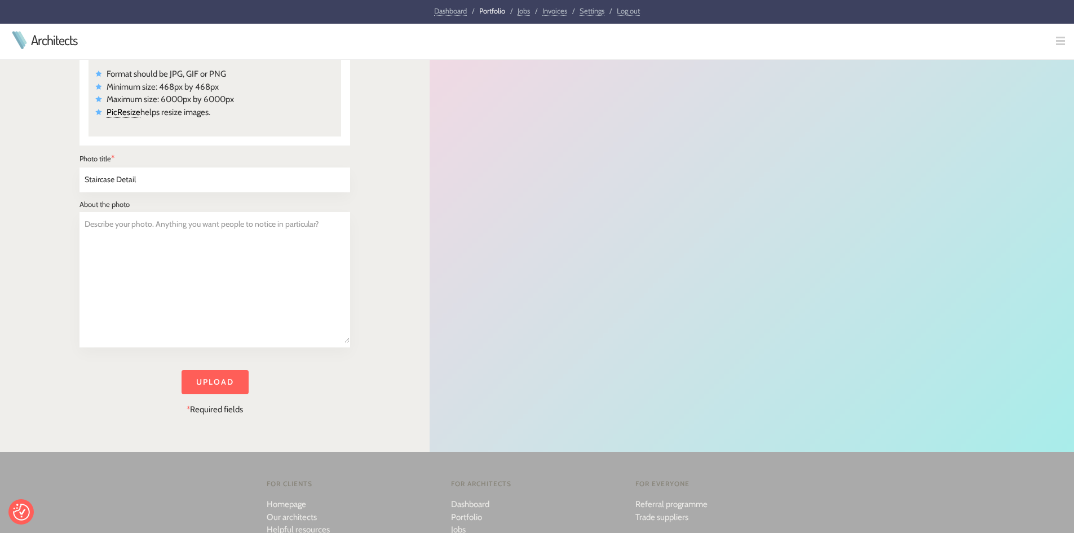
scroll to position [0, 0]
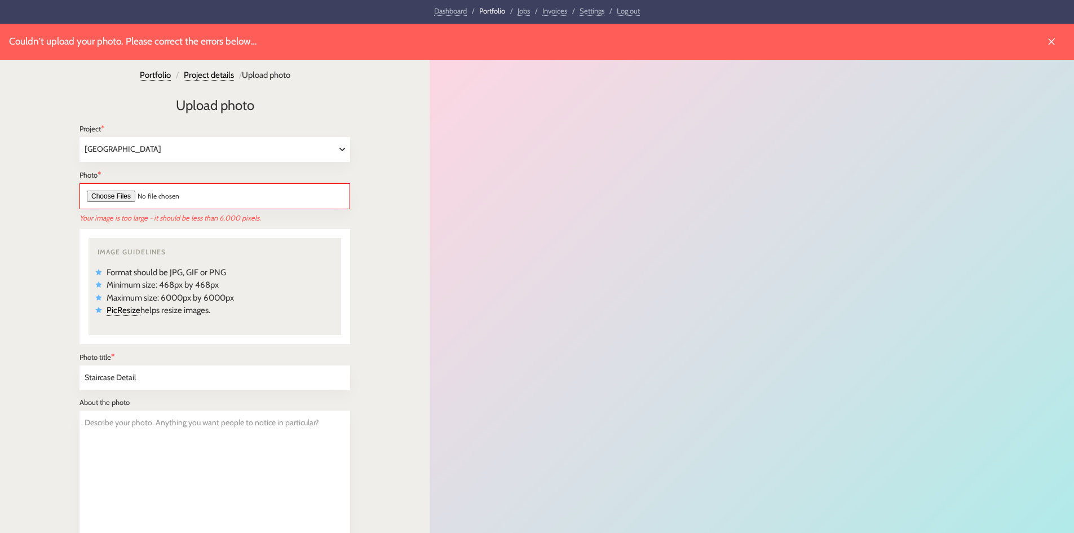
select select "510"
click at [123, 309] on link "PicResize" at bounding box center [124, 310] width 34 height 11
click at [93, 191] on input "file" at bounding box center [215, 196] width 271 height 26
type input "C:\fakepath\[PERSON_NAME] Photography [STREET_ADDRESS][PERSON_NAME]-123.jpg"
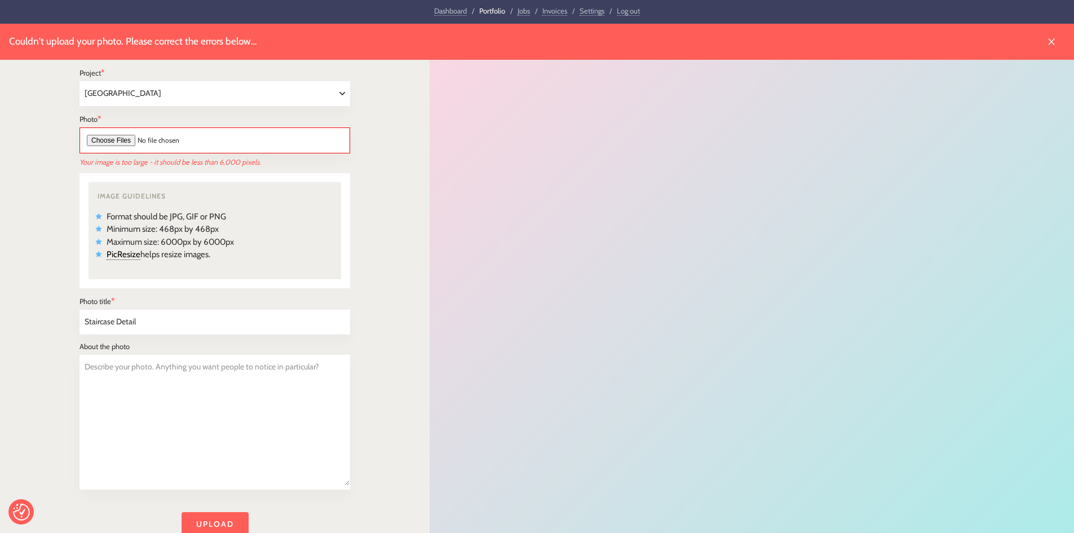
scroll to position [56, 0]
click at [152, 326] on input "Staircase Detail" at bounding box center [215, 322] width 270 height 24
drag, startPoint x: 153, startPoint y: 320, endPoint x: 53, endPoint y: 322, distance: 100.4
click at [53, 322] on div "Couldn't upload your photo. Please correct the errors below… Portfolio / Projec…" at bounding box center [215, 280] width 430 height 626
type input "Entrance"
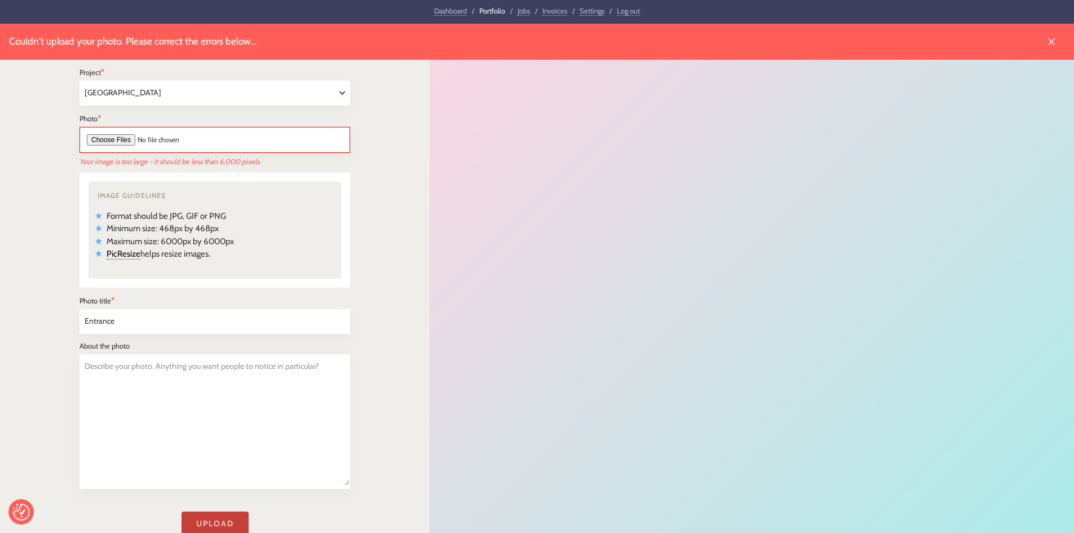
click at [214, 512] on input "Upload" at bounding box center [215, 523] width 67 height 24
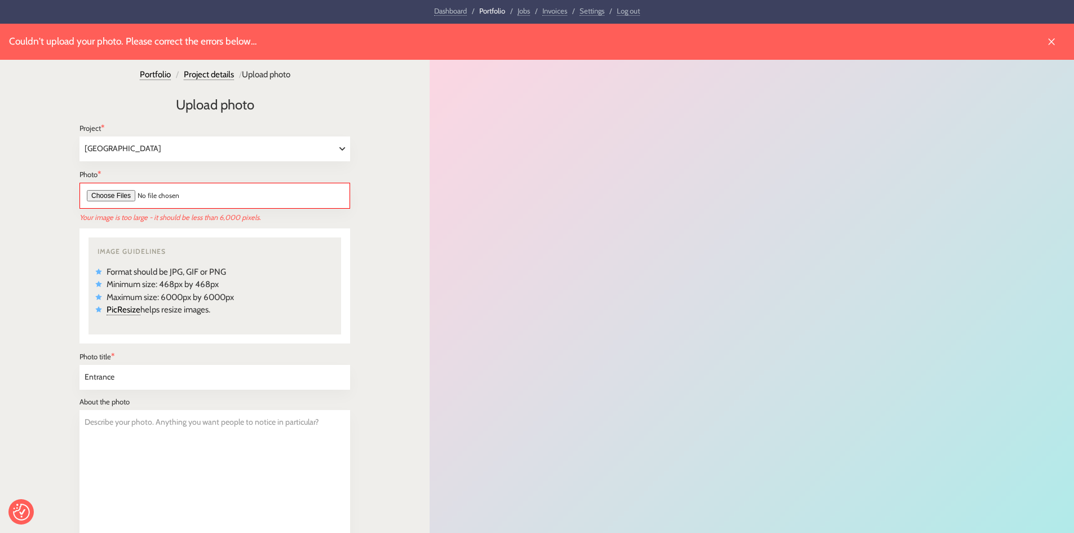
scroll to position [0, 0]
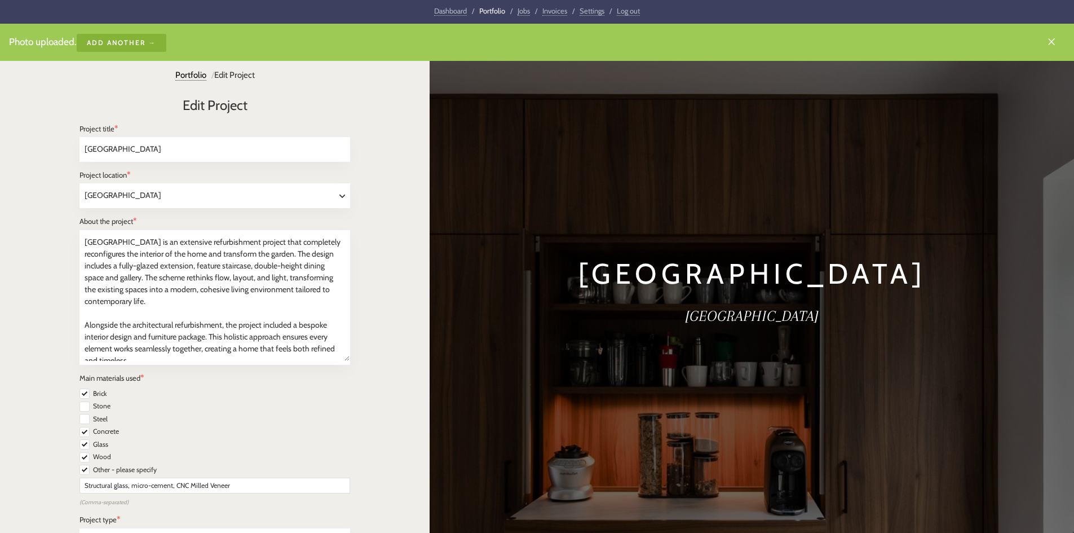
select select "London"
select select "Residential"
select select "Renovation"
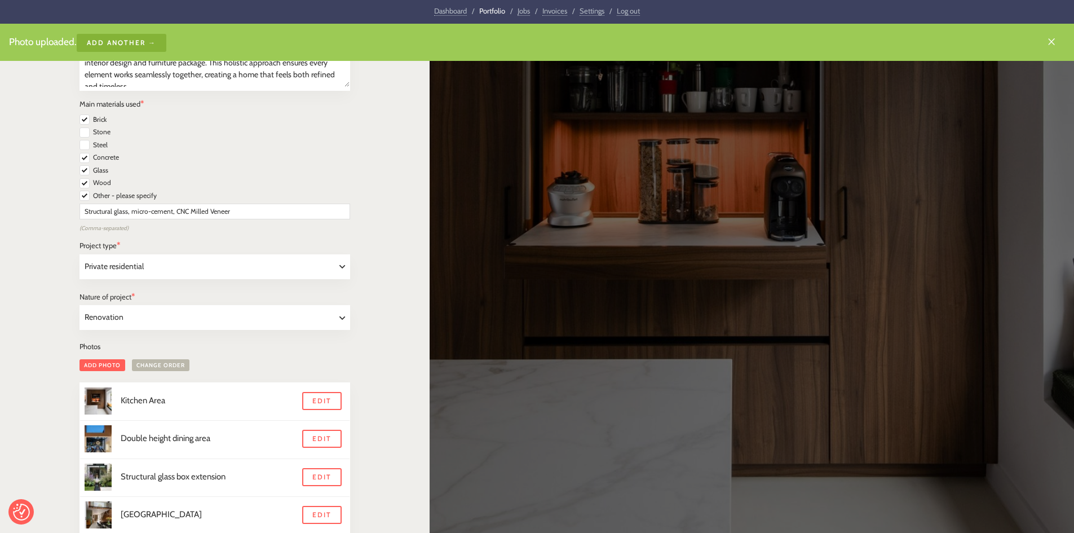
scroll to position [202, 0]
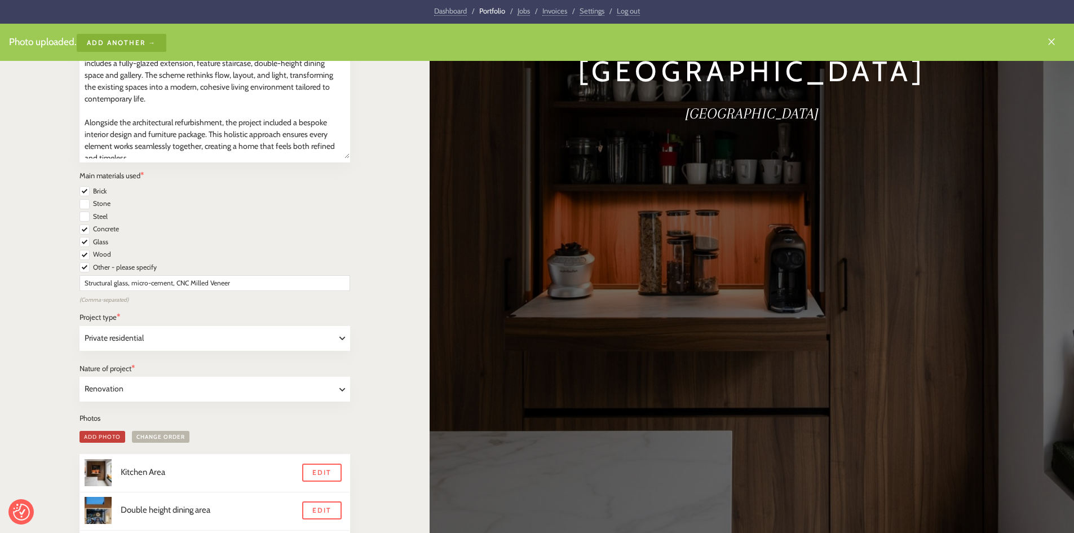
click at [83, 432] on link "Add photo" at bounding box center [103, 437] width 46 height 12
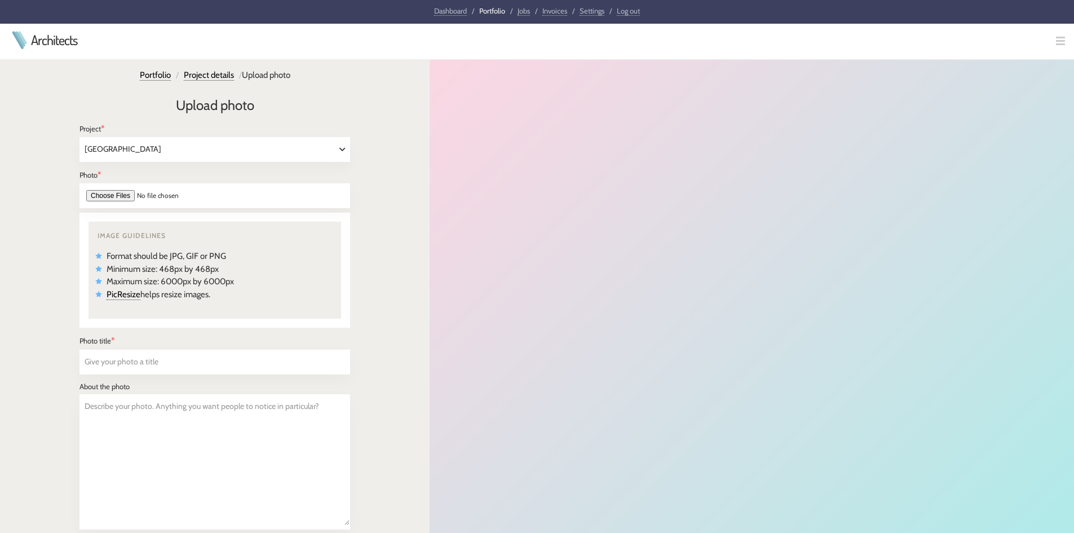
select select "510"
click at [105, 193] on input "file" at bounding box center [215, 195] width 271 height 25
type input "C:\fakepath\[PERSON_NAME] Photography [STREET_ADDRESS][PERSON_NAME]-96.jpg"
click at [143, 359] on input "text" at bounding box center [215, 362] width 270 height 24
type input "Double height dining area"
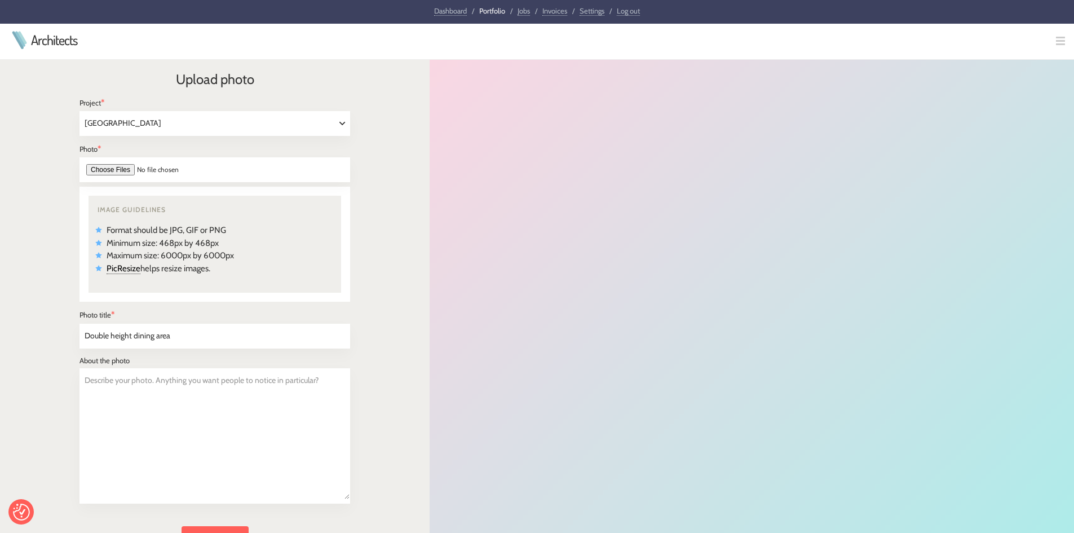
scroll to position [169, 0]
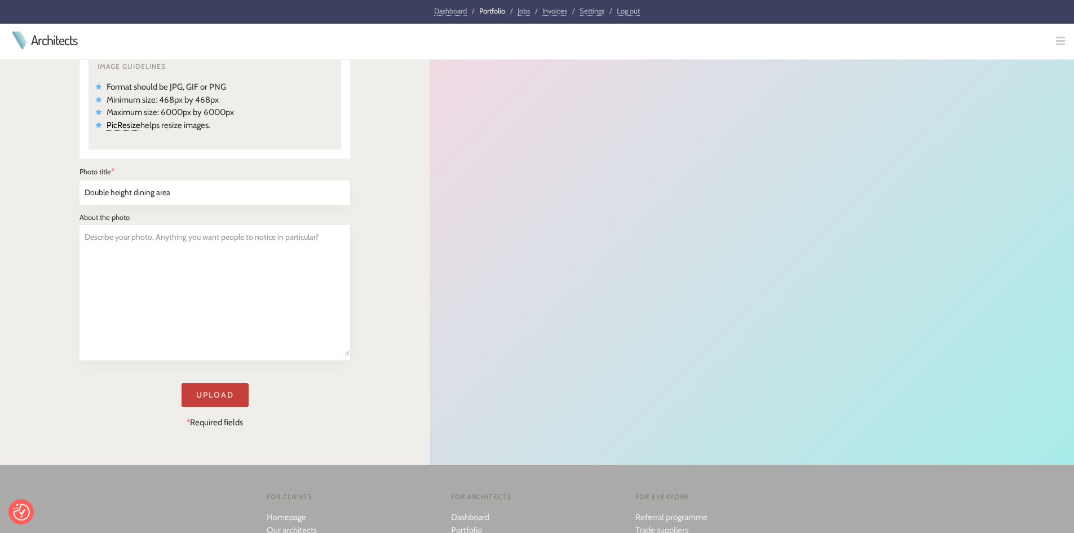
click at [203, 394] on input "Upload" at bounding box center [215, 395] width 67 height 24
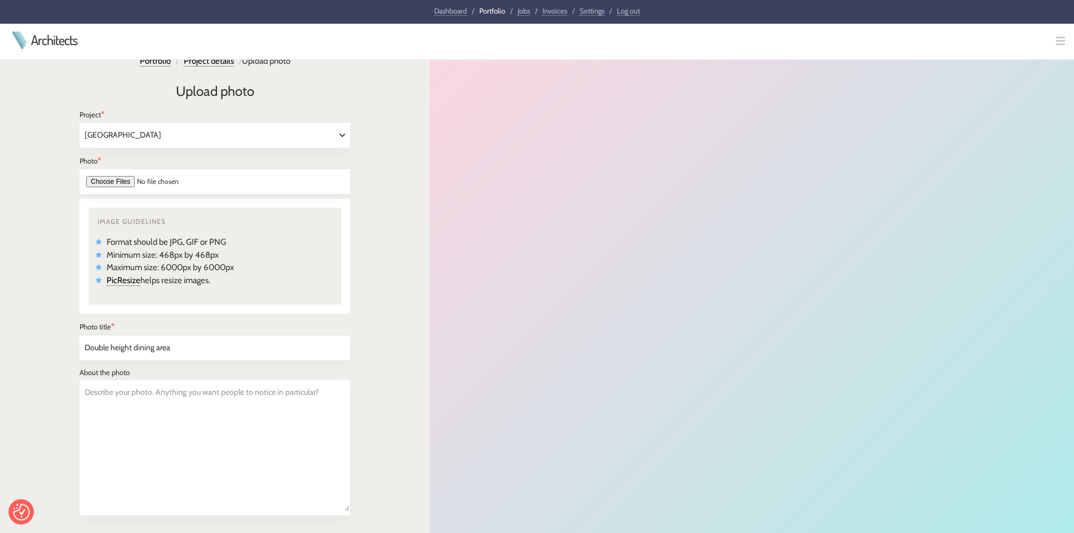
scroll to position [1, 0]
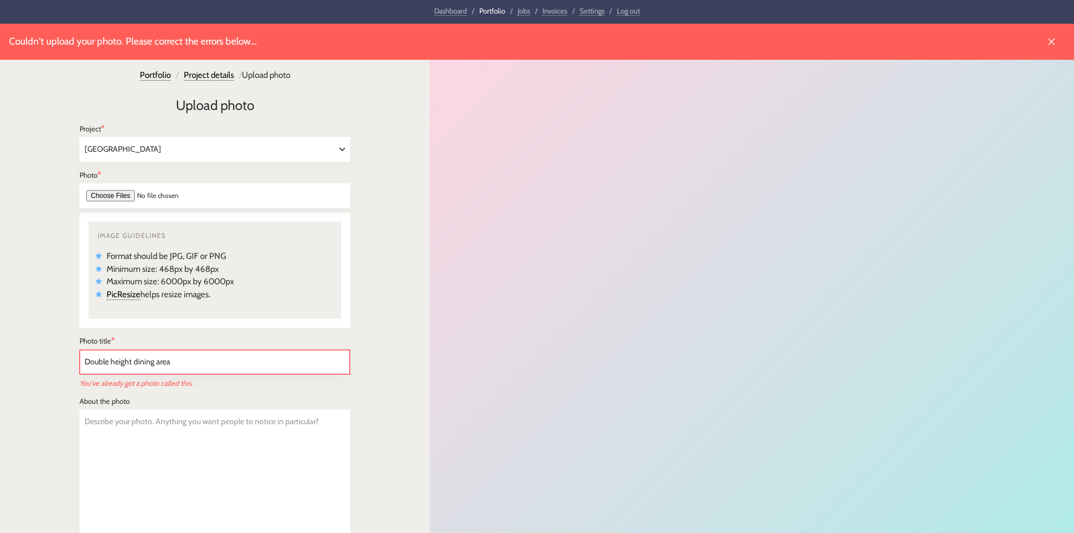
select select "510"
drag, startPoint x: 134, startPoint y: 362, endPoint x: 171, endPoint y: 360, distance: 37.3
click at [171, 360] on input "Double height dining area" at bounding box center [215, 362] width 270 height 24
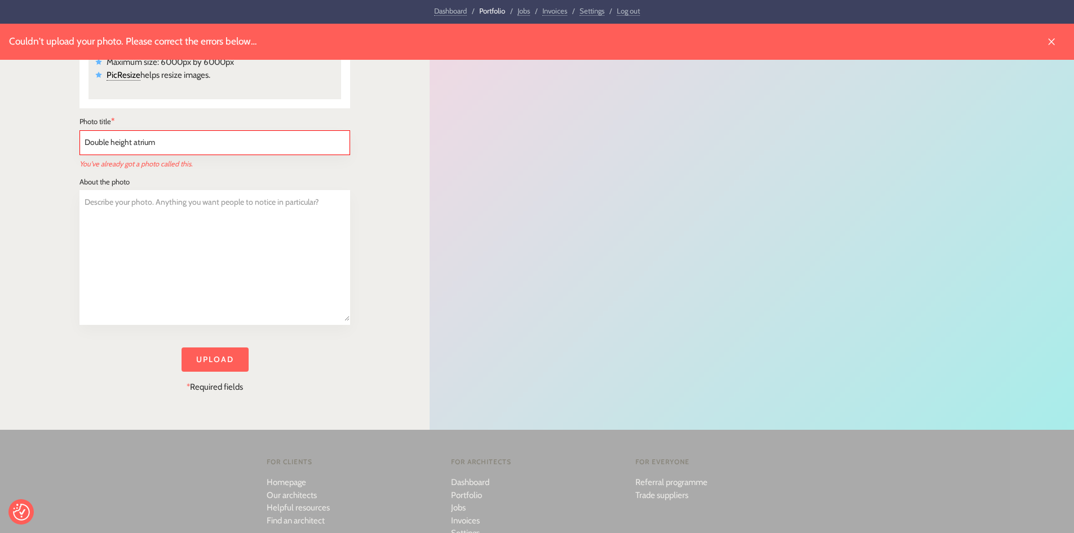
scroll to position [226, 0]
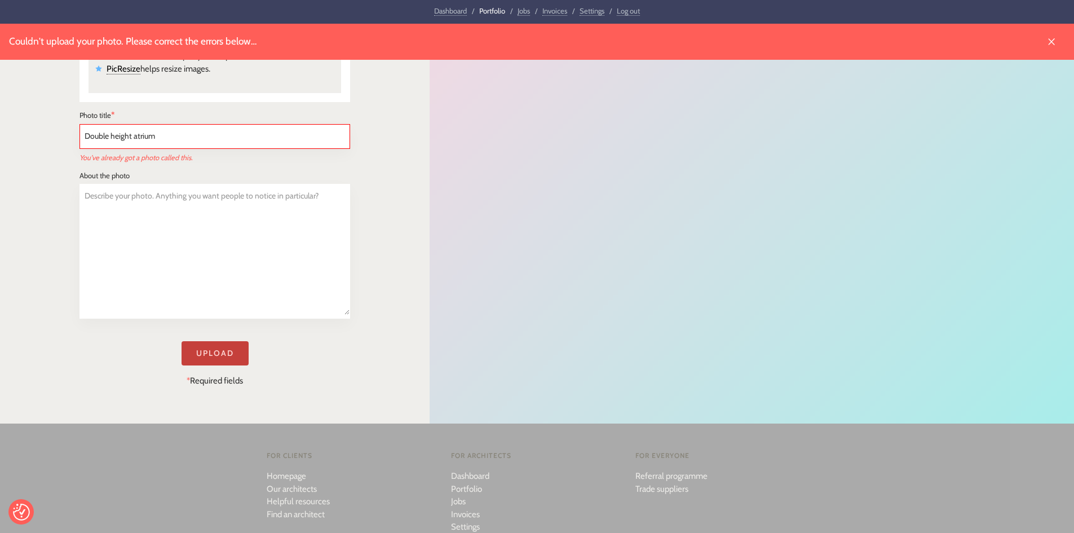
type input "Double height atrium"
click at [219, 351] on input "Upload" at bounding box center [215, 353] width 67 height 24
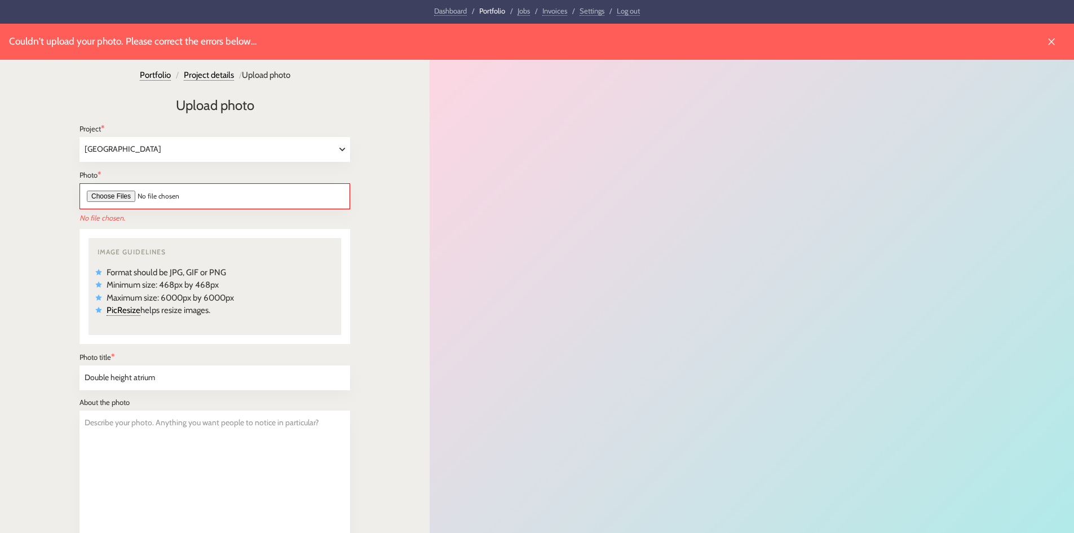
select select "510"
click at [117, 196] on input "file" at bounding box center [215, 196] width 271 height 26
type input "C:\fakepath\[PERSON_NAME] Photography [STREET_ADDRESS][PERSON_NAME]-82.jpg"
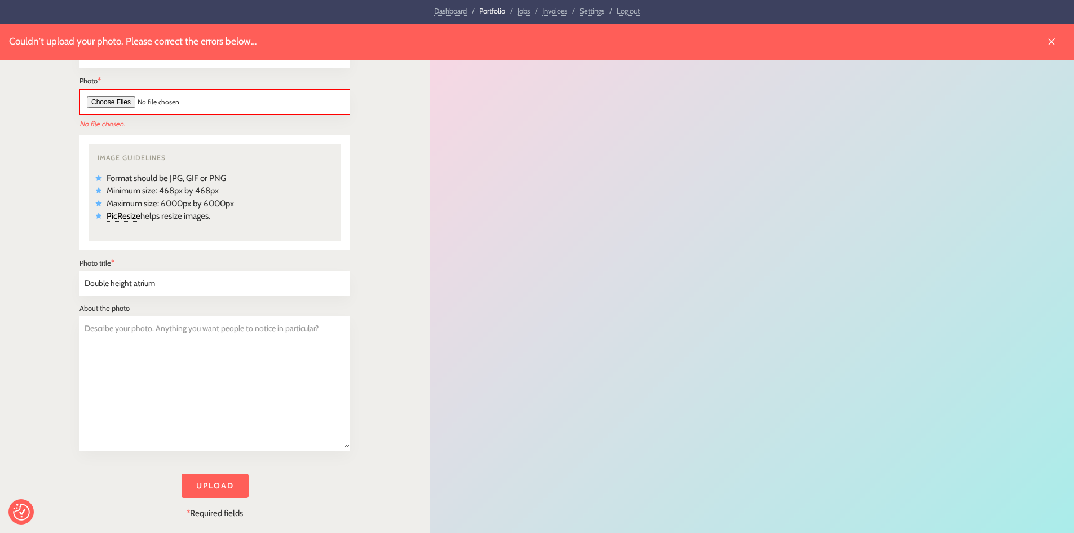
scroll to position [113, 0]
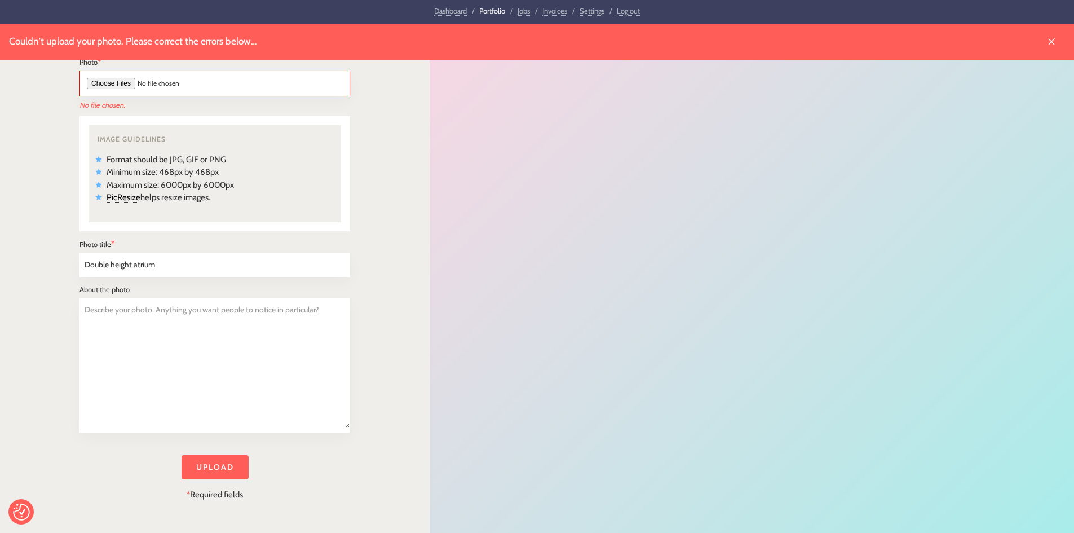
drag, startPoint x: 168, startPoint y: 270, endPoint x: 65, endPoint y: 267, distance: 102.7
click at [65, 267] on div "Couldn't upload your photo. Please correct the errors below… Portfolio / Projec…" at bounding box center [215, 224] width 430 height 626
type input "Staircase"
drag, startPoint x: 140, startPoint y: 354, endPoint x: 160, endPoint y: 363, distance: 21.7
click at [140, 354] on textarea "Describe your photo. Anything you want people to notice in particular?" at bounding box center [215, 363] width 270 height 130
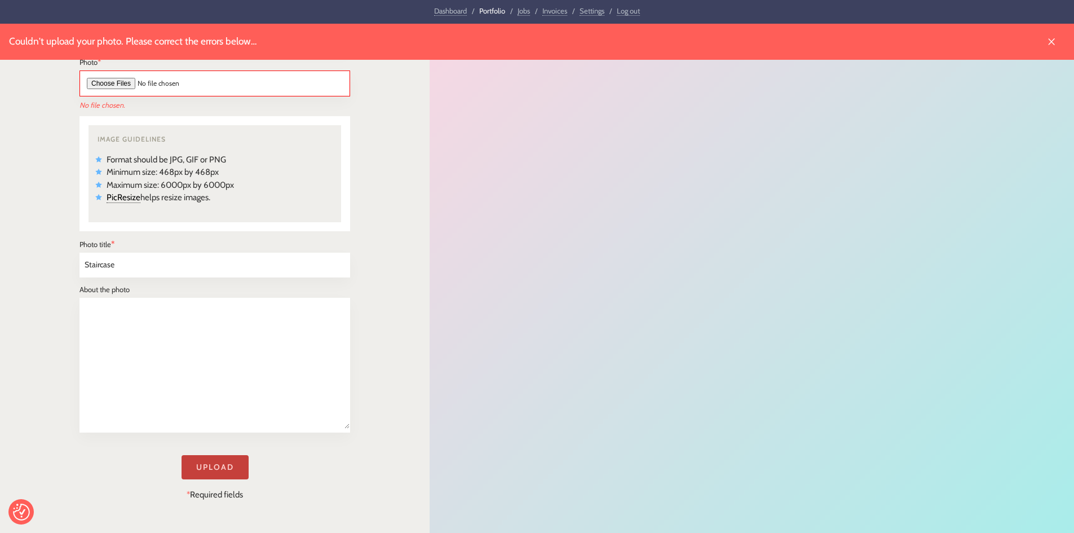
type textarea "Describe your photo. Anything you want people to notice in particular?"
click at [218, 465] on input "Upload" at bounding box center [215, 467] width 67 height 24
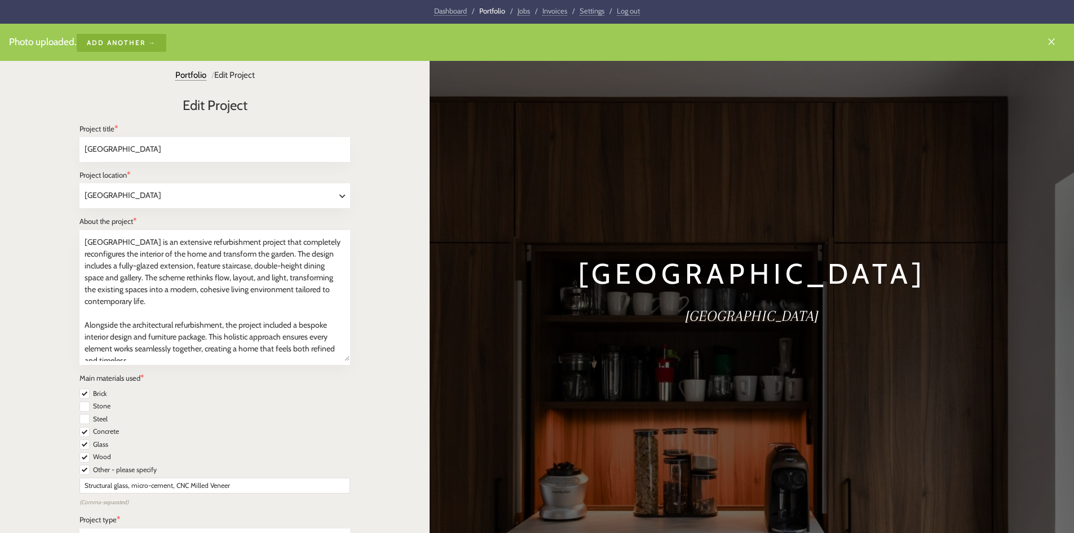
select select "[GEOGRAPHIC_DATA]"
select select "Residential"
select select "Renovation"
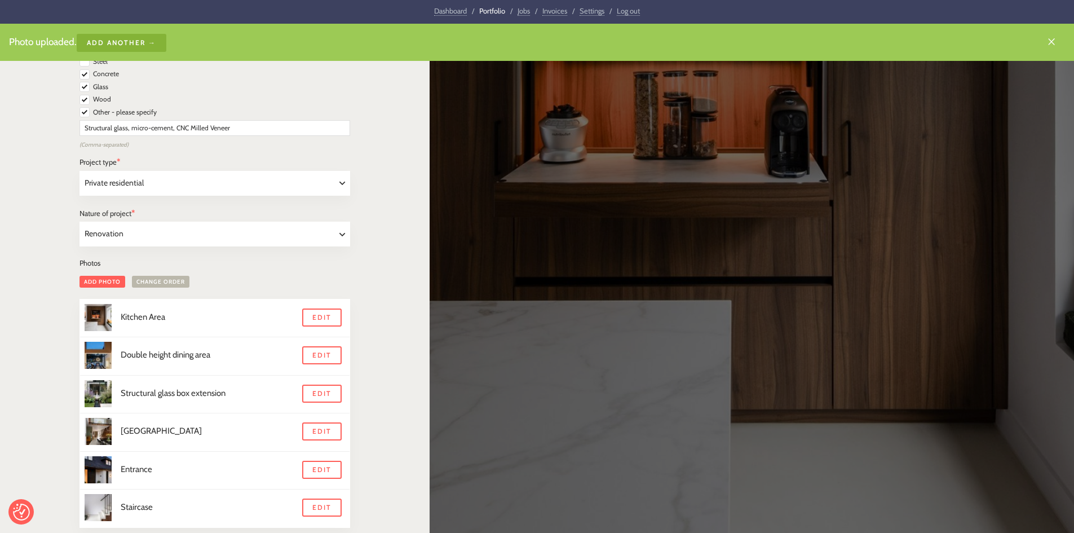
scroll to position [395, 0]
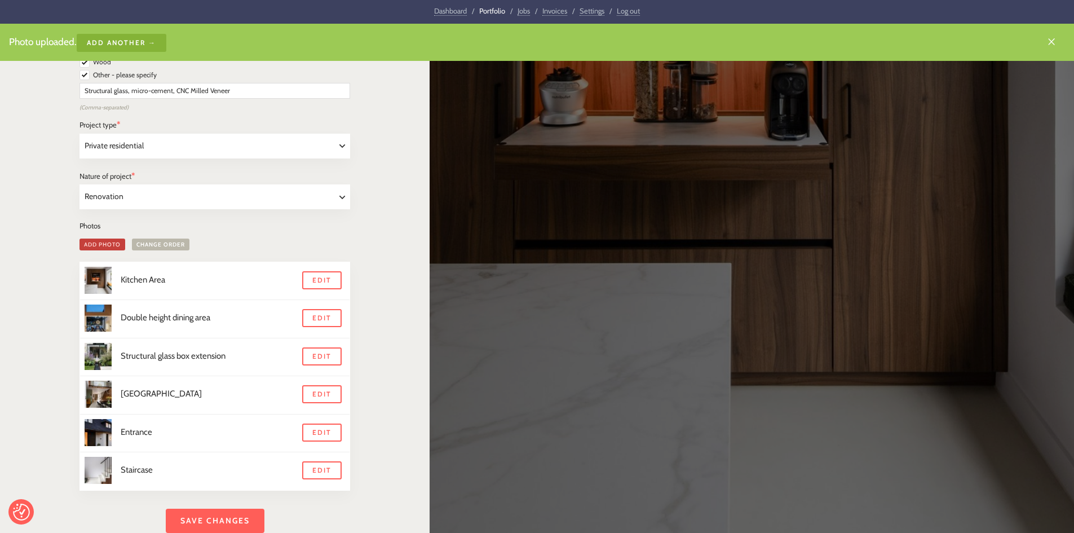
click at [107, 242] on link "Add photo" at bounding box center [103, 245] width 46 height 12
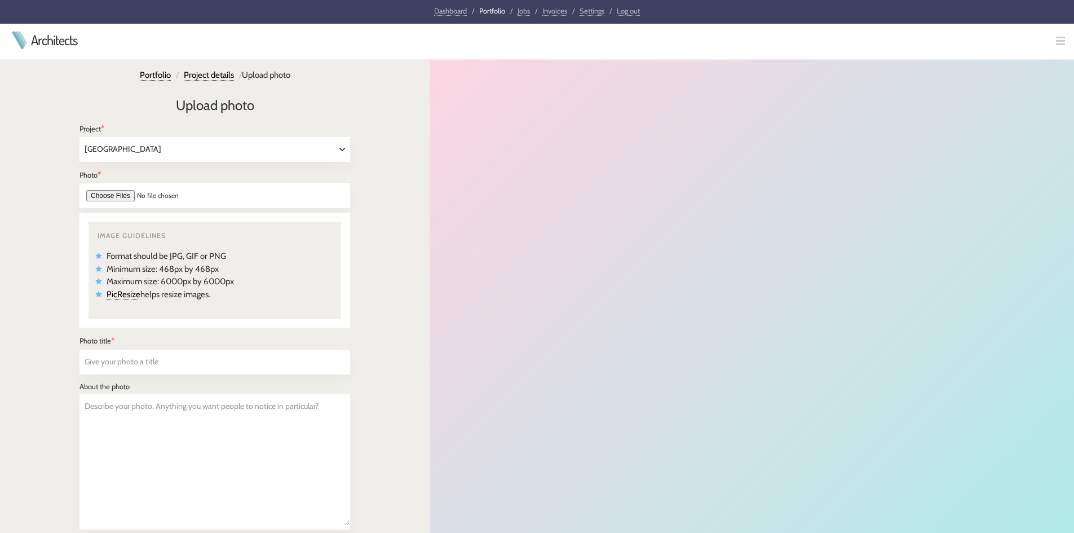
select select "510"
click at [104, 197] on input "file" at bounding box center [215, 195] width 271 height 25
type input "C:\fakepath\[PERSON_NAME] Photography [STREET_ADDRESS][PERSON_NAME]-44.jpg"
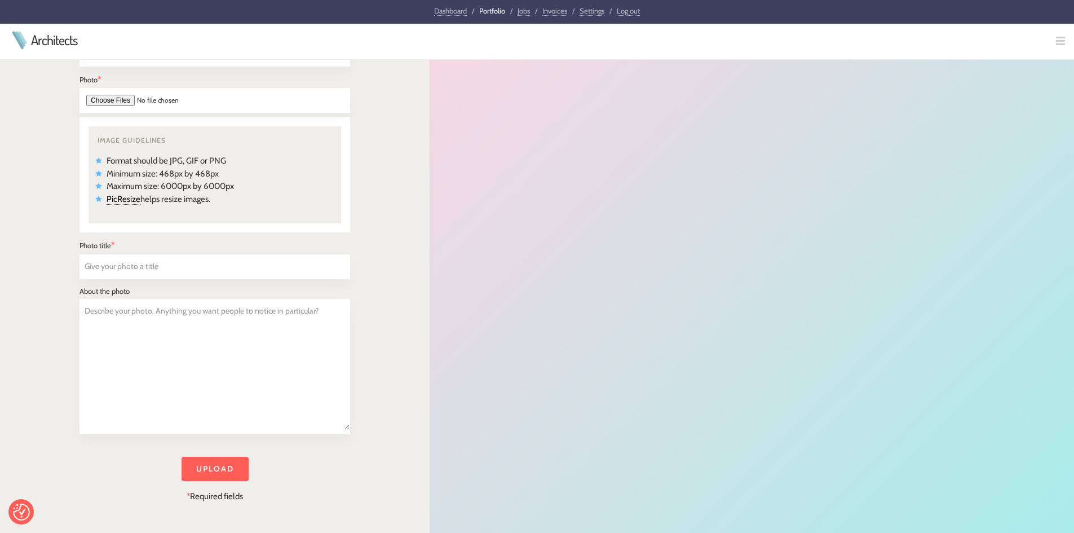
scroll to position [113, 0]
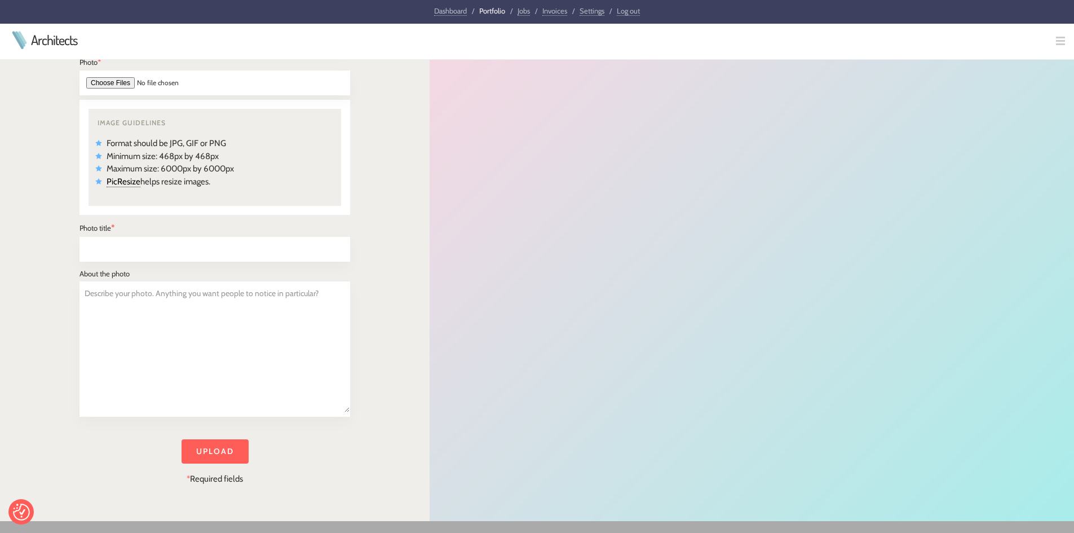
click at [175, 253] on input "text" at bounding box center [215, 249] width 270 height 24
type input "Garden Fountain"
click at [214, 443] on input "Upload" at bounding box center [215, 451] width 67 height 24
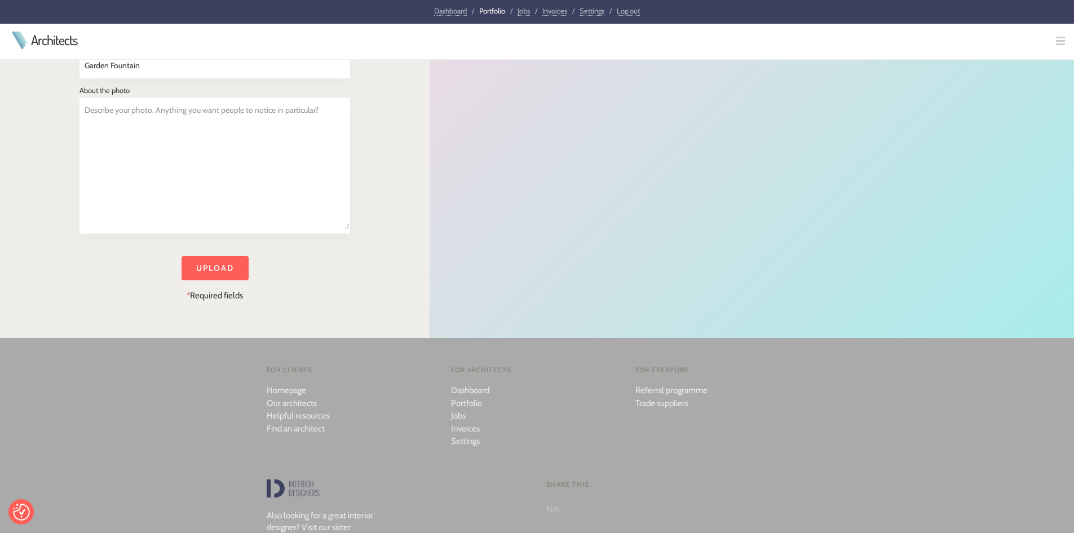
scroll to position [338, 0]
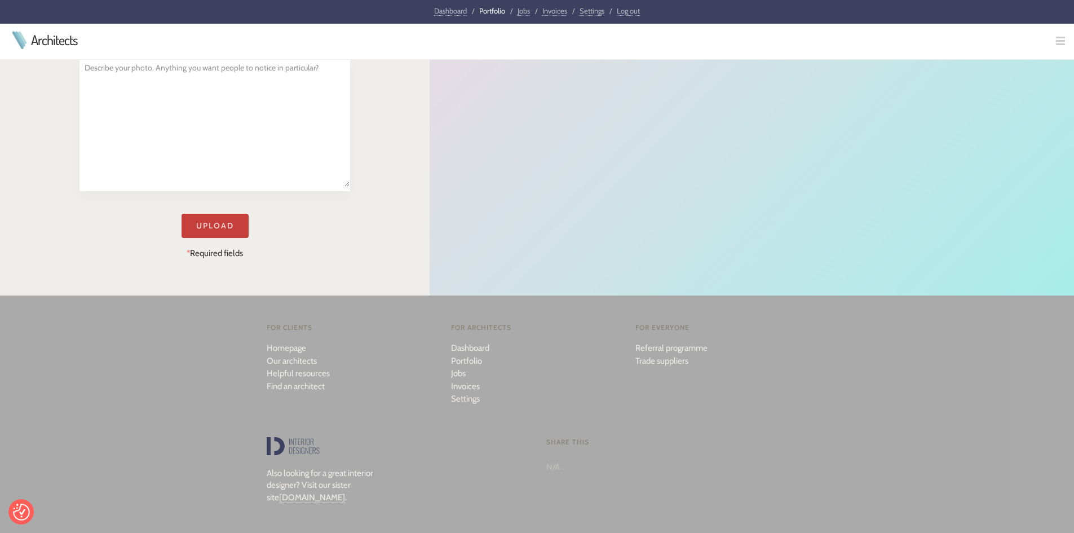
click at [219, 228] on input "Upload" at bounding box center [215, 226] width 67 height 24
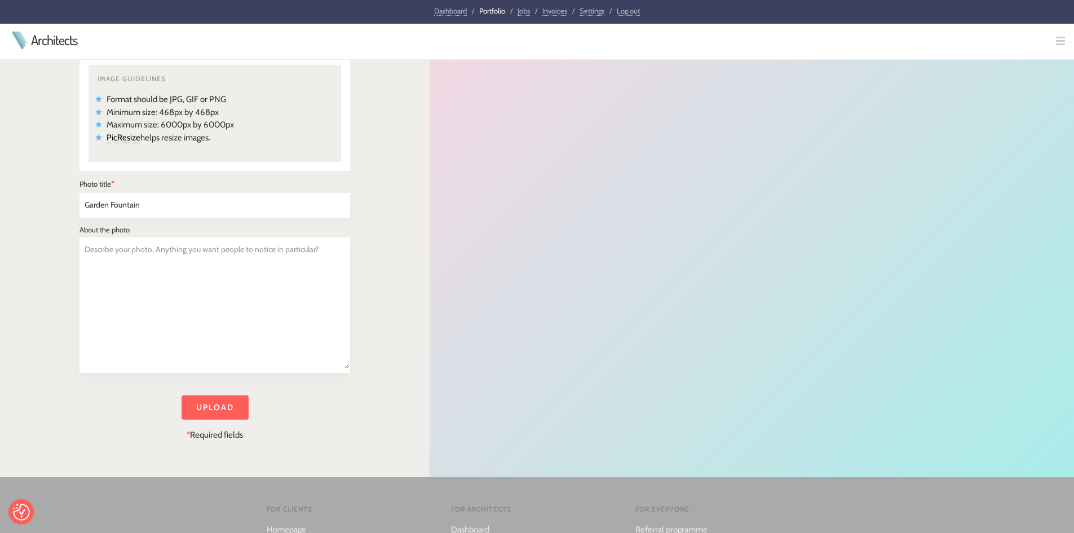
scroll to position [113, 0]
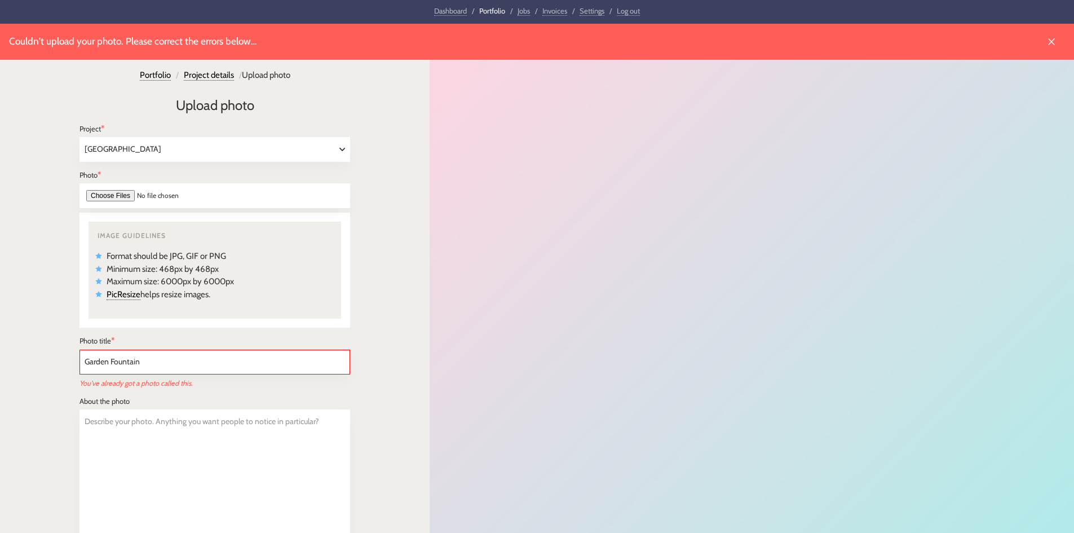
select select "510"
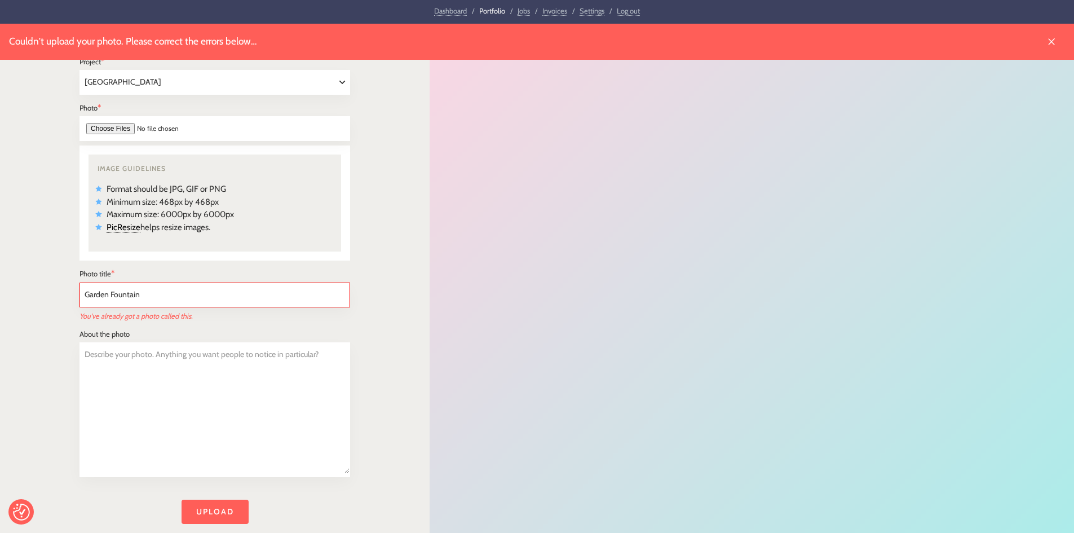
scroll to position [113, 0]
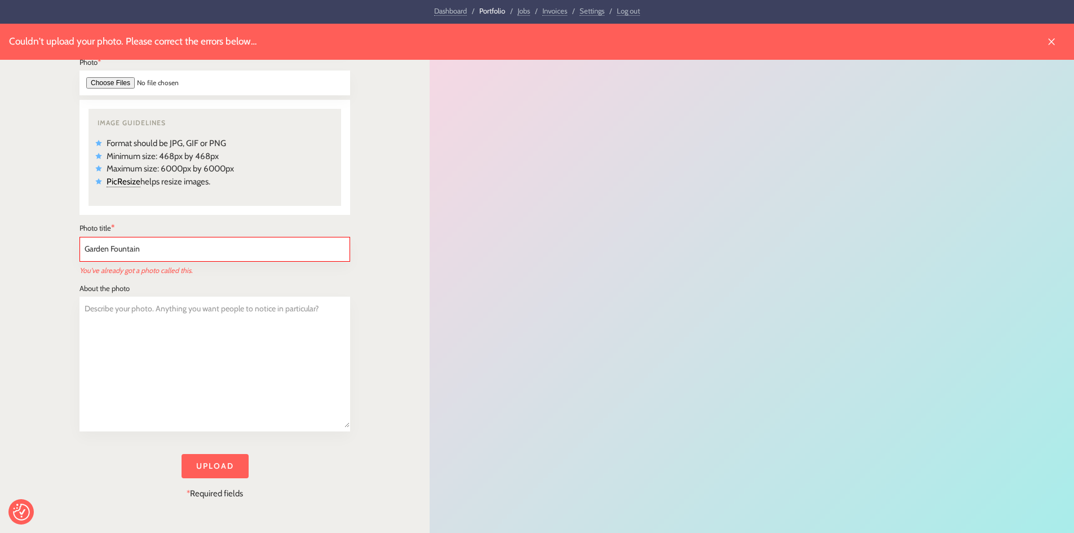
drag, startPoint x: 109, startPoint y: 248, endPoint x: 61, endPoint y: 237, distance: 49.7
click at [61, 238] on div "Couldn't upload your photo. Please correct the errors below… Portfolio / Projec…" at bounding box center [215, 223] width 430 height 625
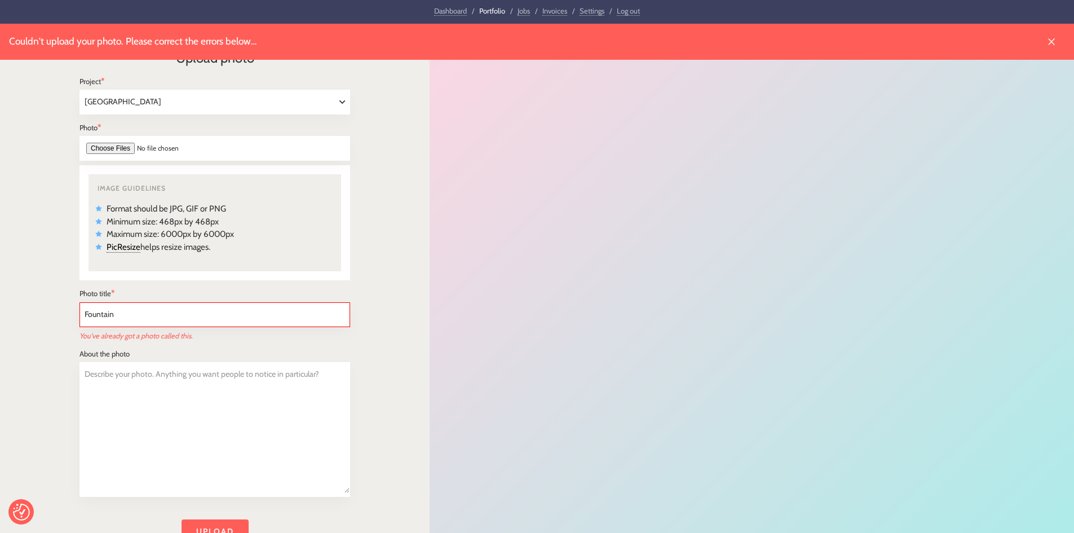
scroll to position [0, 0]
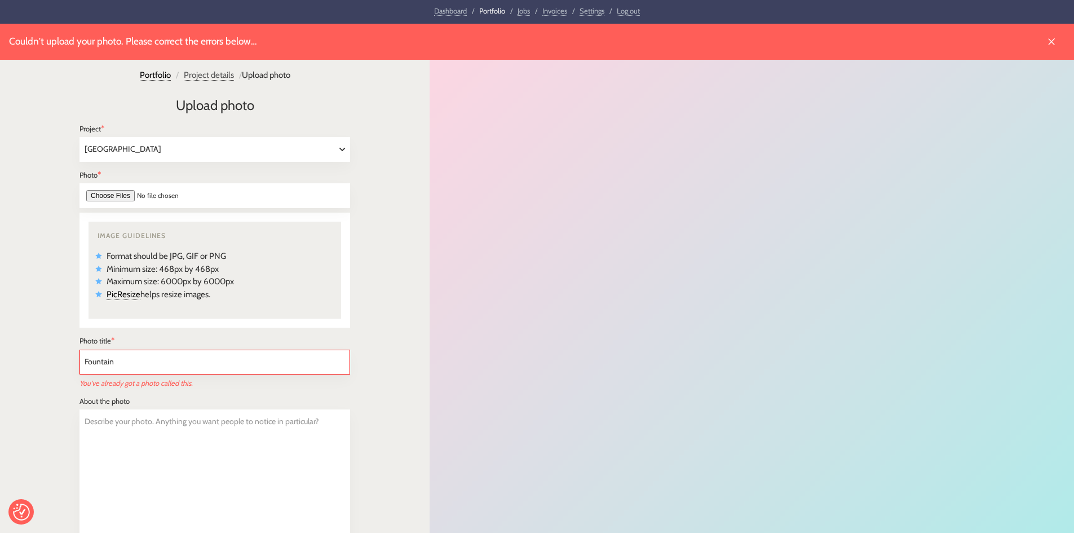
type input "Fountain"
click at [206, 74] on link "Project details" at bounding box center [209, 75] width 50 height 11
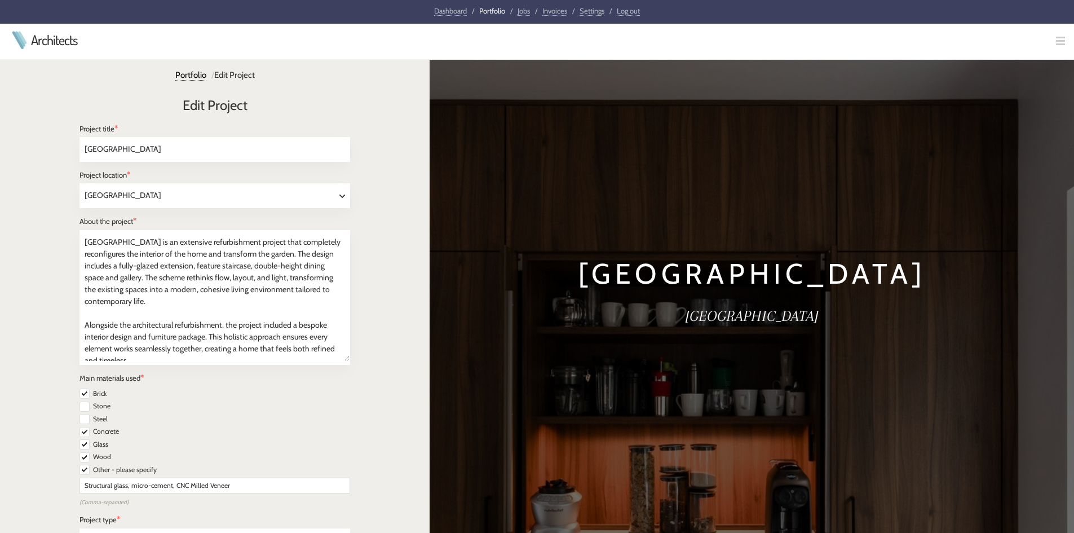
select select "London"
select select "Residential"
select select "Renovation"
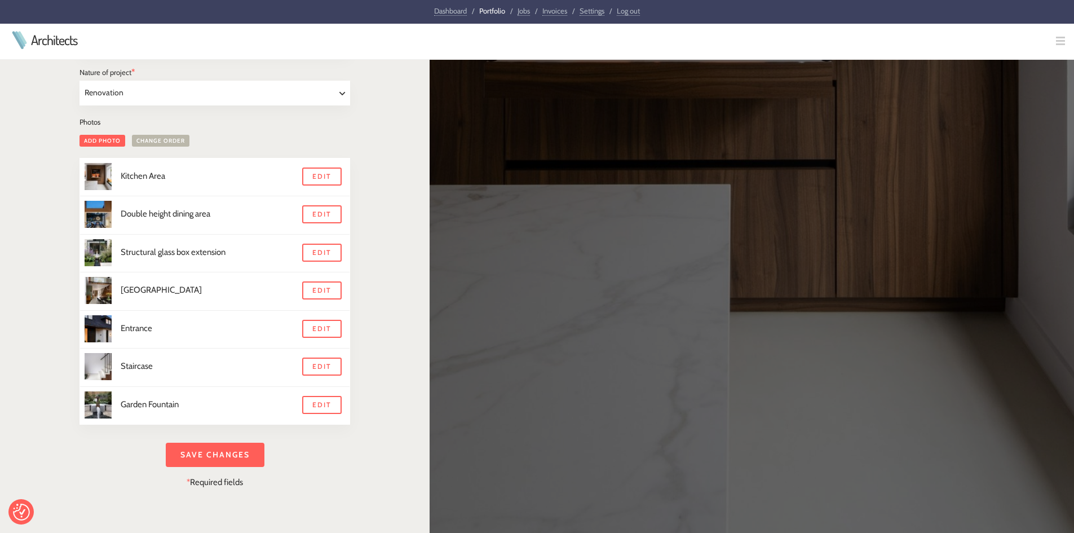
scroll to position [564, 0]
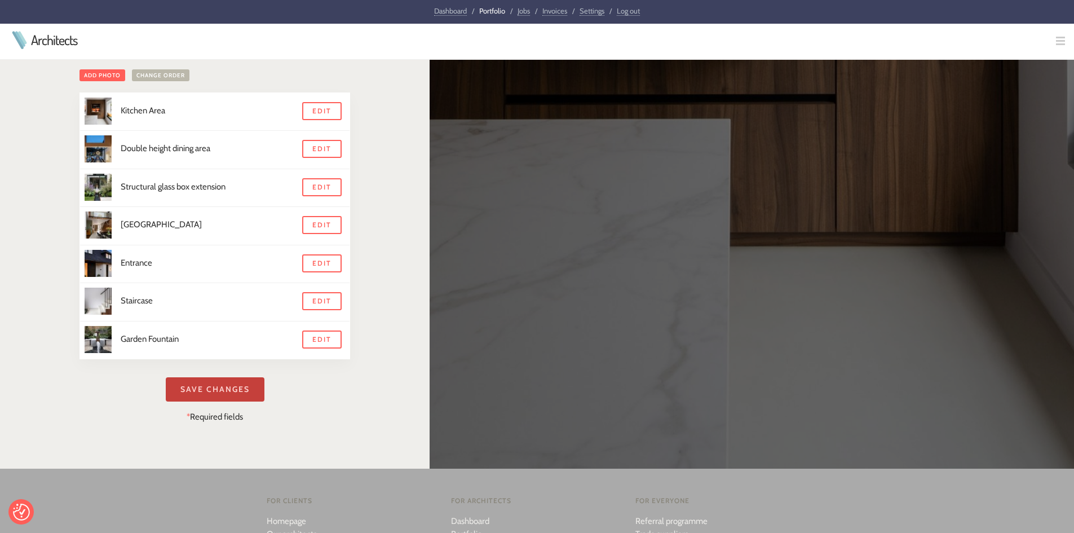
click at [213, 386] on input "Save Changes" at bounding box center [215, 389] width 99 height 24
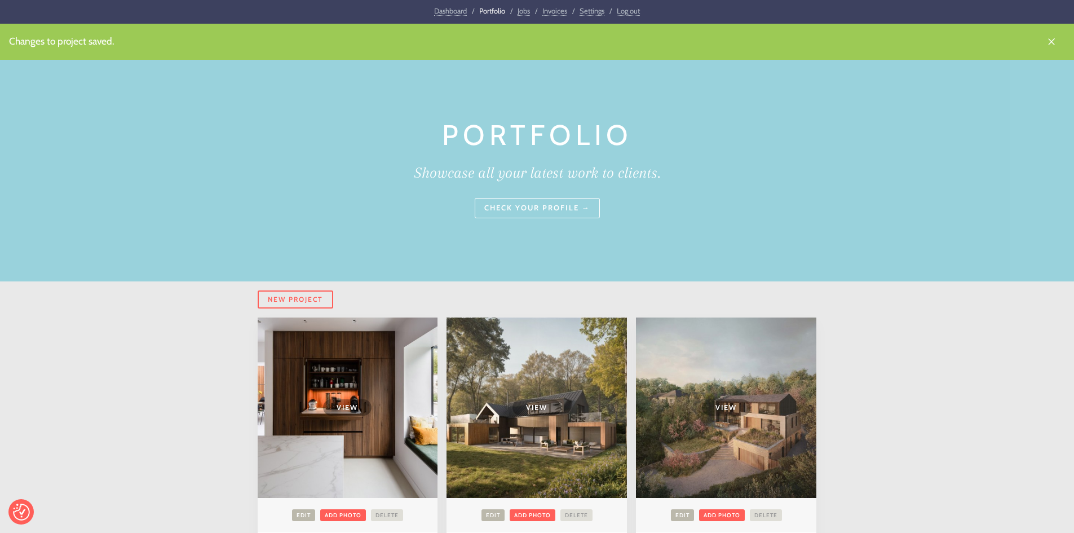
click at [585, 14] on link "Settings" at bounding box center [592, 11] width 25 height 10
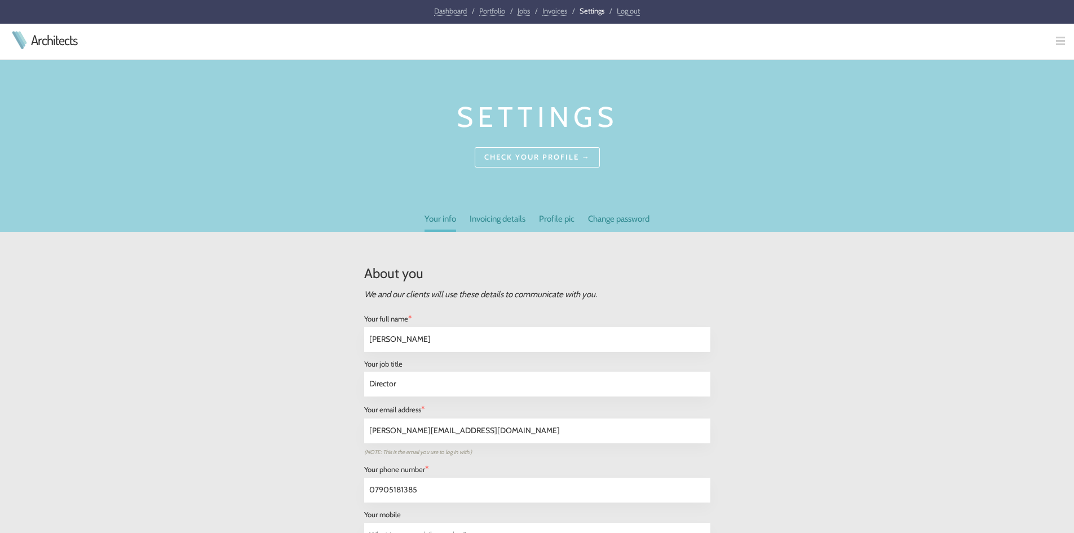
select select "[GEOGRAPHIC_DATA]"
click at [556, 218] on link "Profile pic" at bounding box center [557, 221] width 36 height 17
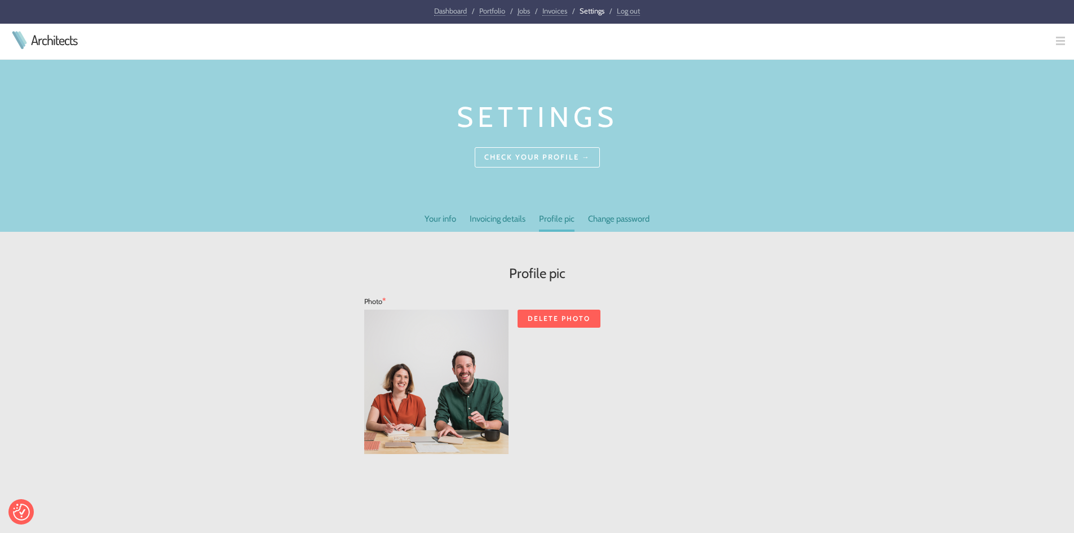
click at [443, 12] on link "Dashboard" at bounding box center [450, 11] width 33 height 10
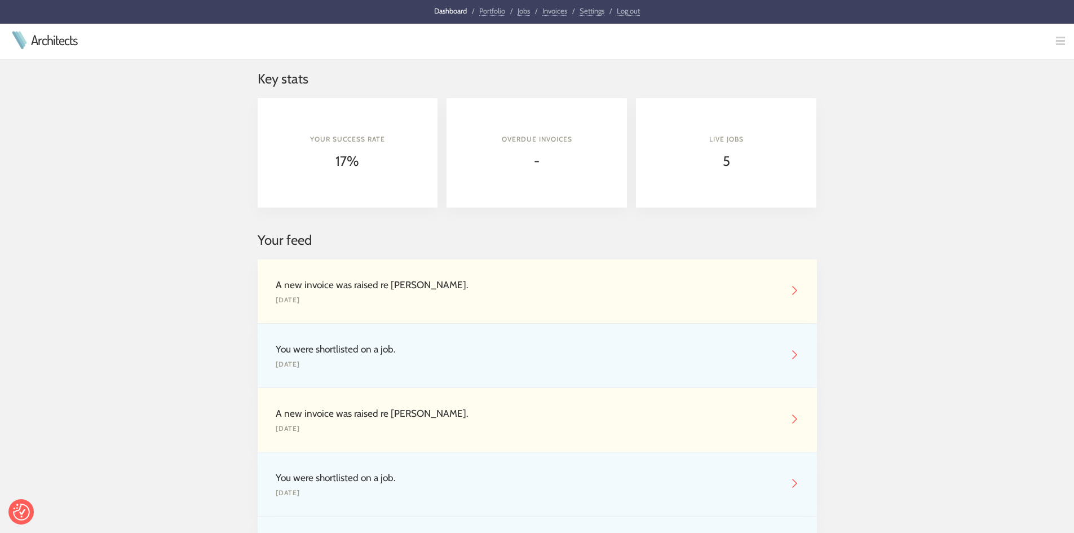
click at [47, 42] on link "Architects" at bounding box center [54, 40] width 46 height 14
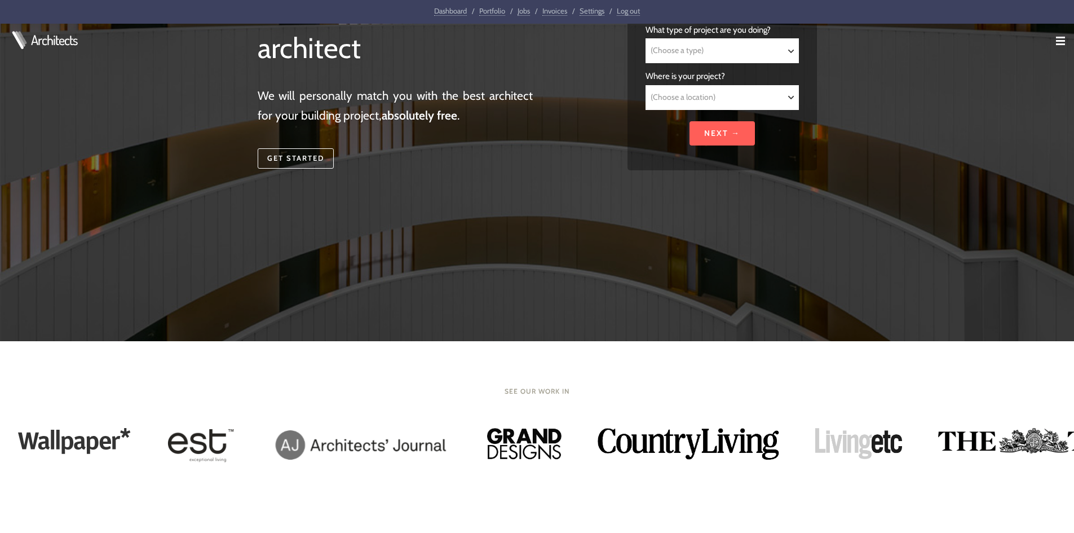
scroll to position [226, 0]
